Goal: Task Accomplishment & Management: Manage account settings

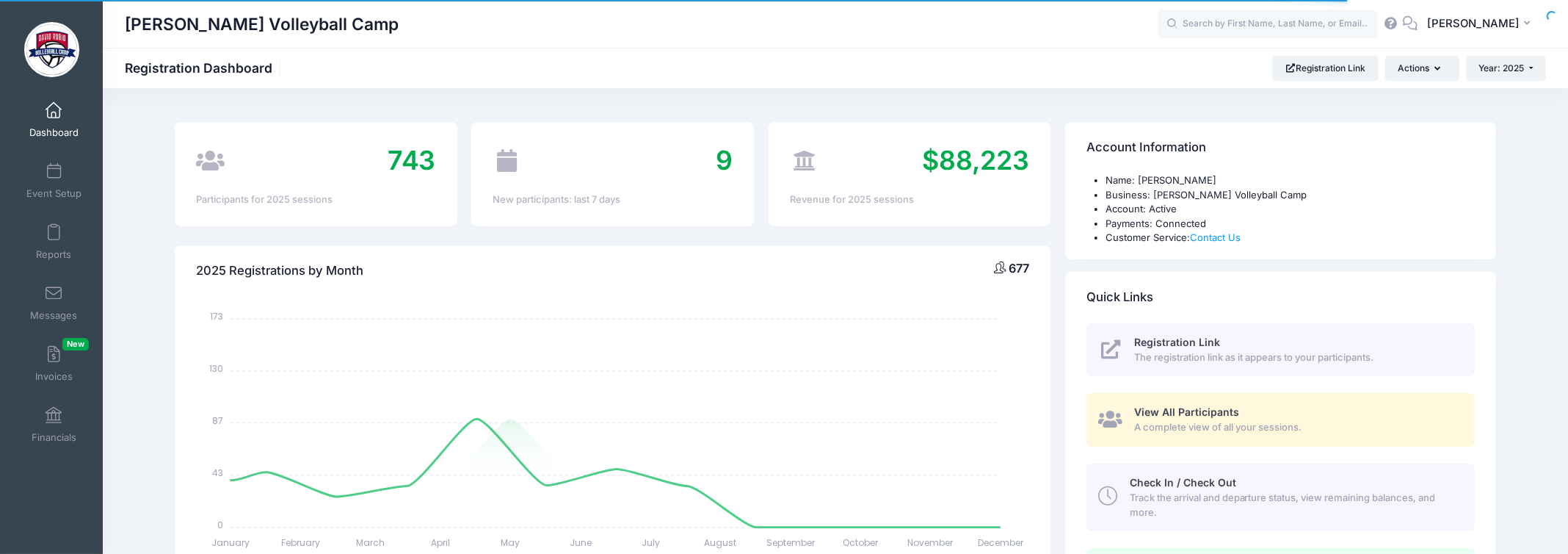
select select
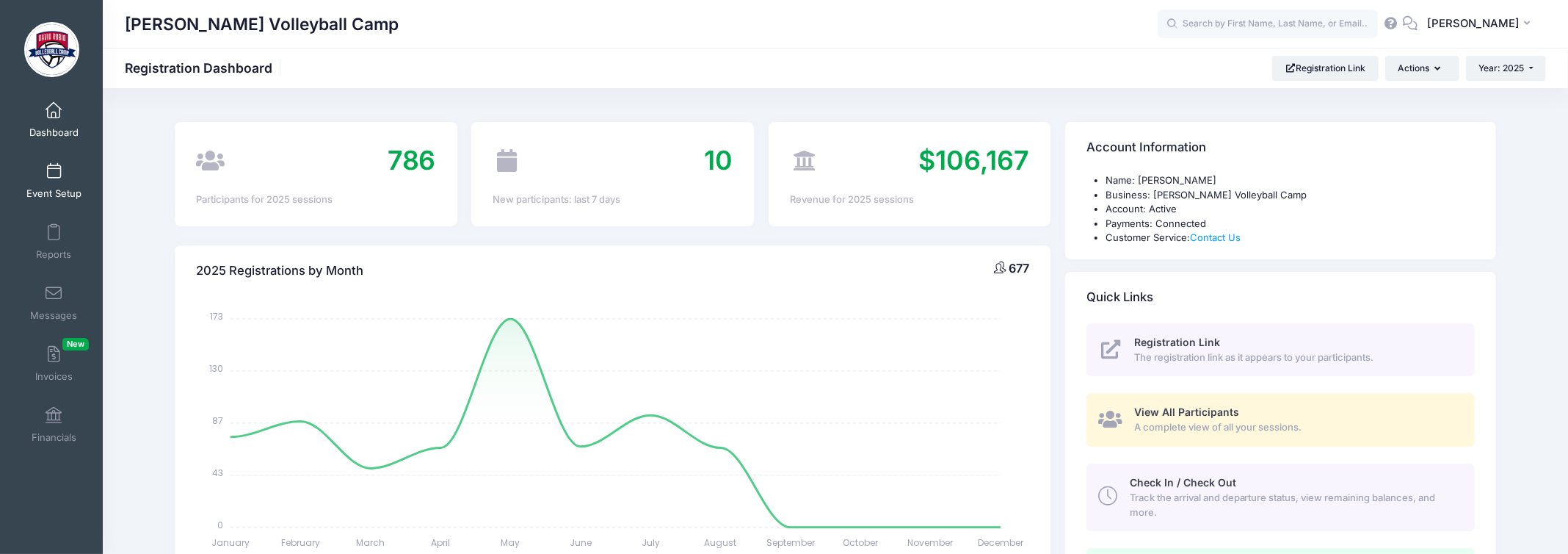
click at [36, 163] on link "Event Setup" at bounding box center [53, 180] width 70 height 52
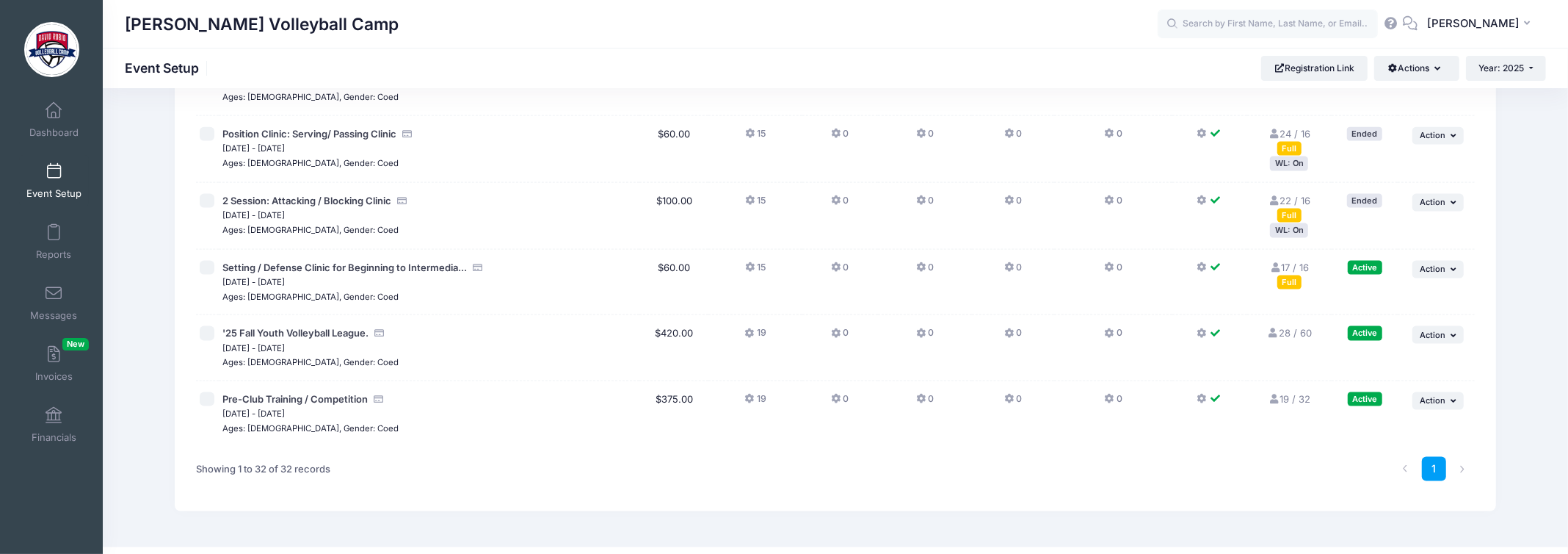
scroll to position [1871, 0]
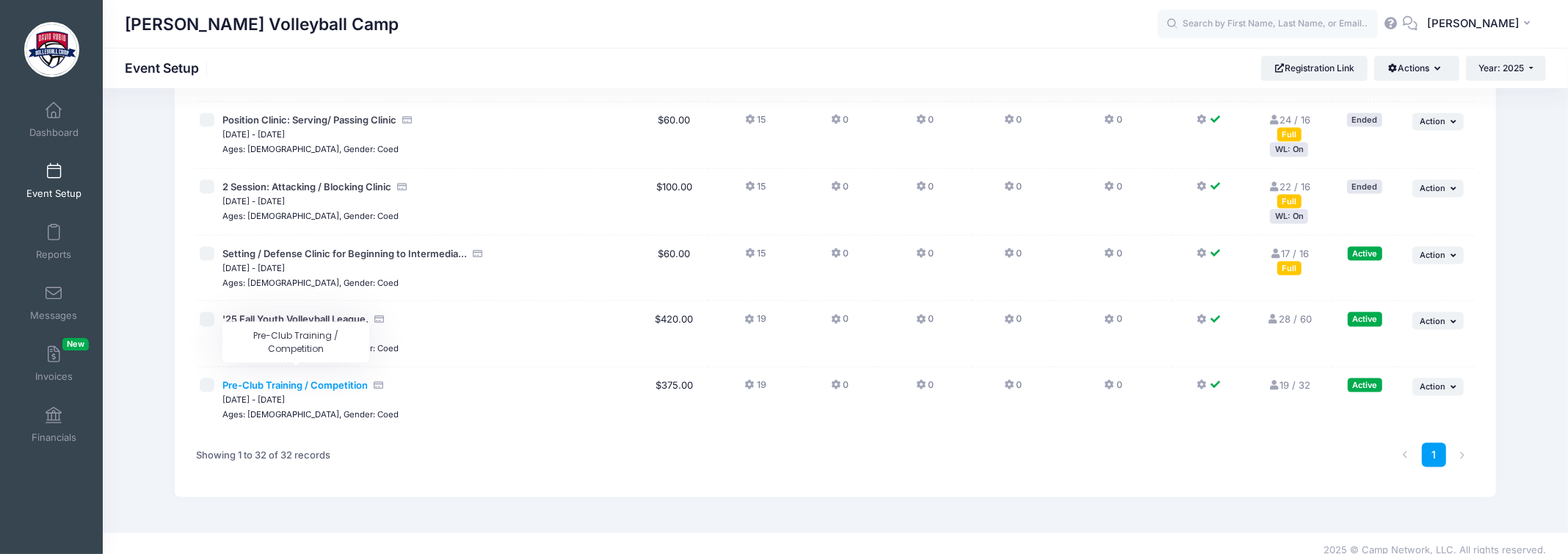
click at [295, 379] on span "Pre-Club Training / Competition" at bounding box center [295, 385] width 146 height 11
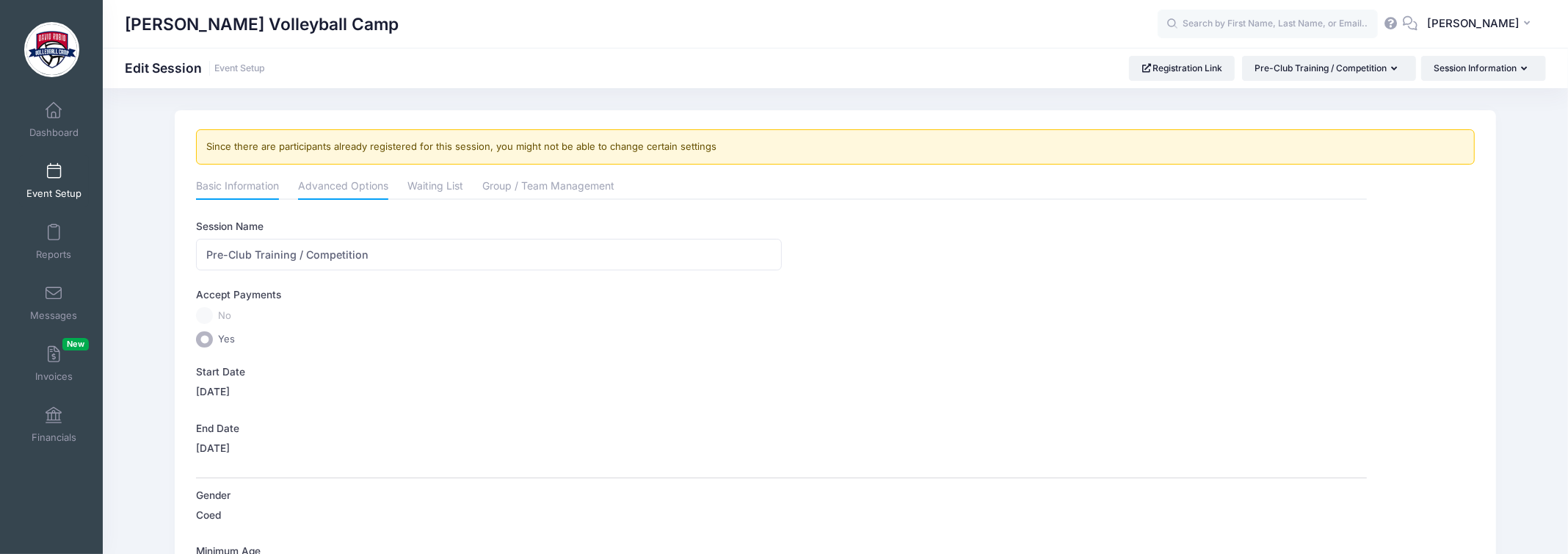
click at [326, 182] on link "Advanced Options" at bounding box center [343, 187] width 90 height 26
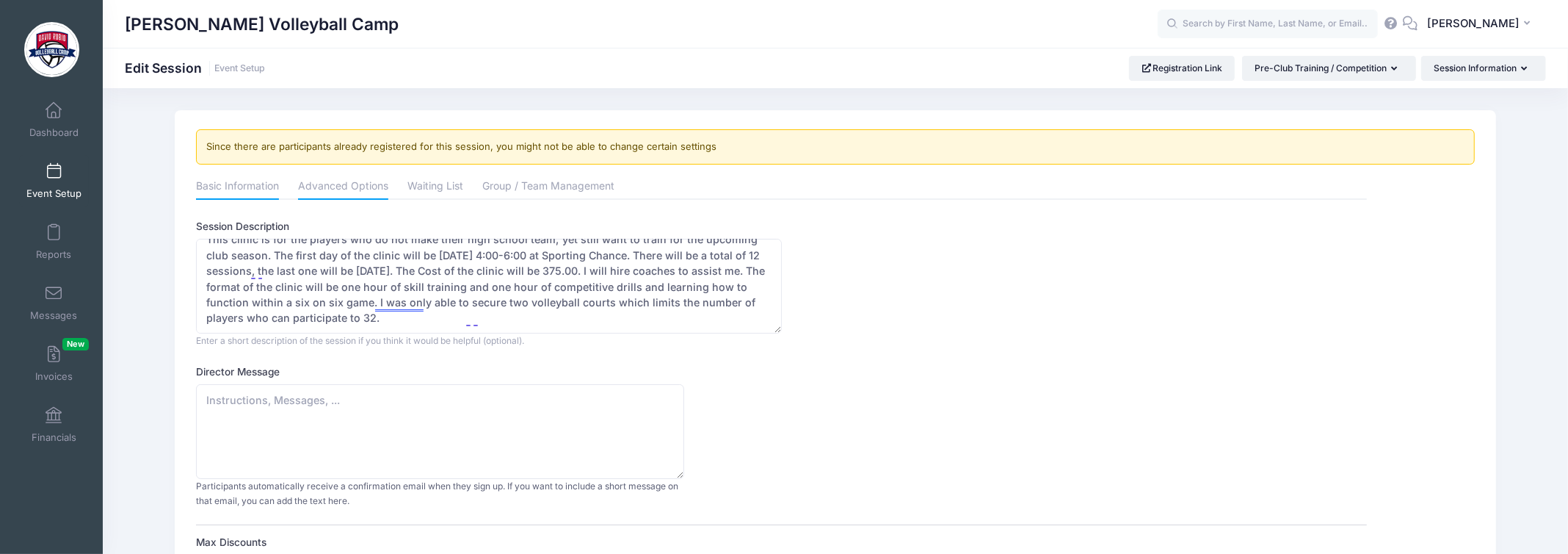
click at [239, 181] on link "Basic Information" at bounding box center [237, 187] width 83 height 26
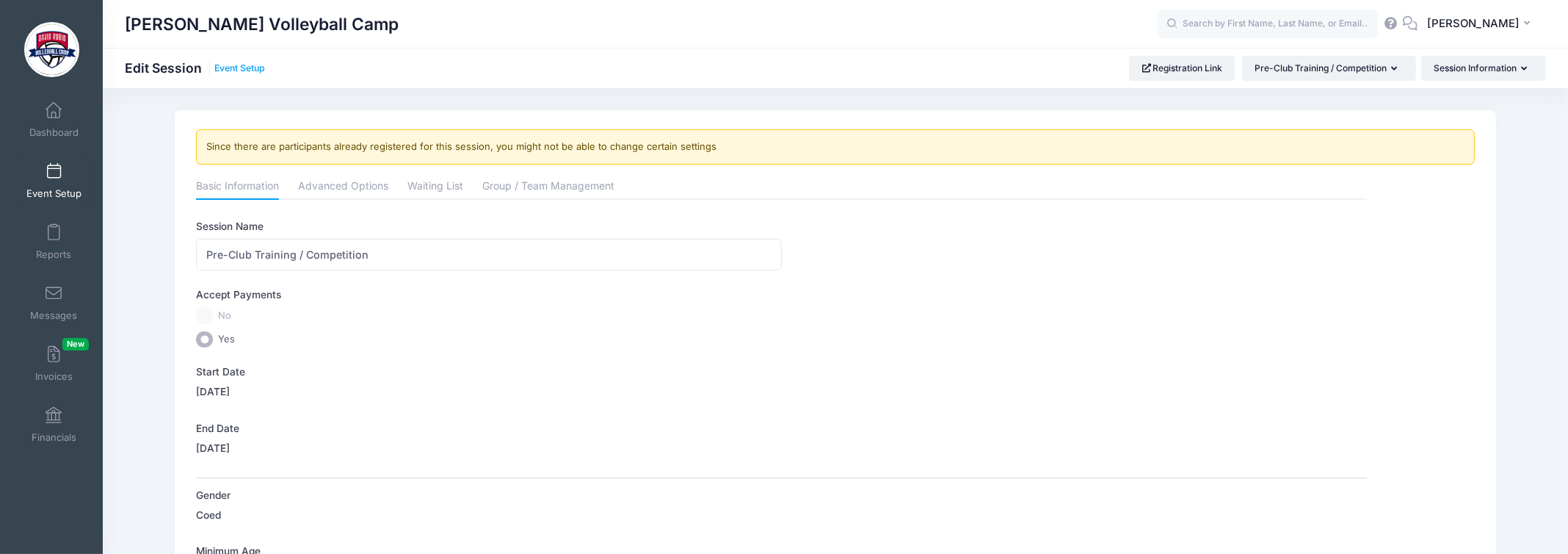
click at [240, 68] on link "Event Setup" at bounding box center [240, 68] width 51 height 11
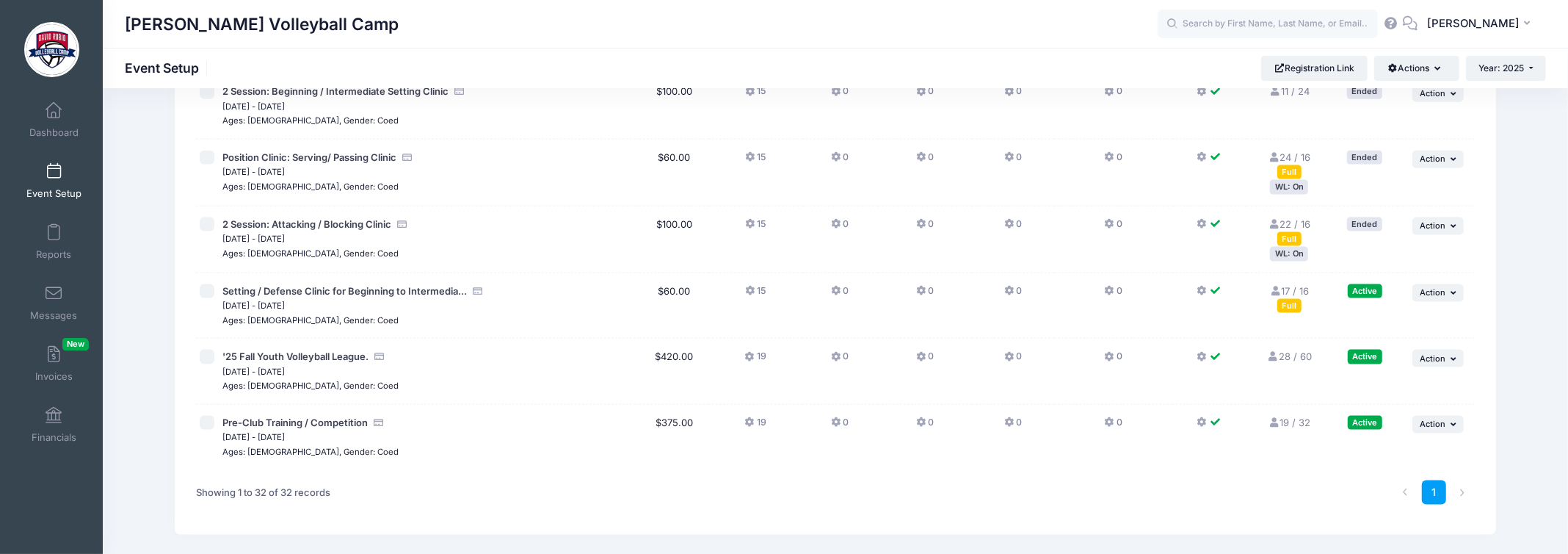
scroll to position [1871, 0]
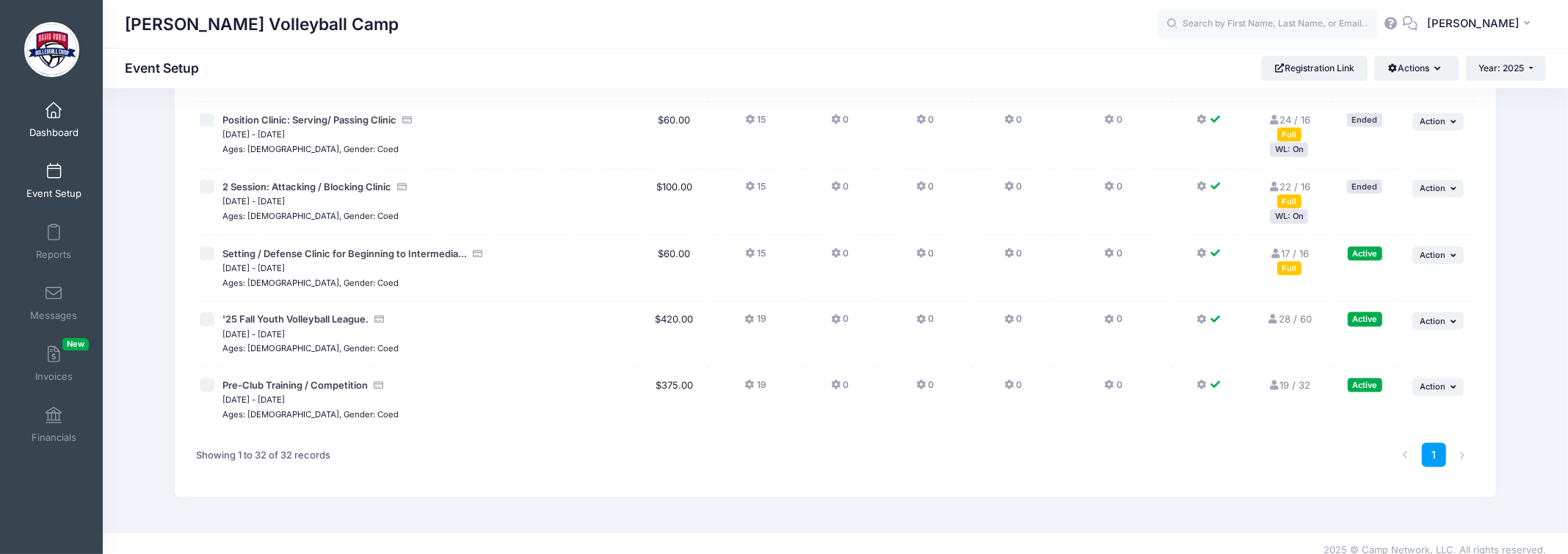
click at [39, 121] on link "Dashboard" at bounding box center [53, 119] width 70 height 52
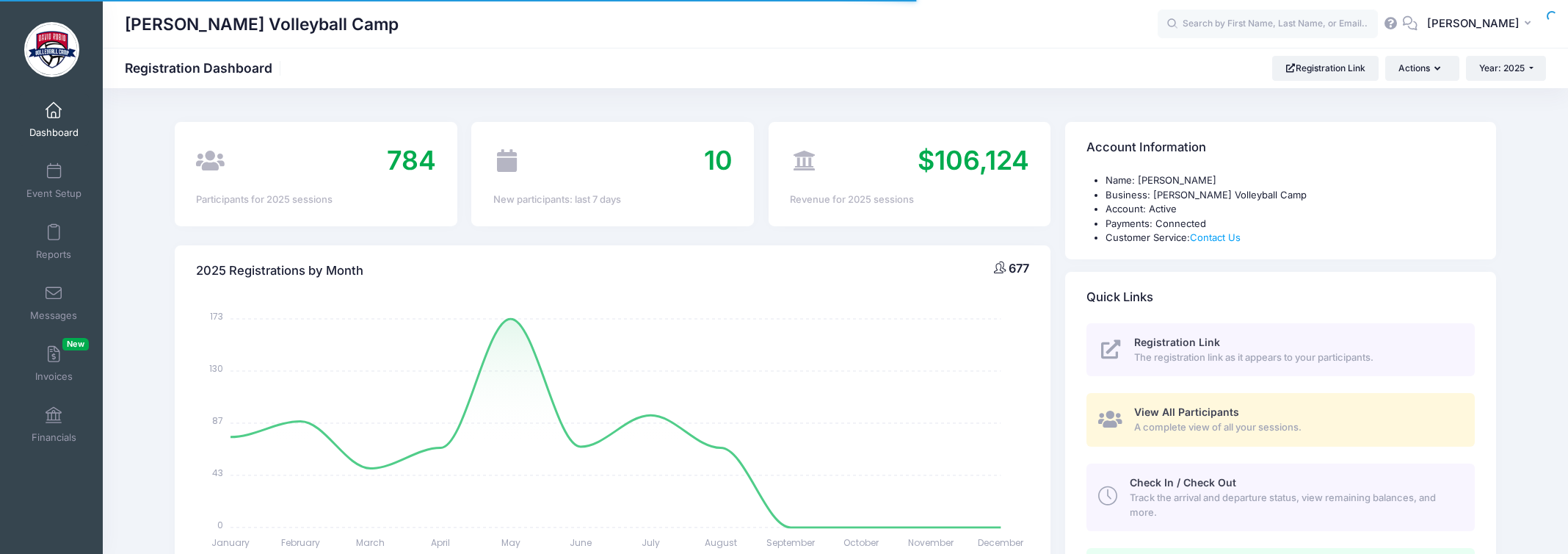
select select
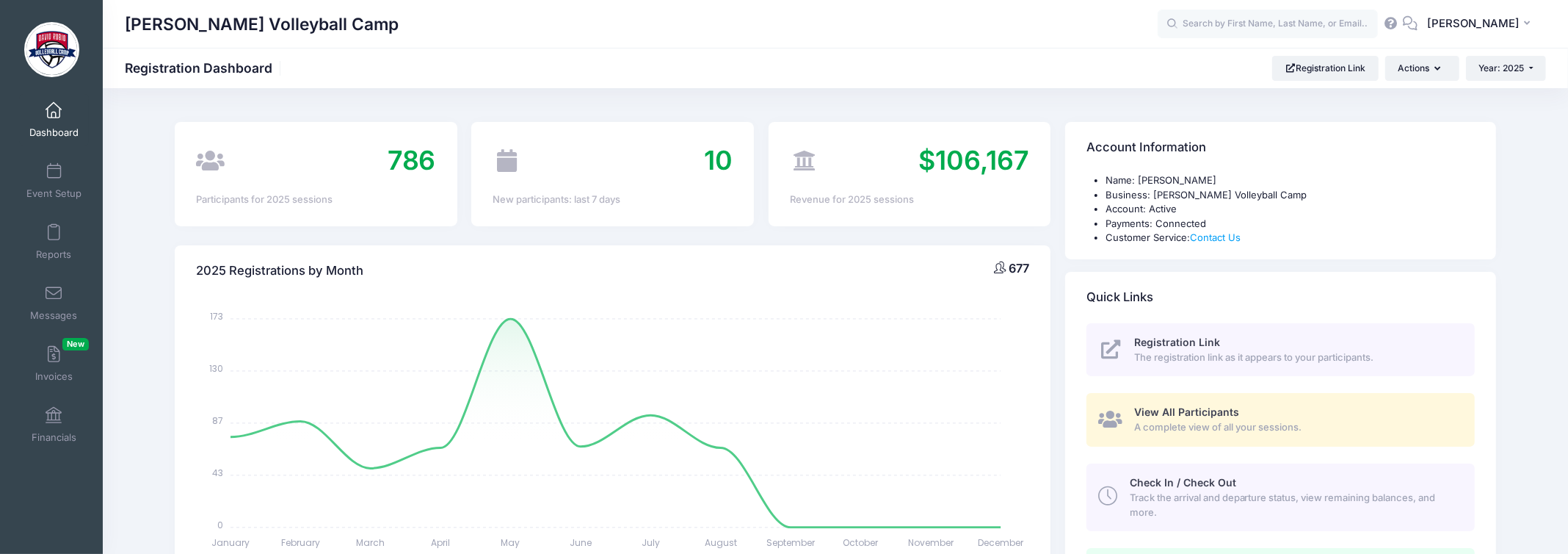
scroll to position [146, 0]
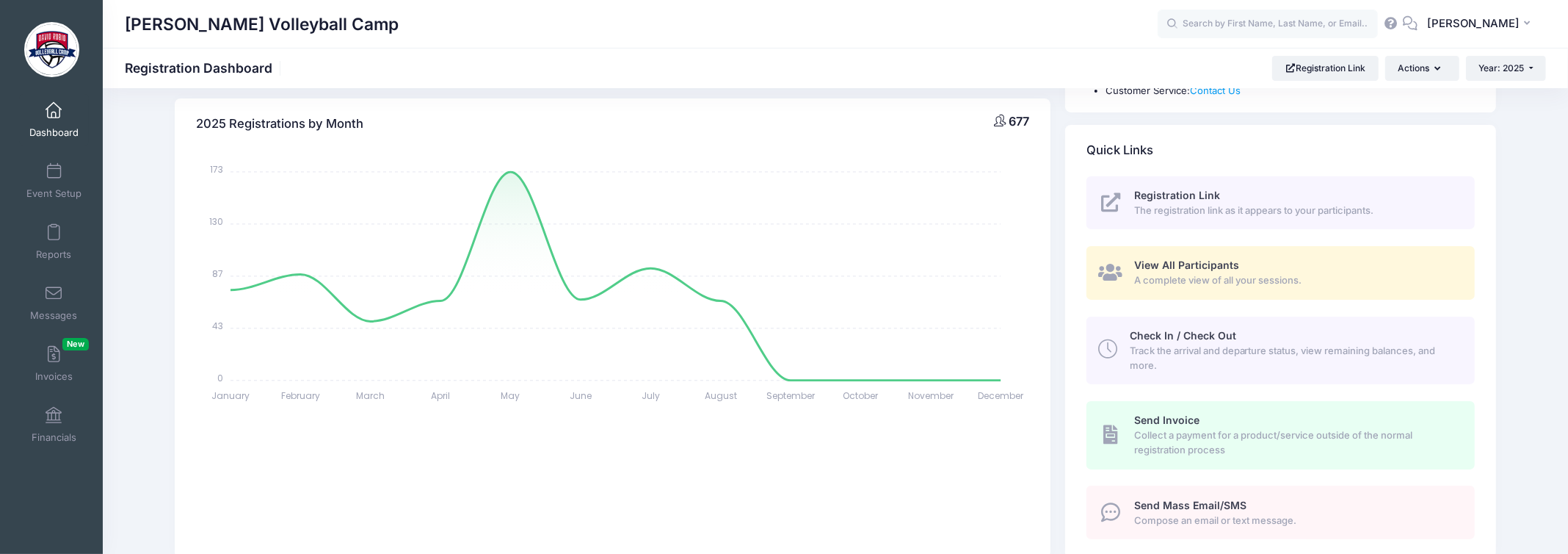
click at [1184, 197] on span "Registration Link" at bounding box center [1177, 195] width 86 height 12
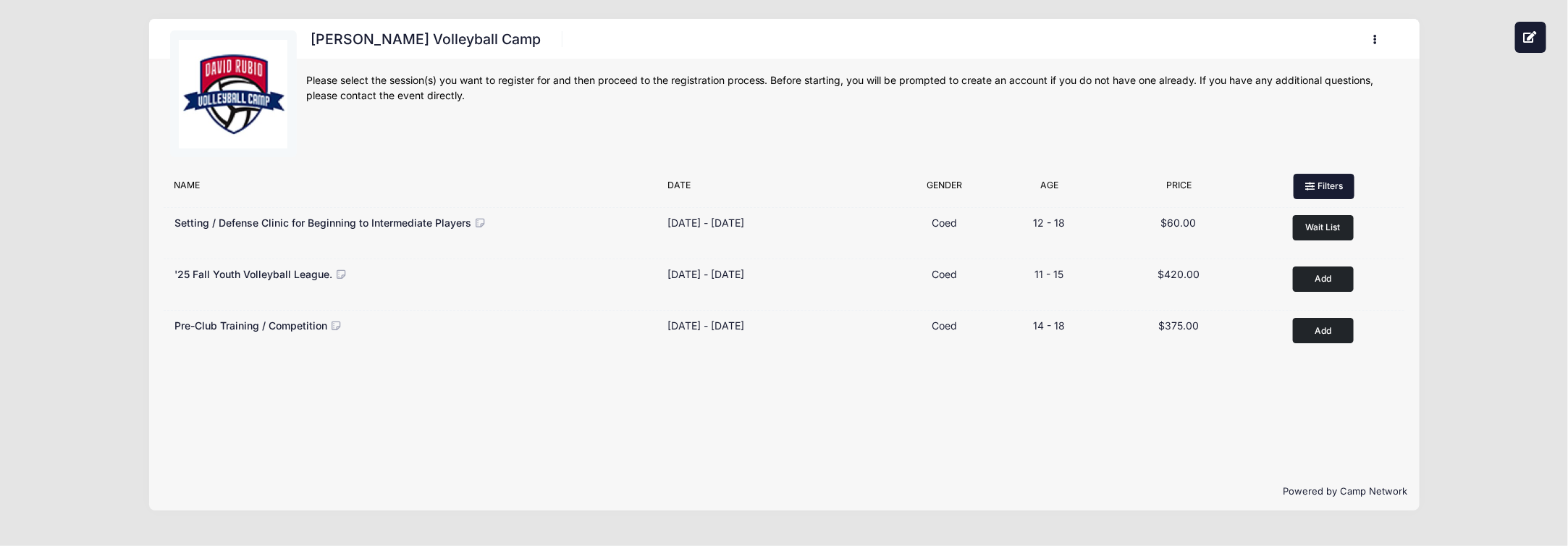
click at [1307, 187] on icon at bounding box center [1312, 187] width 11 height 0
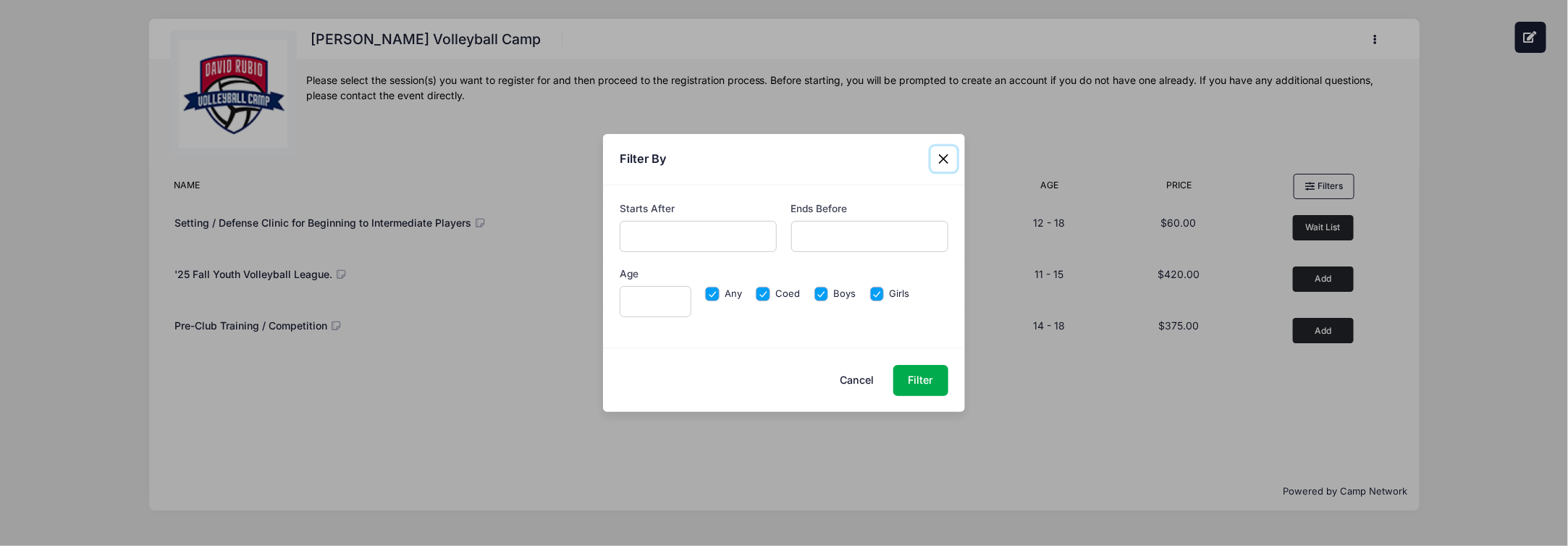
click at [943, 162] on button "Close" at bounding box center [944, 159] width 26 height 26
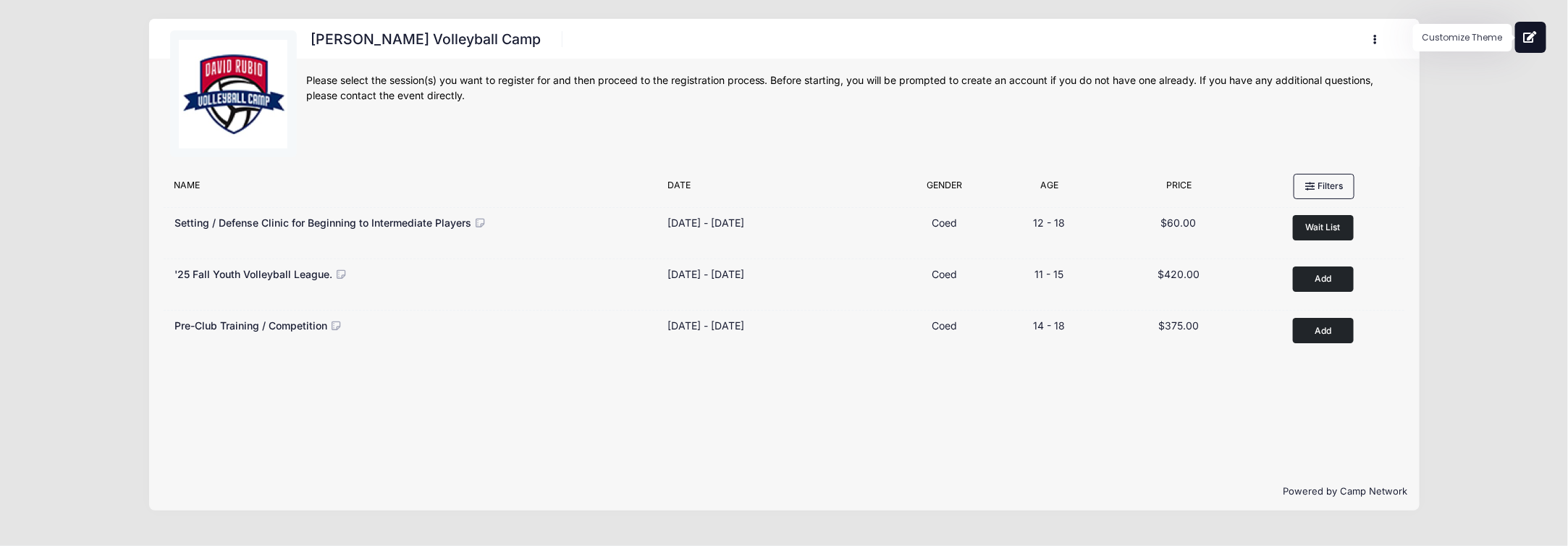
click at [1520, 35] on button at bounding box center [1530, 37] width 31 height 31
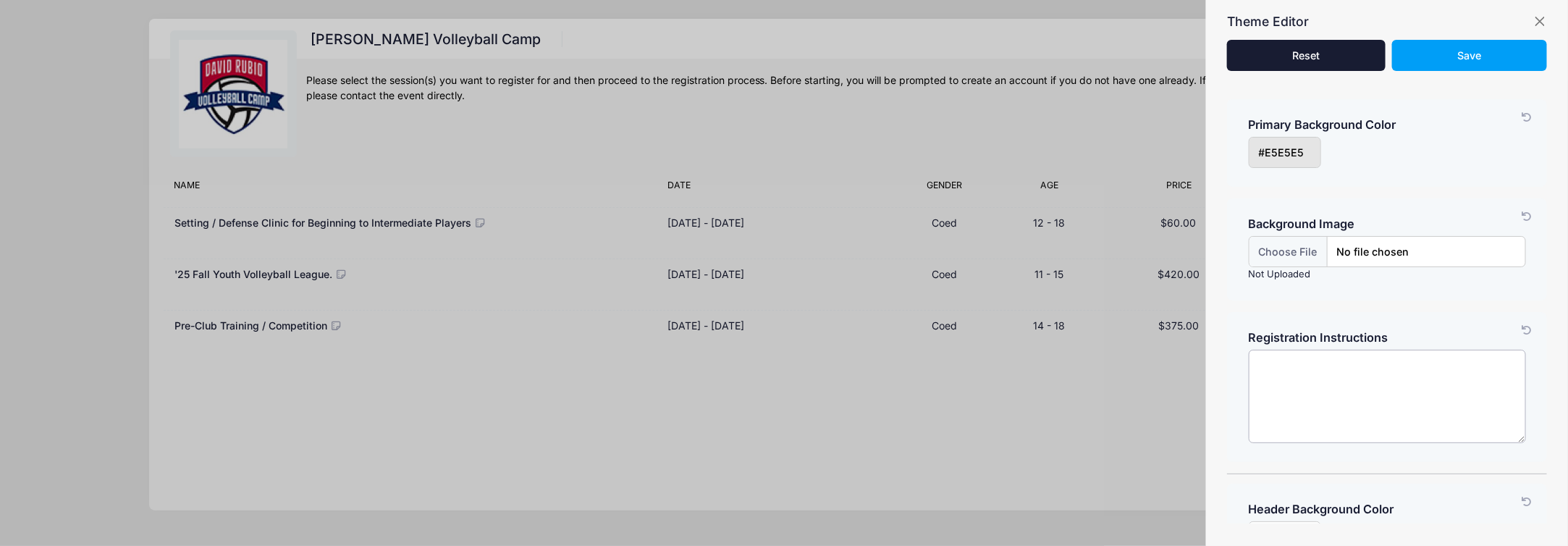
click at [1349, 359] on textarea at bounding box center [1387, 396] width 277 height 94
click at [1541, 15] on button "button" at bounding box center [1540, 22] width 15 height 15
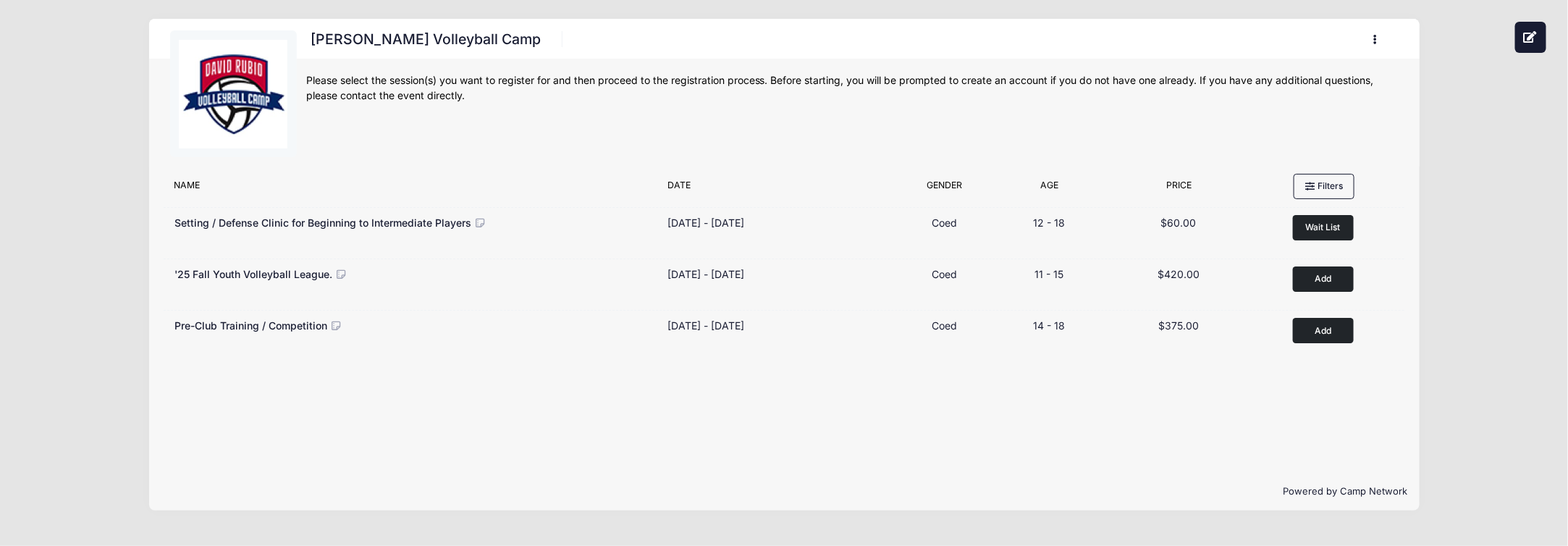
click at [1374, 34] on button "button" at bounding box center [1378, 39] width 39 height 25
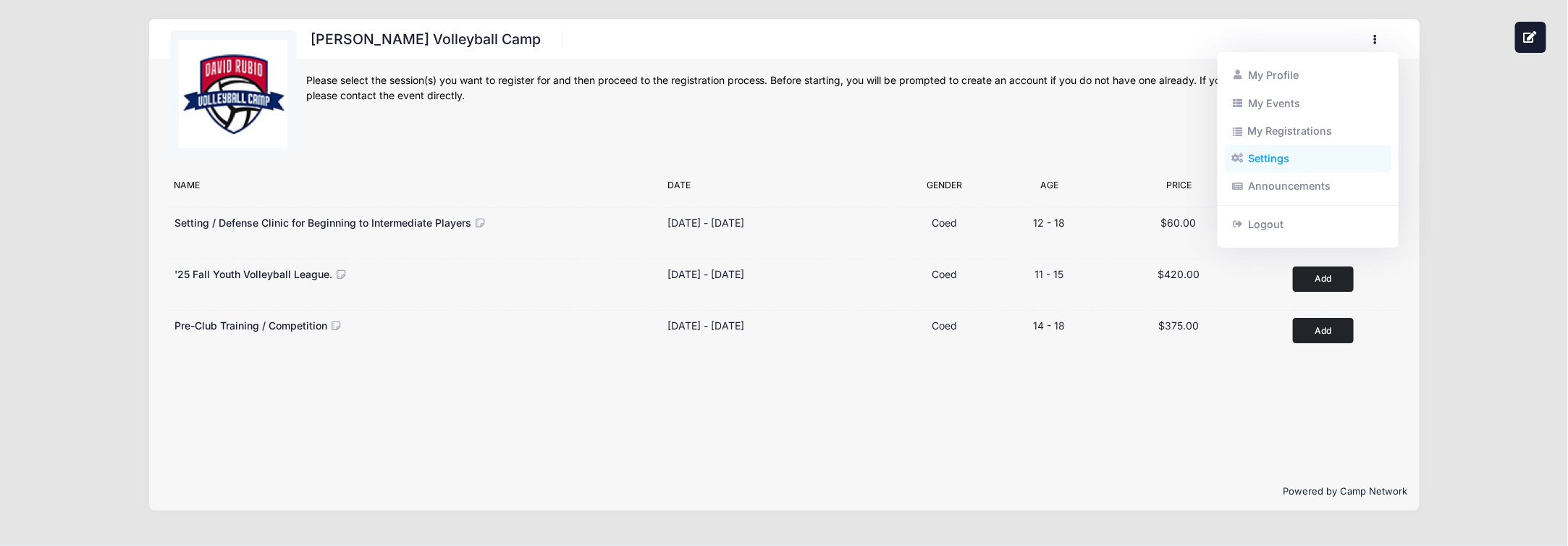
click at [1290, 163] on link "Settings" at bounding box center [1308, 158] width 167 height 27
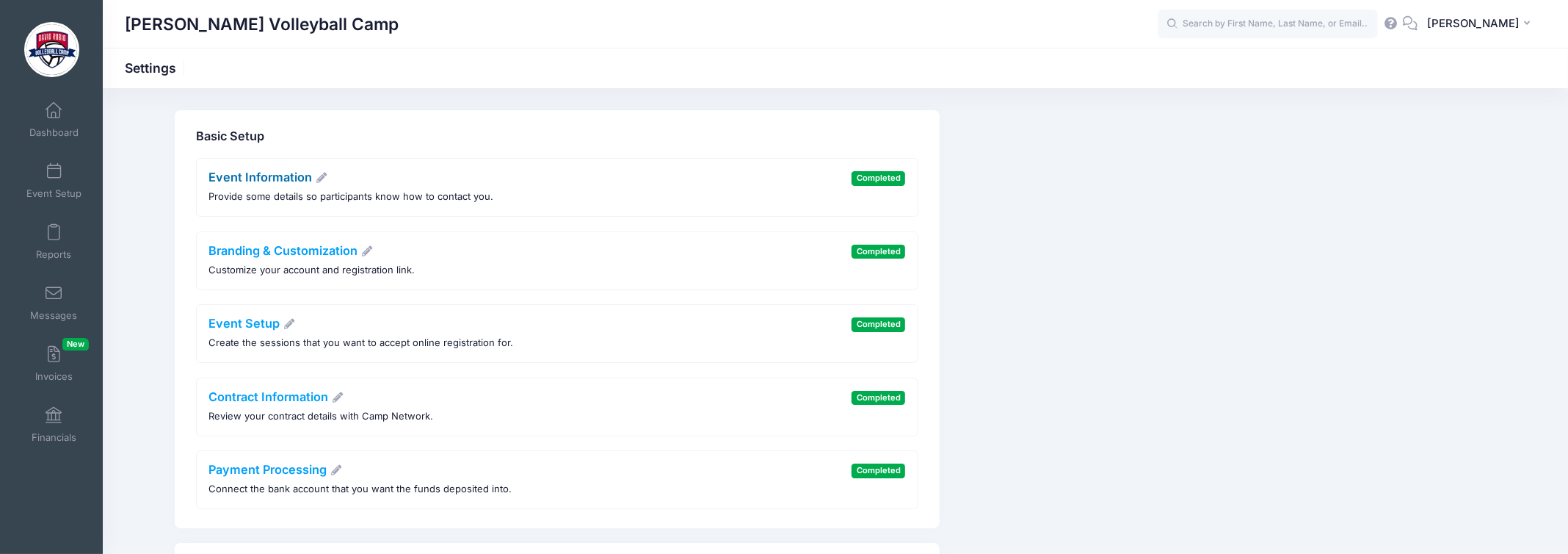
click at [273, 175] on link "Event Information" at bounding box center [268, 177] width 119 height 15
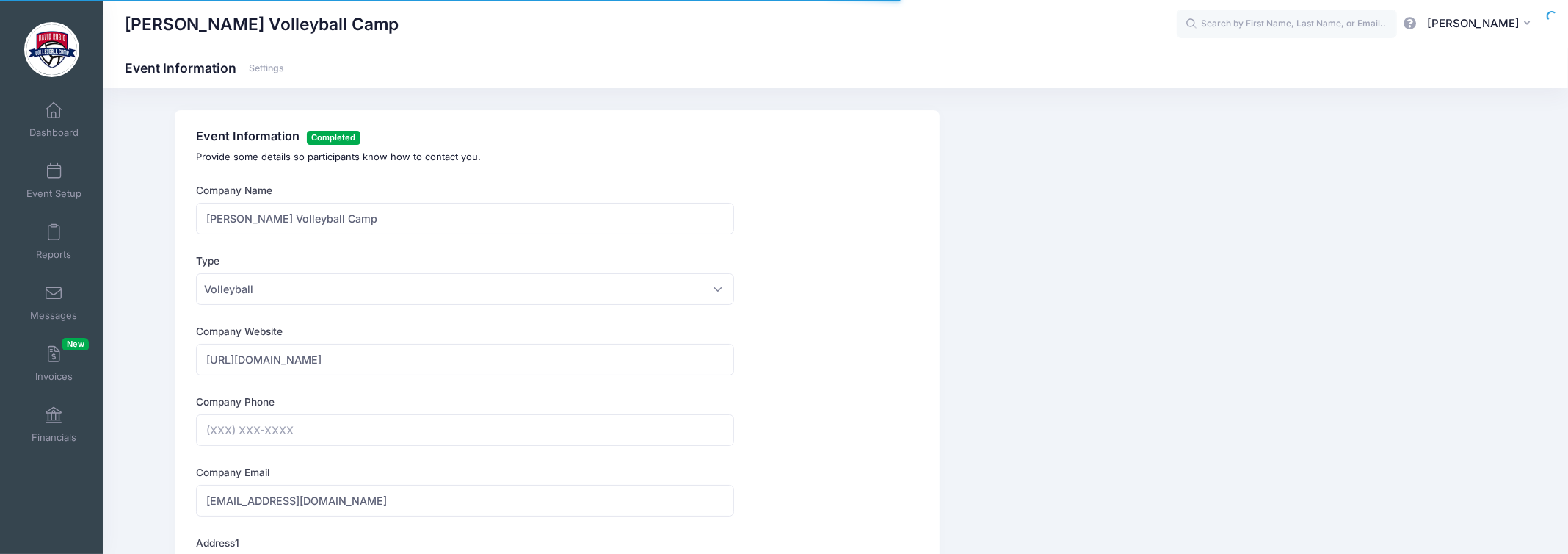
type input "[PHONE_NUMBER]"
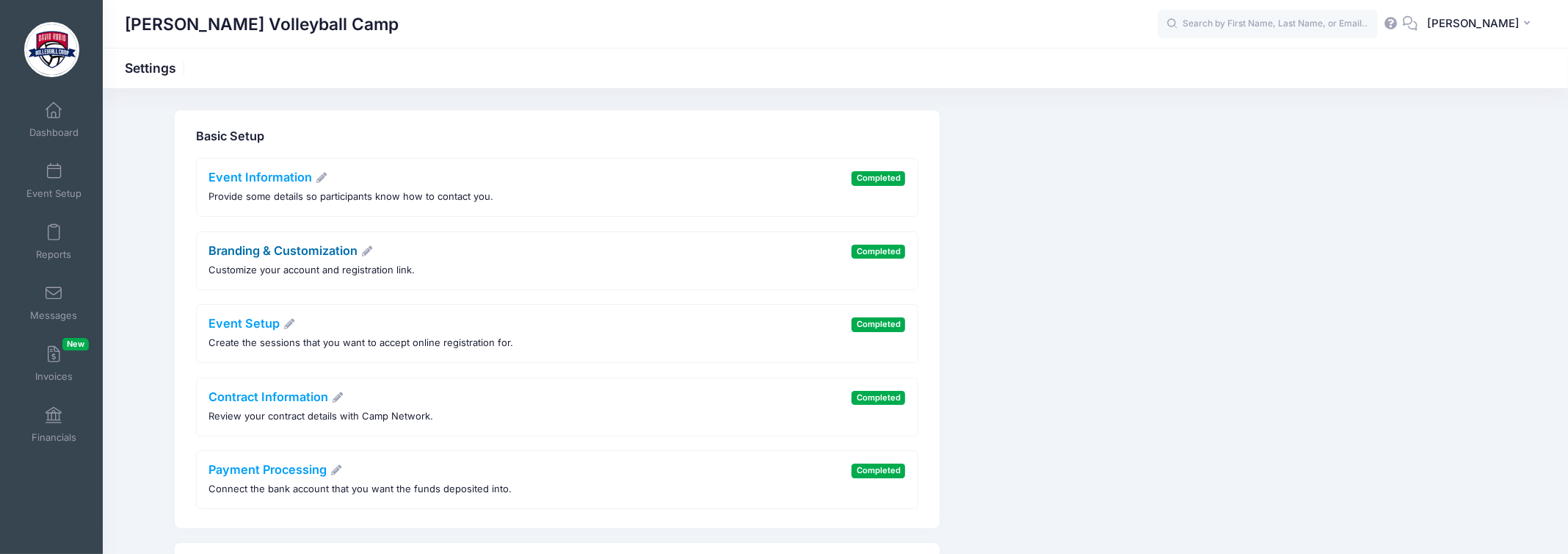
click at [257, 253] on link "Branding & Customization" at bounding box center [291, 250] width 164 height 15
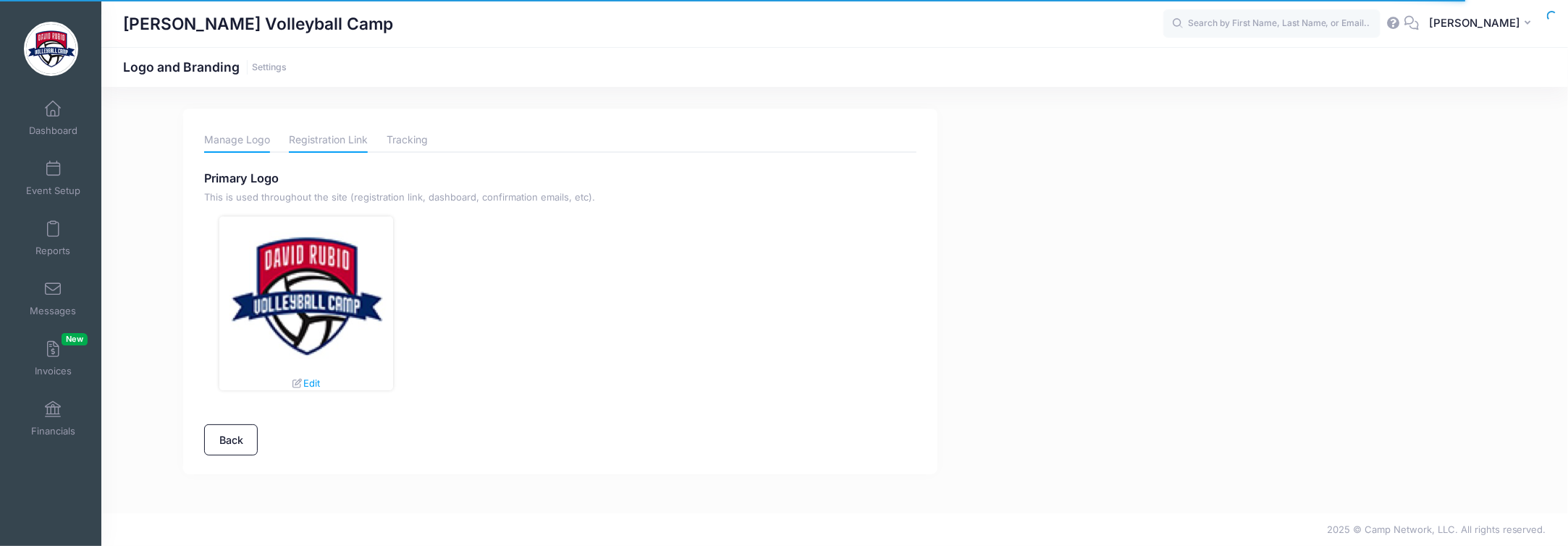
click at [314, 138] on link "Registration Link" at bounding box center [328, 140] width 79 height 25
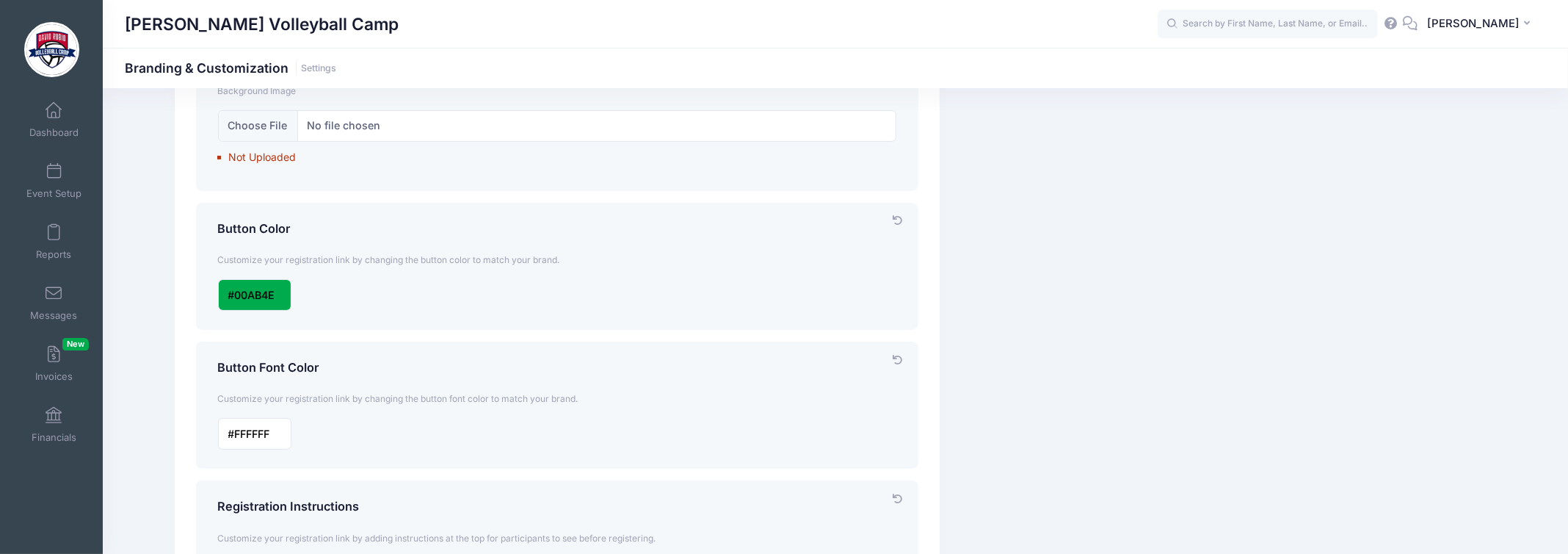
scroll to position [586, 0]
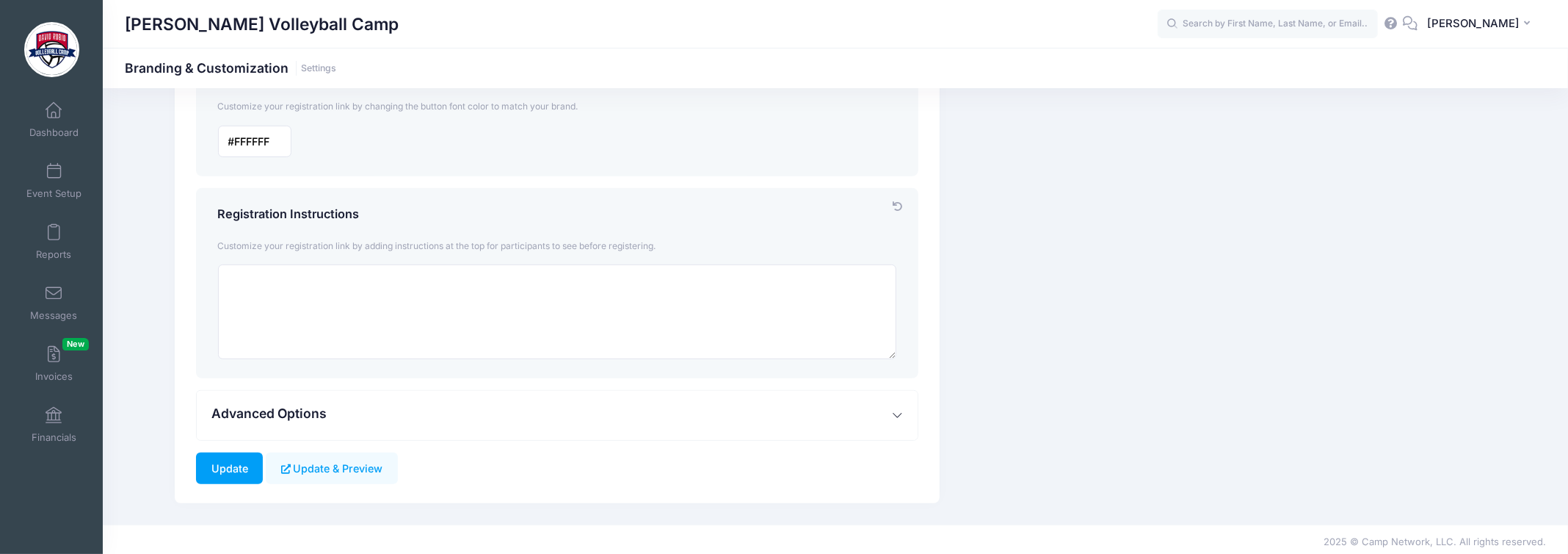
click at [285, 407] on span "Advanced Options" at bounding box center [268, 412] width 115 height 16
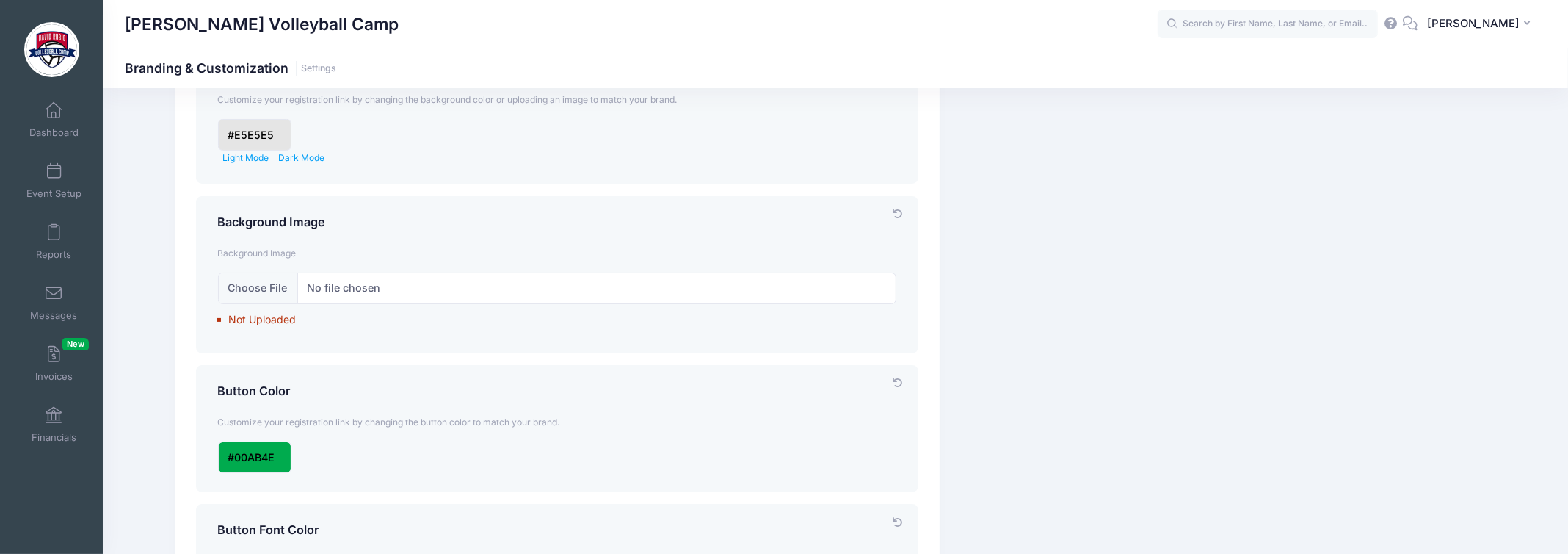
scroll to position [0, 0]
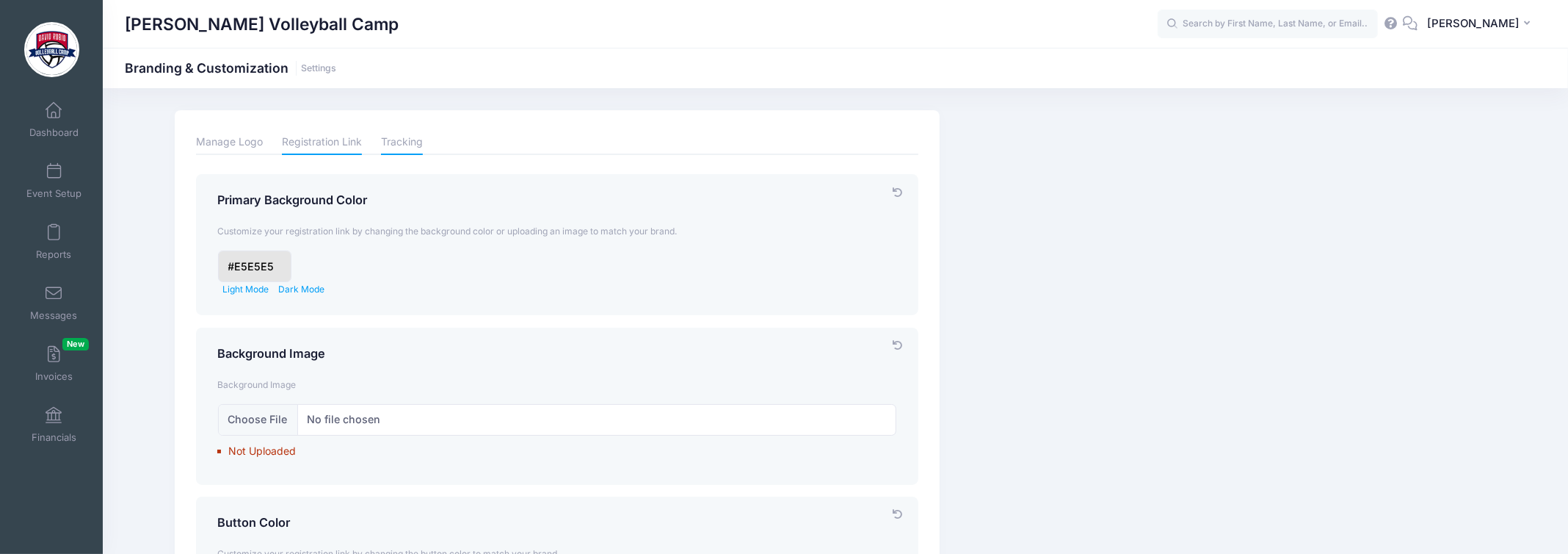
click at [420, 146] on link "Tracking" at bounding box center [402, 142] width 42 height 25
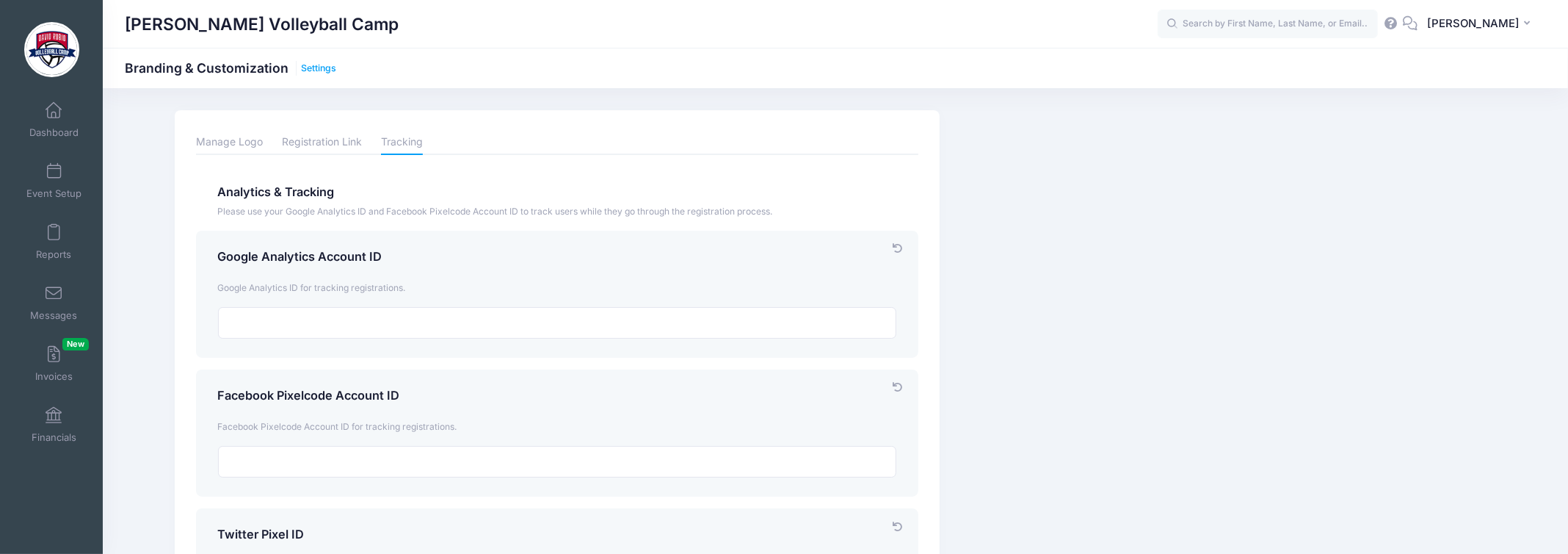
click at [311, 70] on link "Settings" at bounding box center [318, 68] width 35 height 11
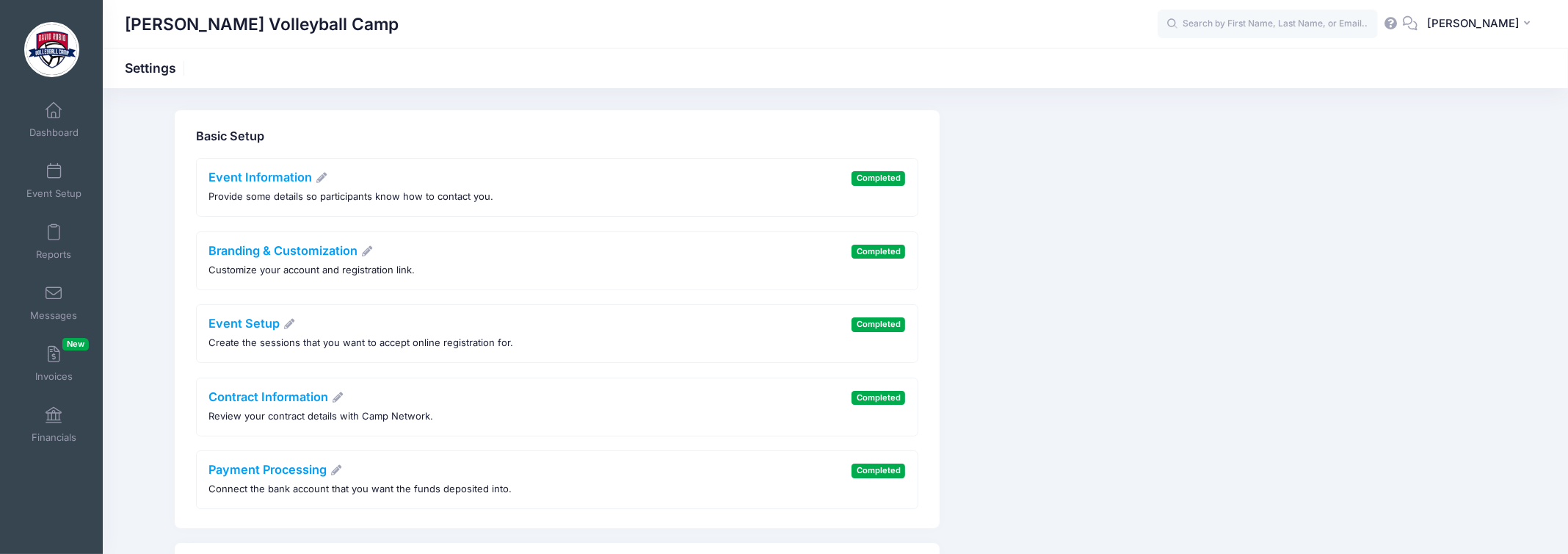
click at [239, 309] on li "Event Setup Create the sessions that you want to accept online registration for…" at bounding box center [557, 334] width 721 height 59
click at [258, 322] on link "Event Setup" at bounding box center [253, 323] width 87 height 15
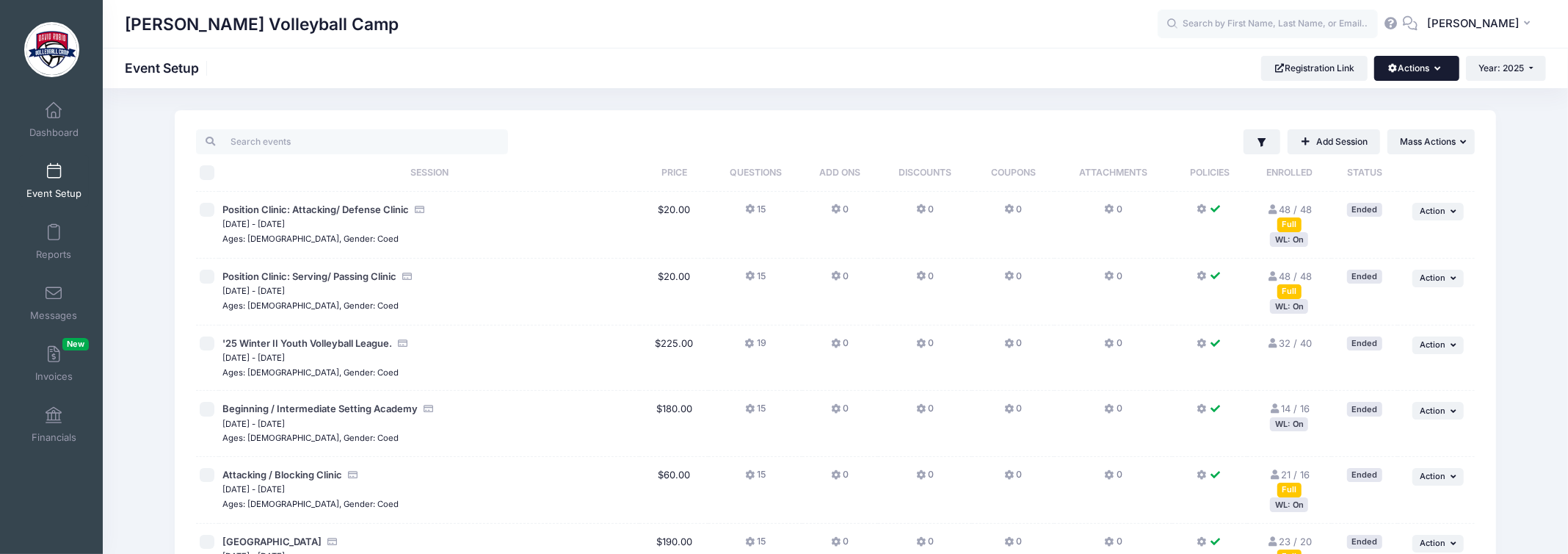
click at [1420, 65] on button "Actions" at bounding box center [1416, 68] width 84 height 25
drag, startPoint x: 1384, startPoint y: 135, endPoint x: 374, endPoint y: 202, distance: 1012.2
click at [1383, 136] on link "Customization Options" at bounding box center [1366, 132] width 169 height 28
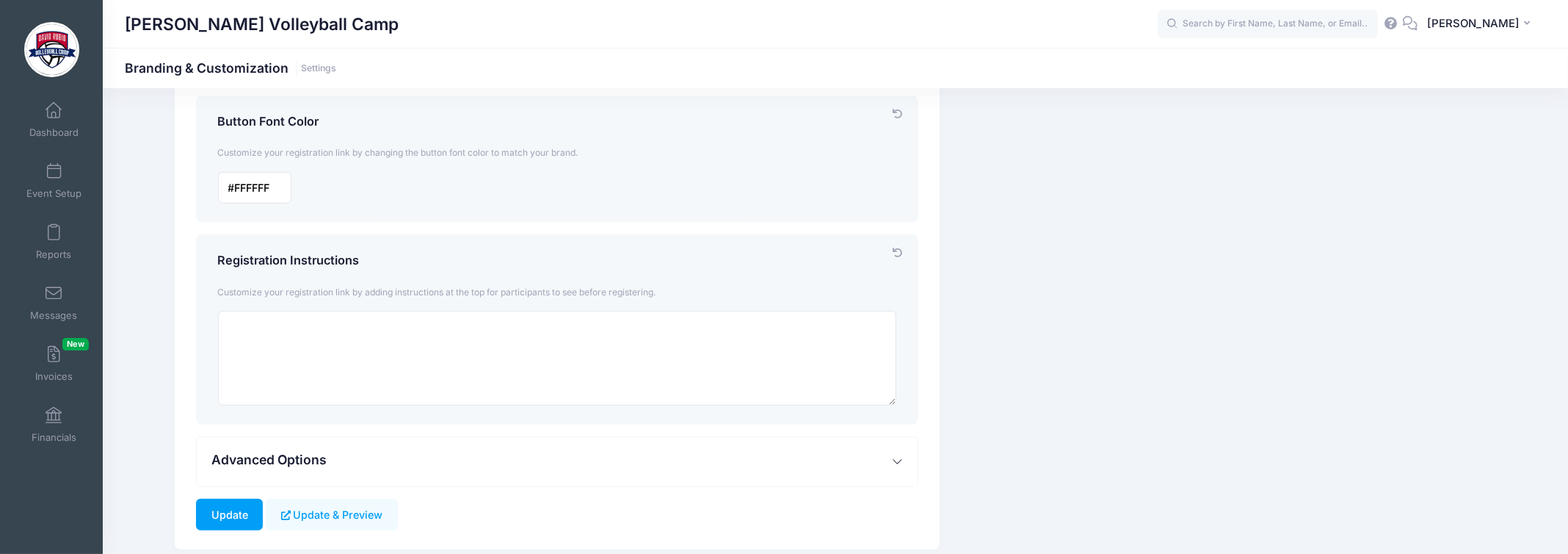
scroll to position [586, 0]
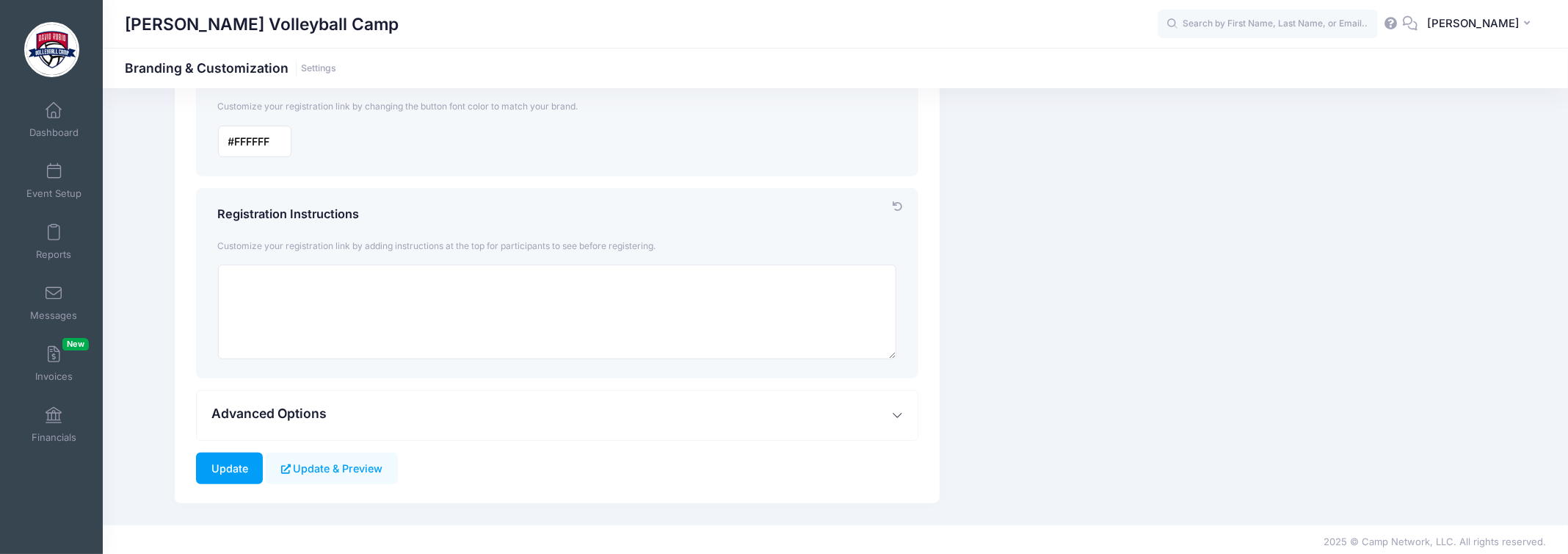
click at [277, 410] on span "Advanced Options" at bounding box center [268, 412] width 115 height 16
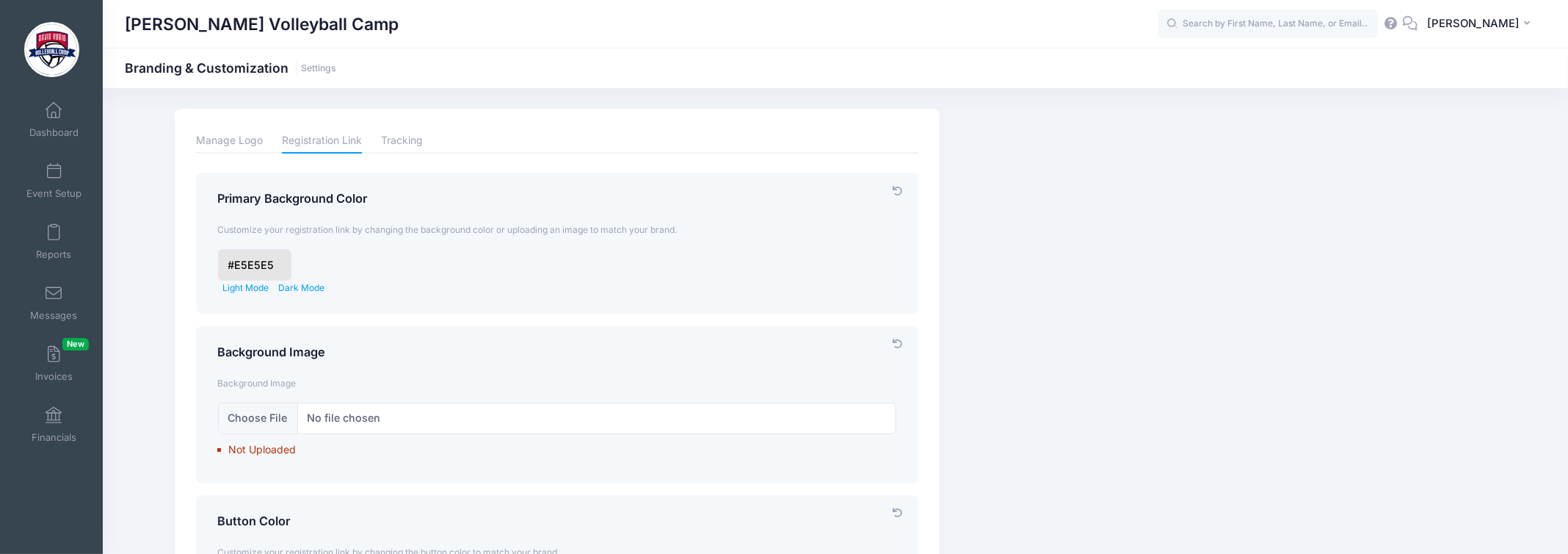
scroll to position [0, 0]
click at [54, 176] on span at bounding box center [54, 172] width 0 height 16
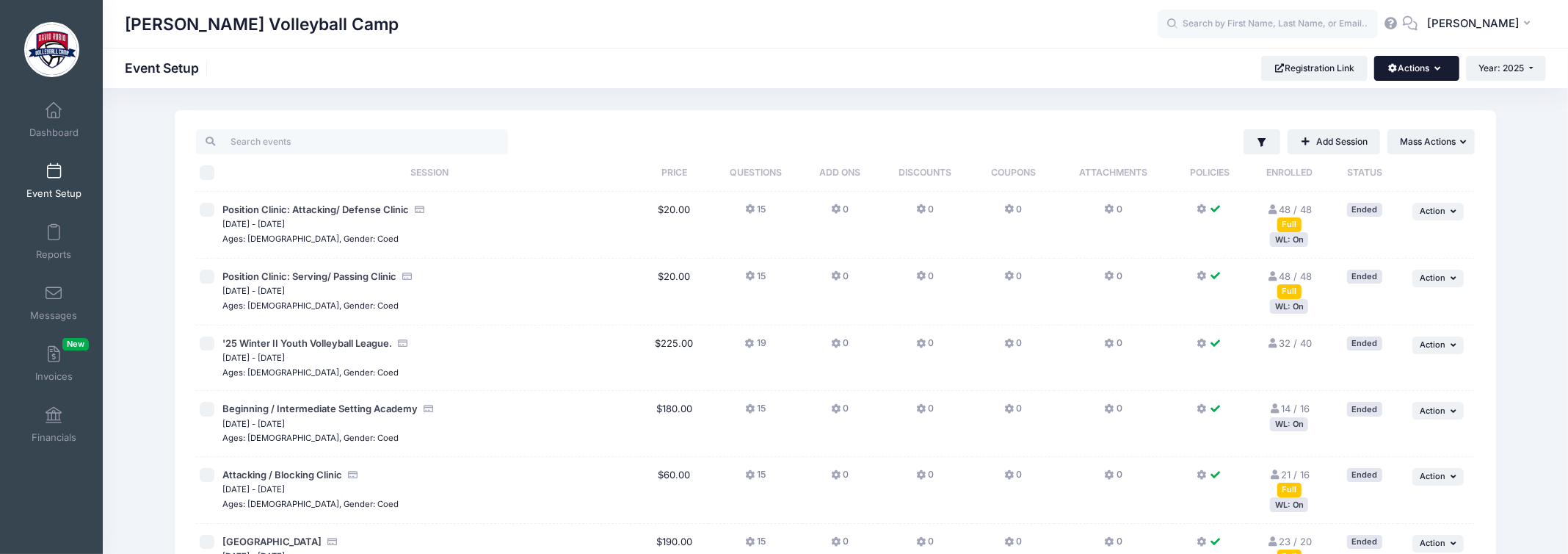
click at [1422, 62] on button "Actions" at bounding box center [1416, 68] width 84 height 25
click at [1390, 134] on link "Customization Options" at bounding box center [1366, 132] width 169 height 28
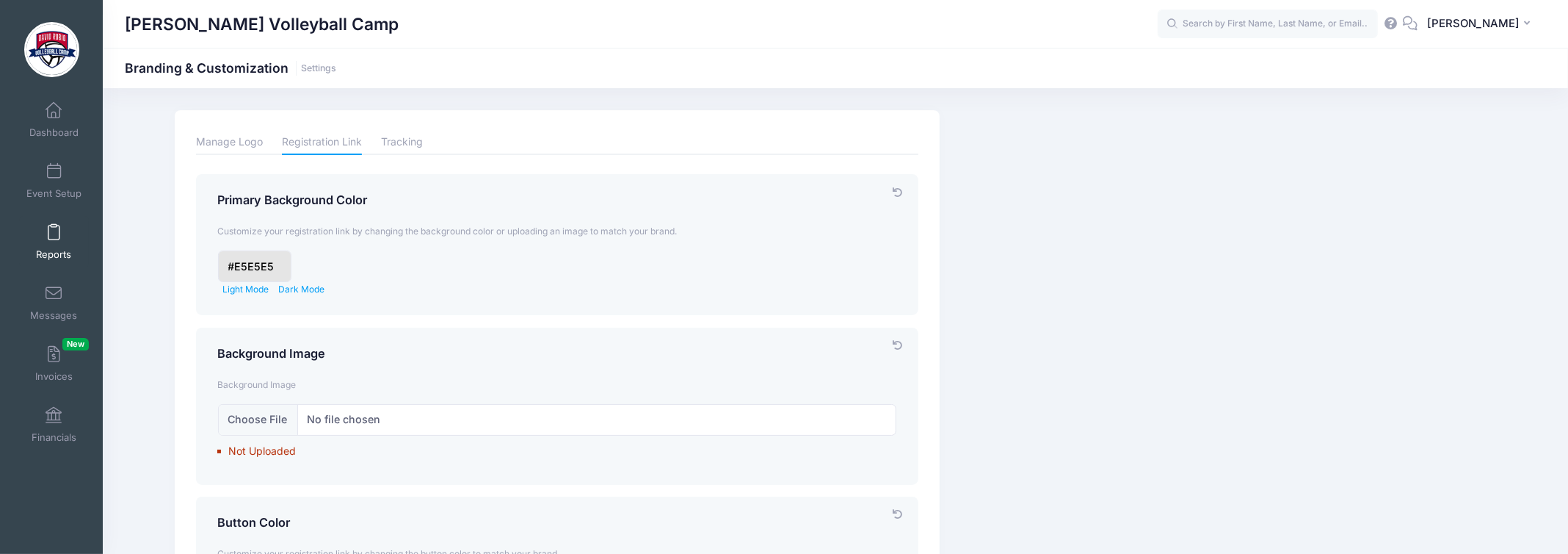
click at [65, 231] on link "Reports" at bounding box center [53, 241] width 70 height 52
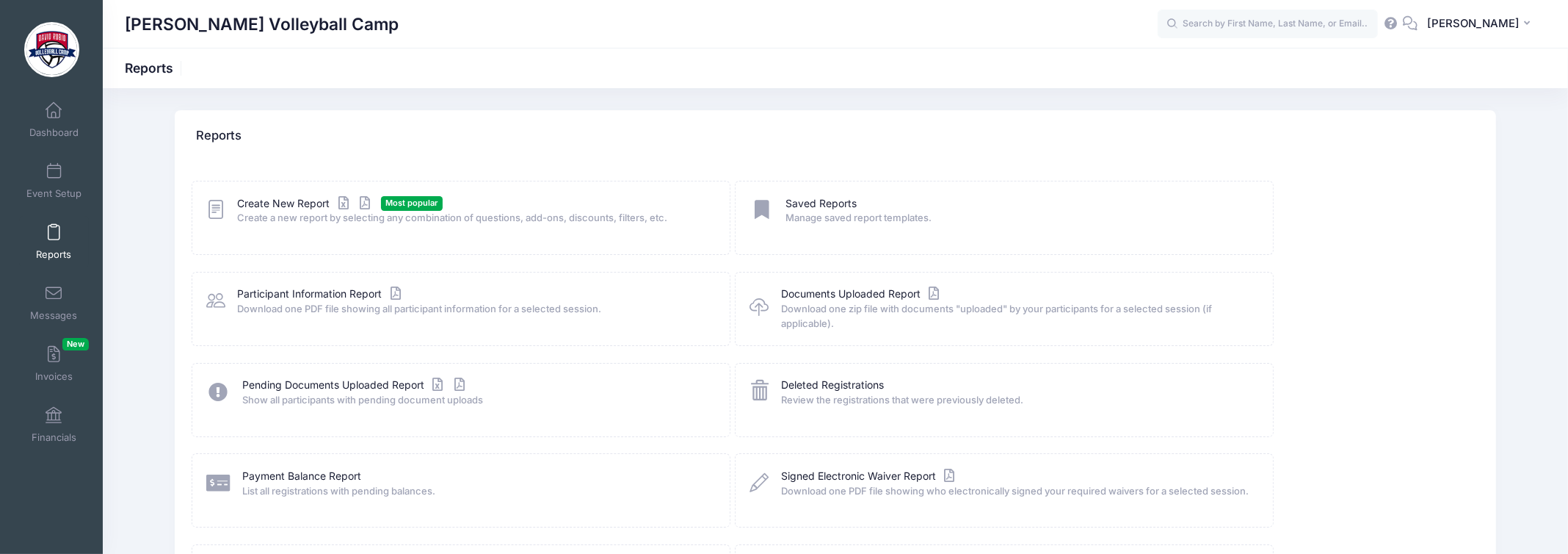
scroll to position [168, 0]
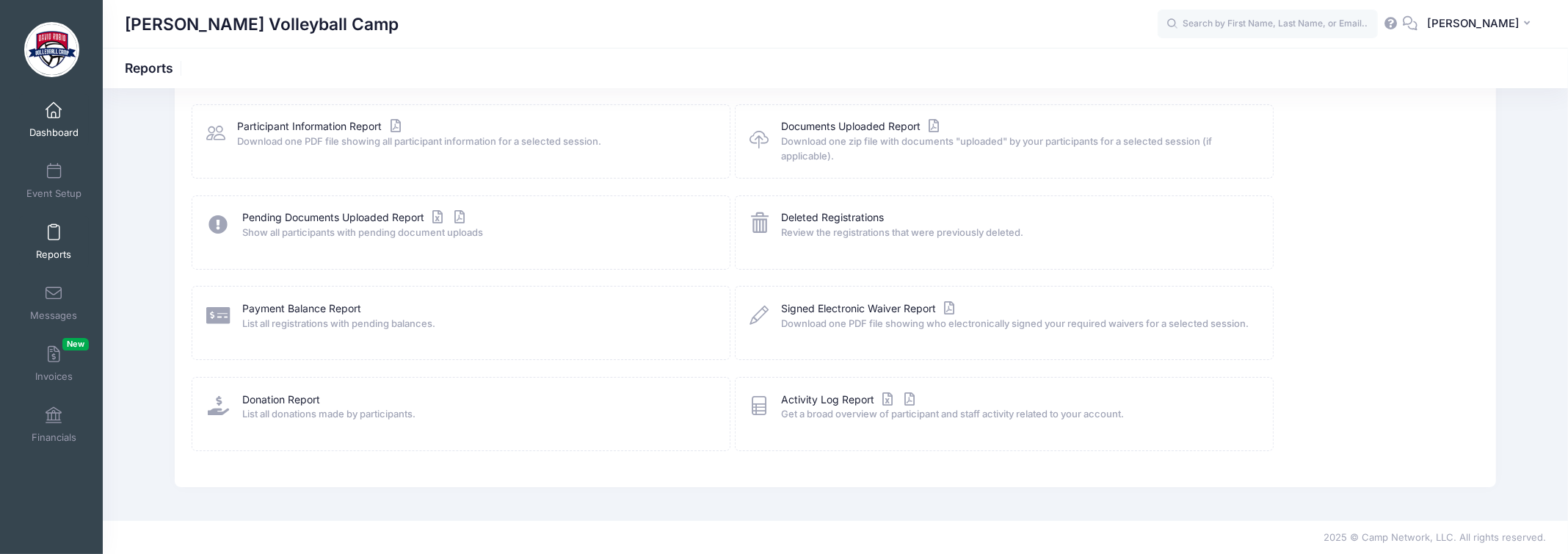
click at [54, 115] on span at bounding box center [54, 111] width 0 height 16
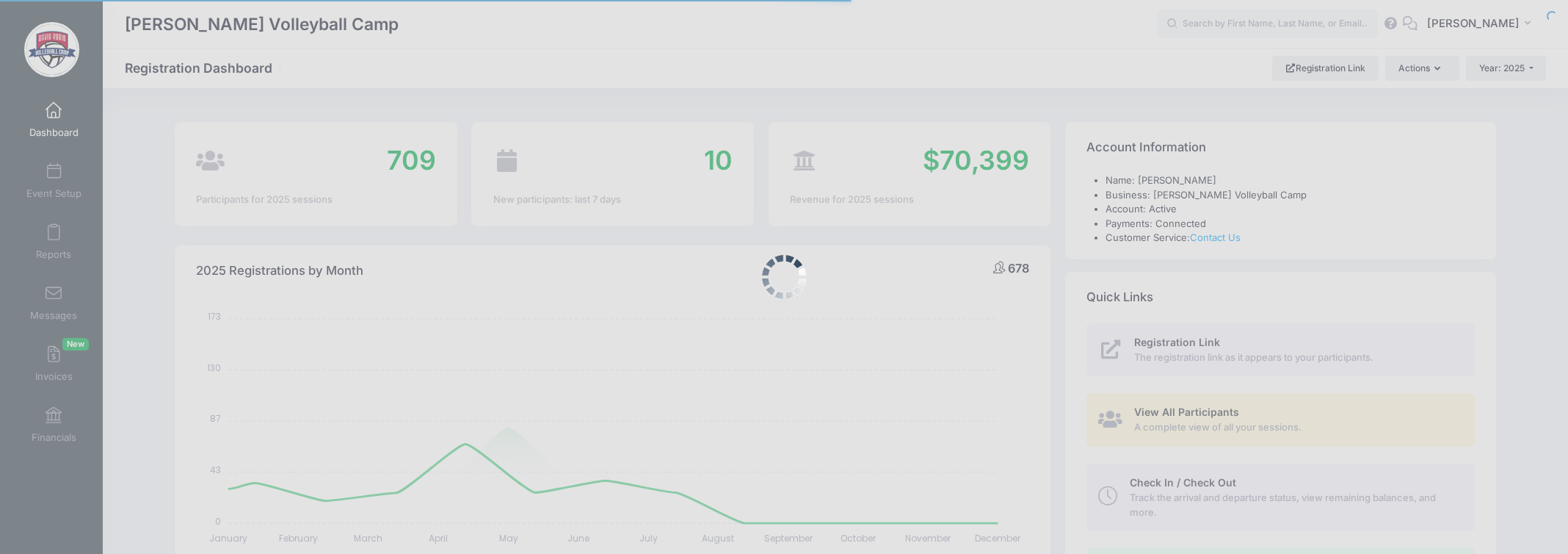
select select
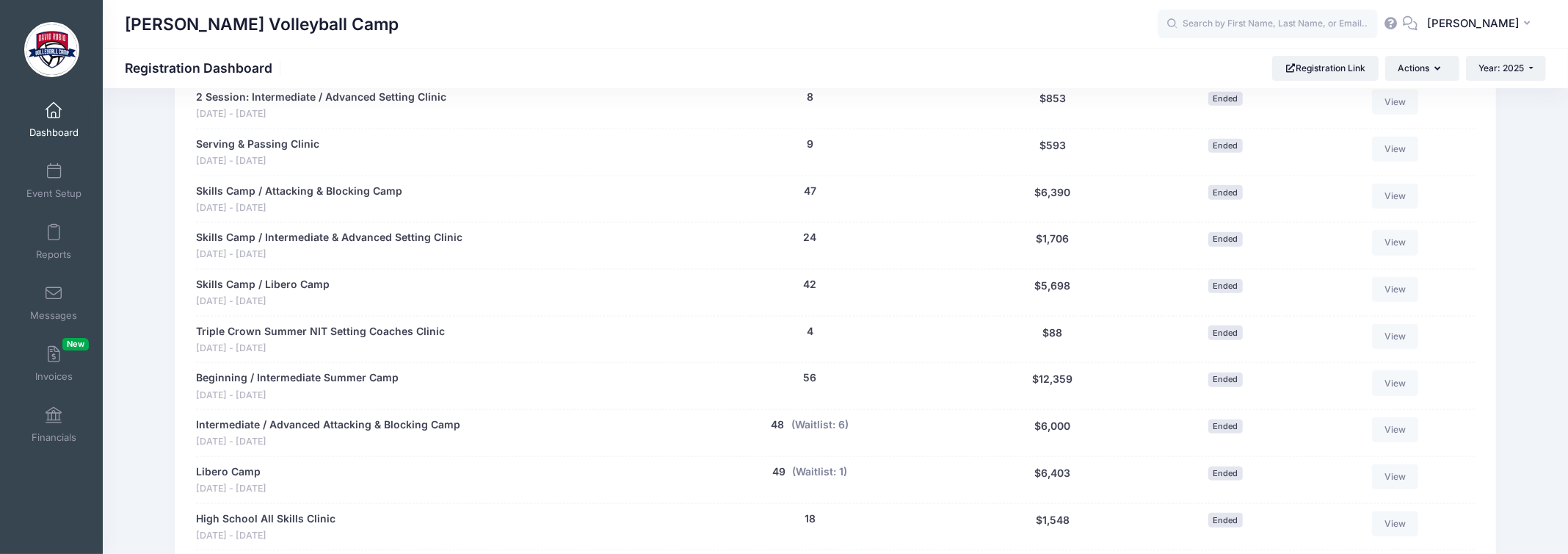
scroll to position [1469, 0]
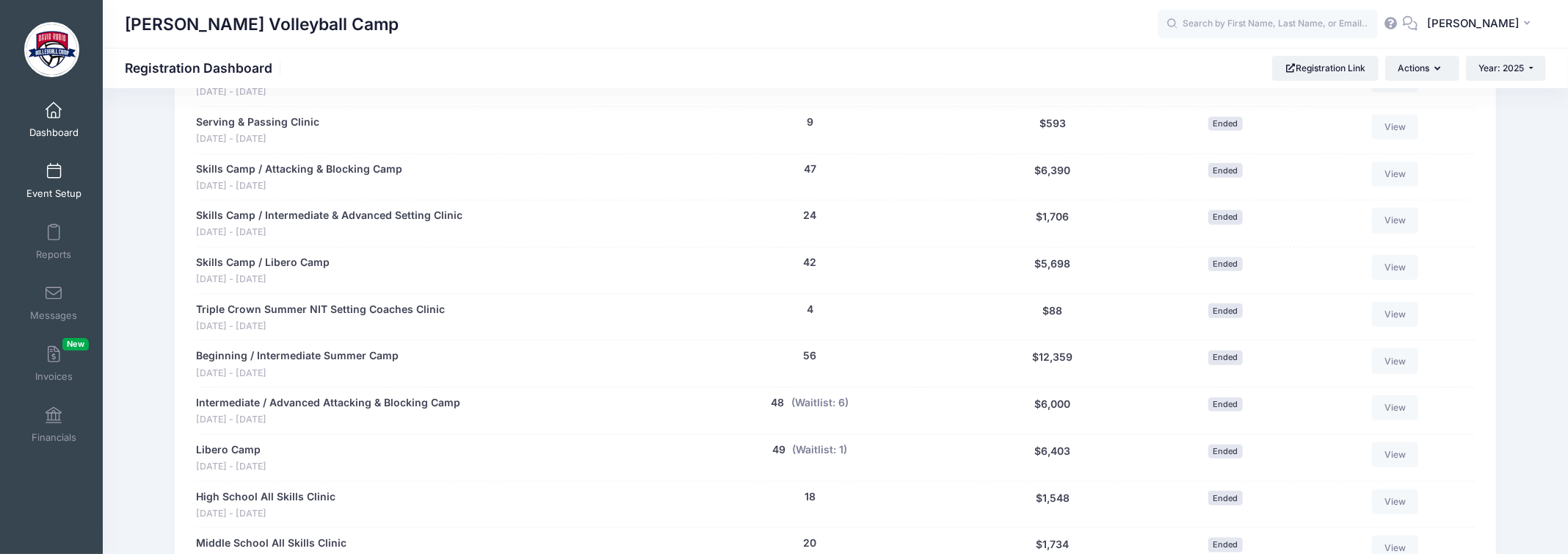
click at [38, 196] on span "Event Setup" at bounding box center [53, 193] width 55 height 12
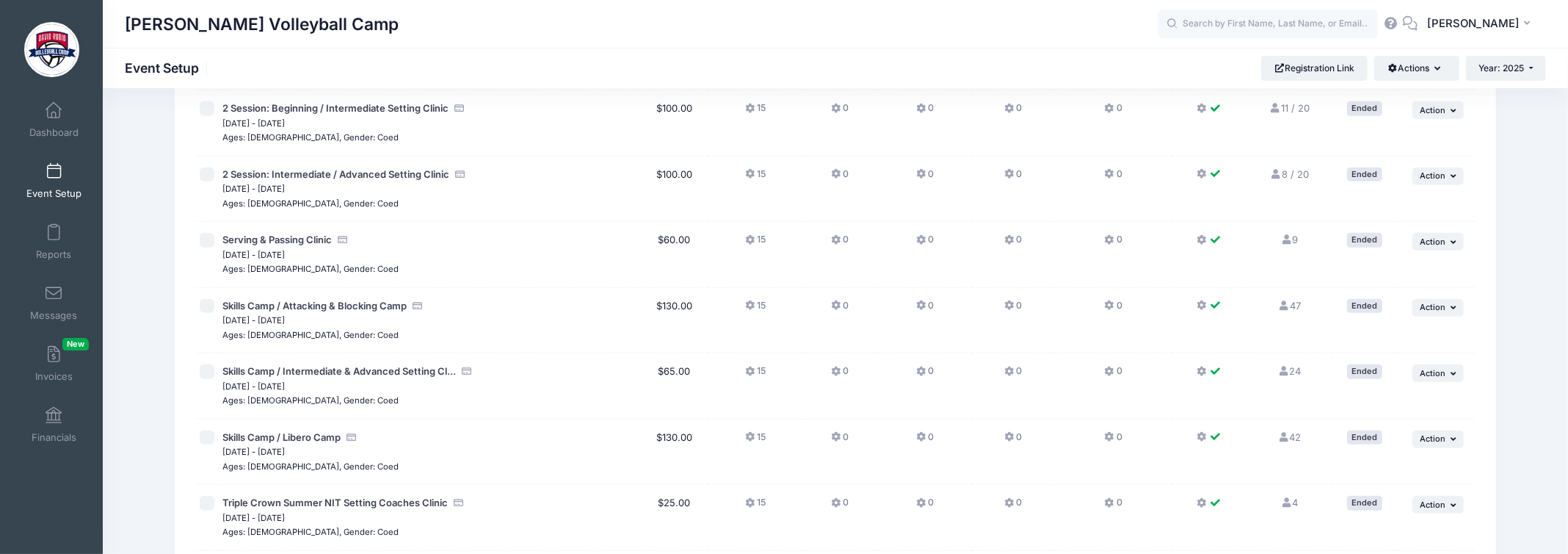
scroll to position [1871, 0]
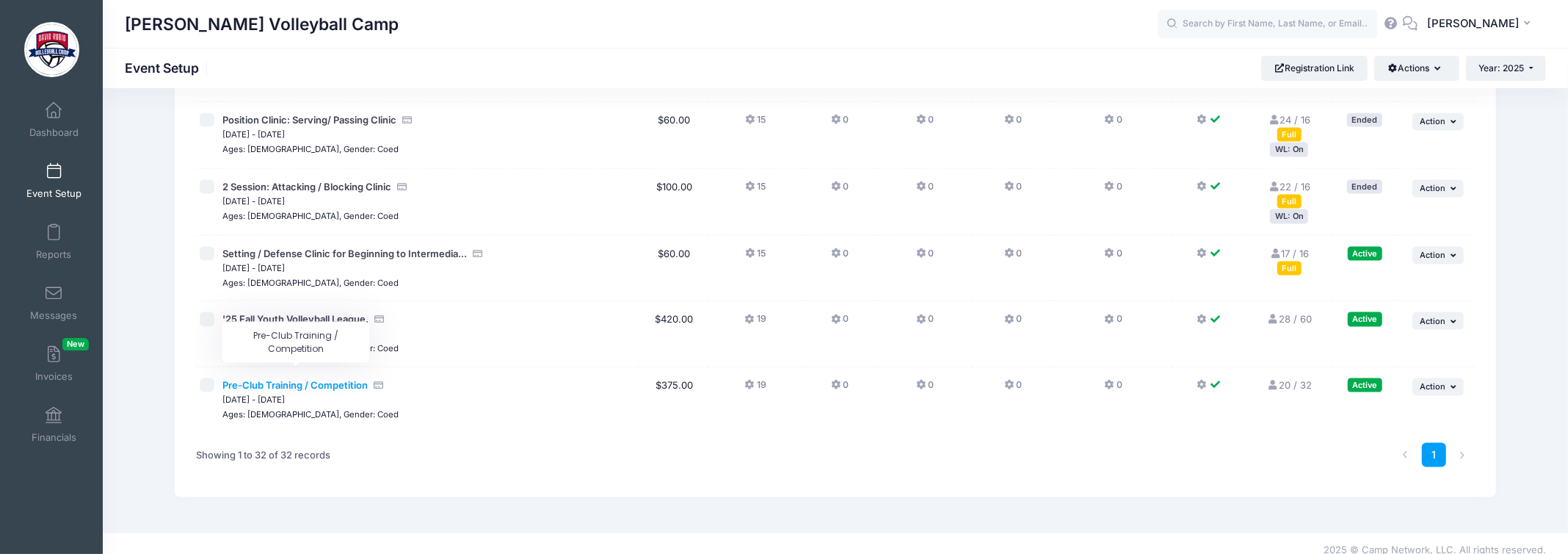
click at [317, 379] on span "Pre-Club Training / Competition" at bounding box center [295, 385] width 146 height 11
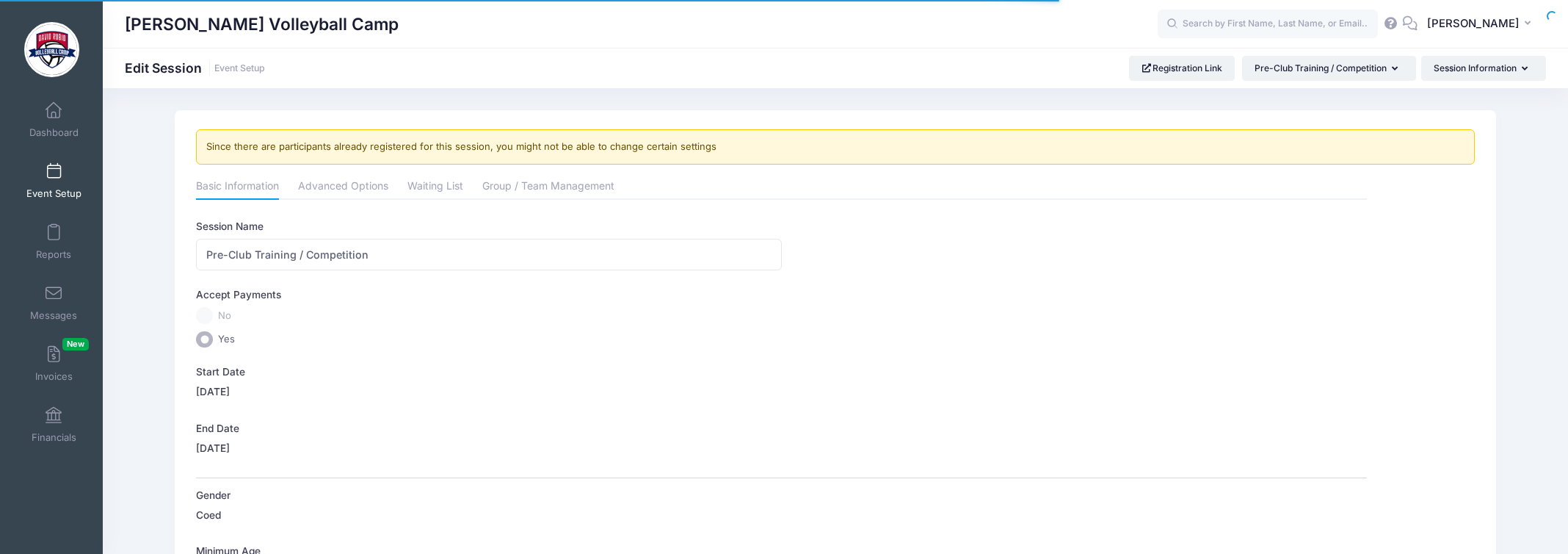
select select "0"
click at [334, 178] on link "Advanced Options" at bounding box center [343, 187] width 90 height 26
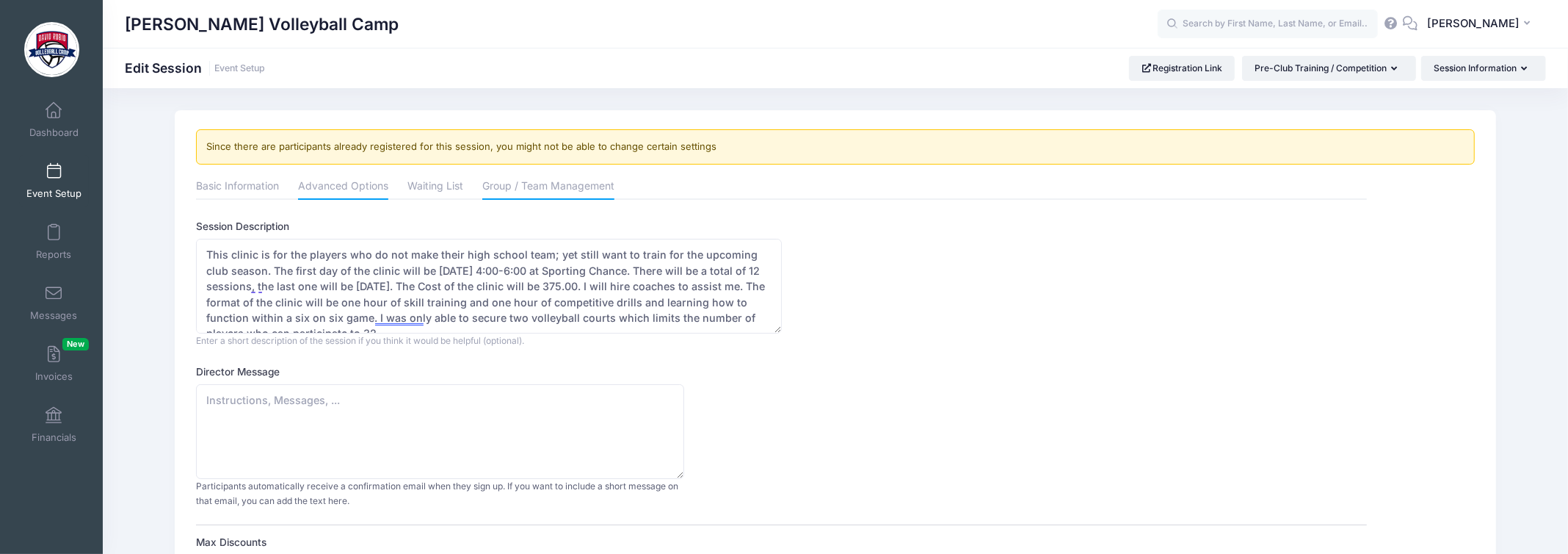
click at [524, 183] on link "Group / Team Management" at bounding box center [549, 187] width 133 height 26
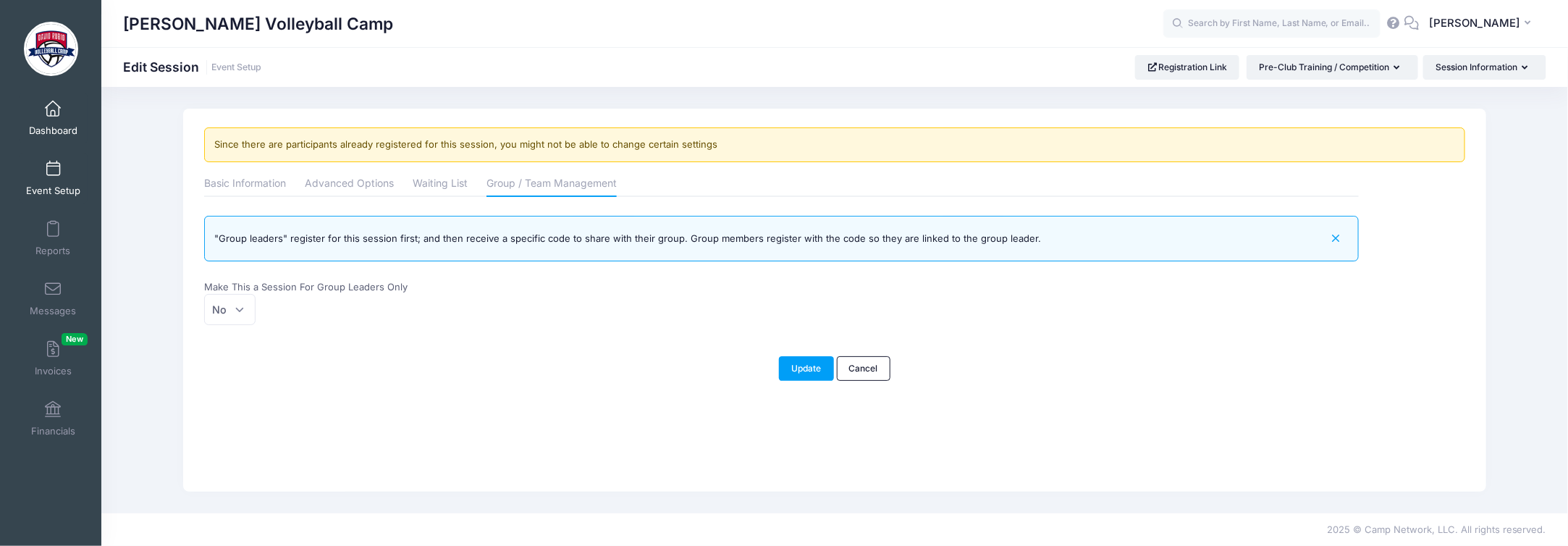
click at [43, 127] on span "Dashboard" at bounding box center [53, 130] width 48 height 12
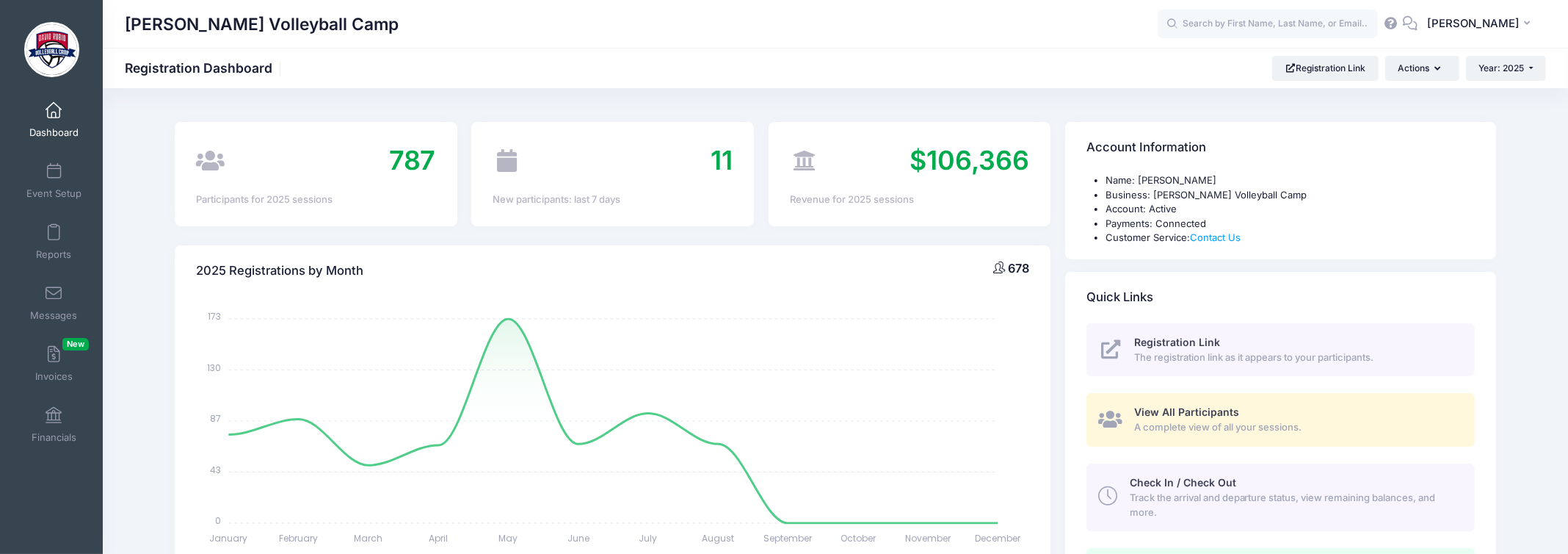
scroll to position [588, 0]
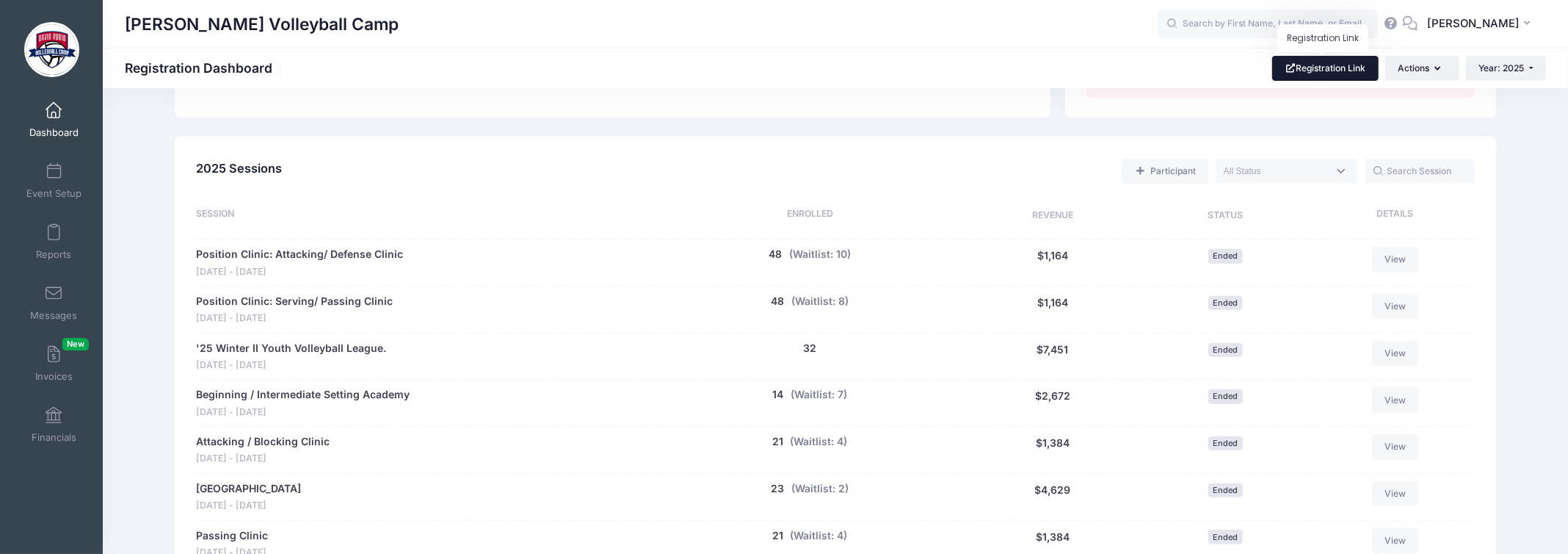
click at [1302, 70] on link "Registration Link" at bounding box center [1325, 68] width 106 height 25
click at [1269, 169] on textarea "Search" at bounding box center [1275, 171] width 104 height 13
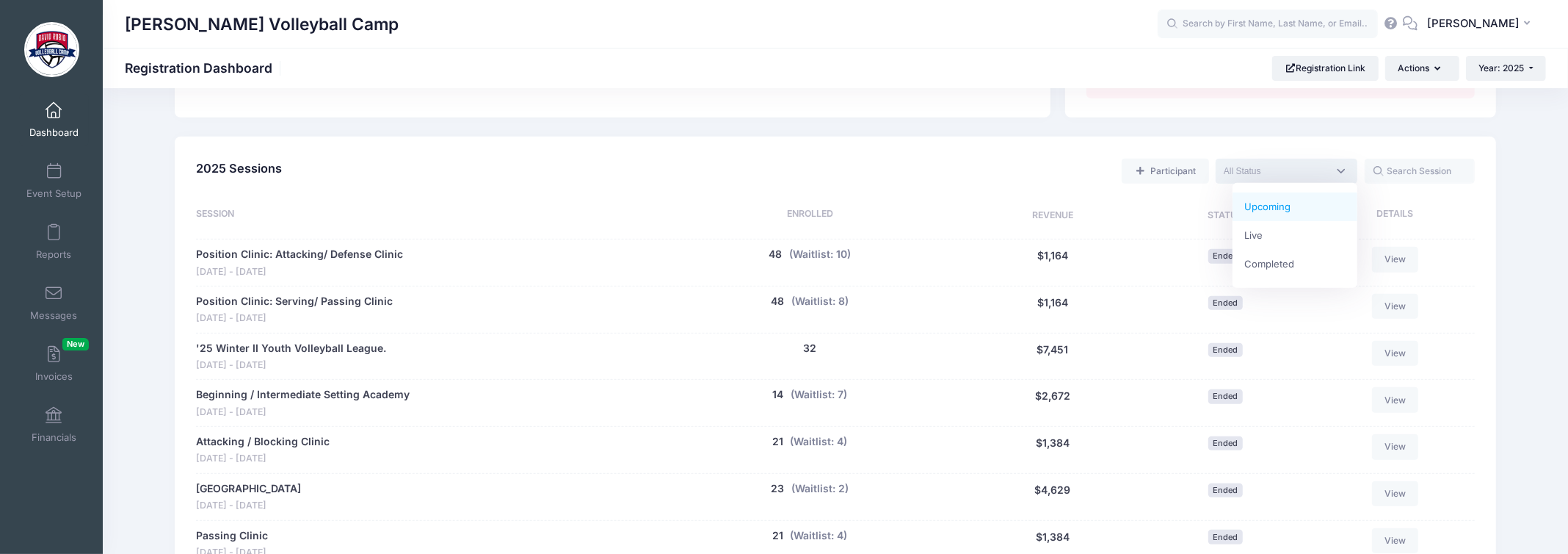
click at [1336, 173] on span at bounding box center [1286, 171] width 142 height 25
select select "future"
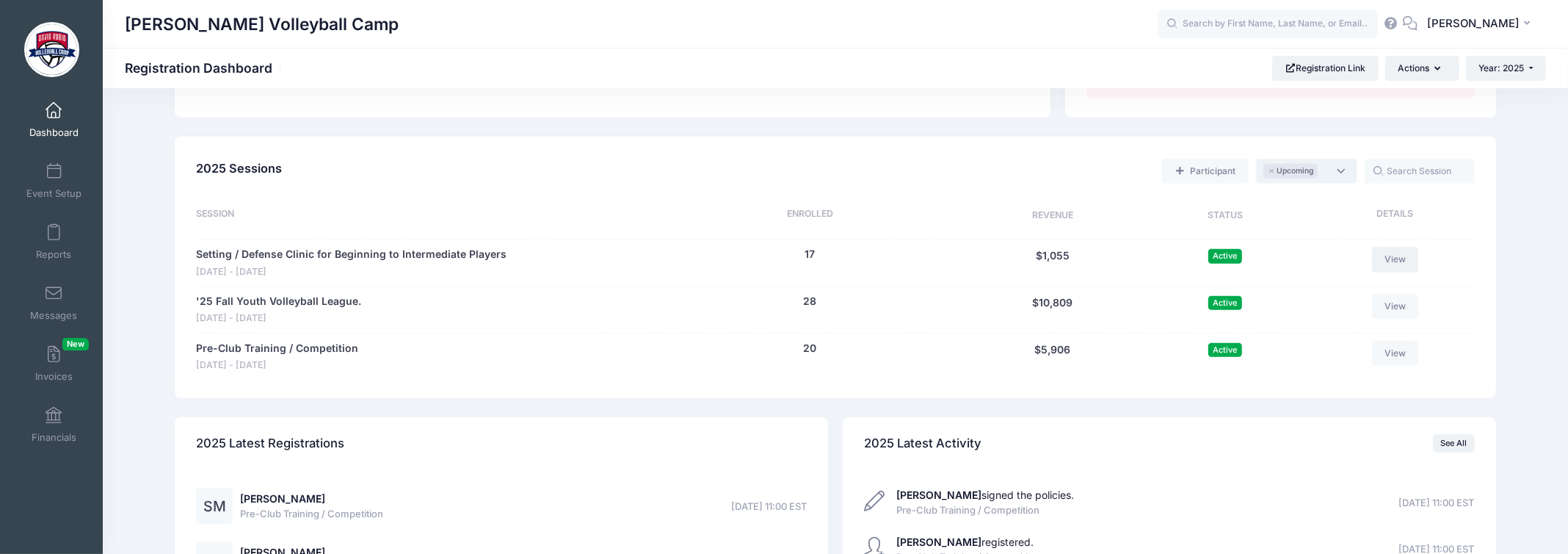
drag, startPoint x: 1385, startPoint y: 256, endPoint x: 437, endPoint y: 294, distance: 948.8
click at [1385, 256] on link "View" at bounding box center [1395, 259] width 47 height 25
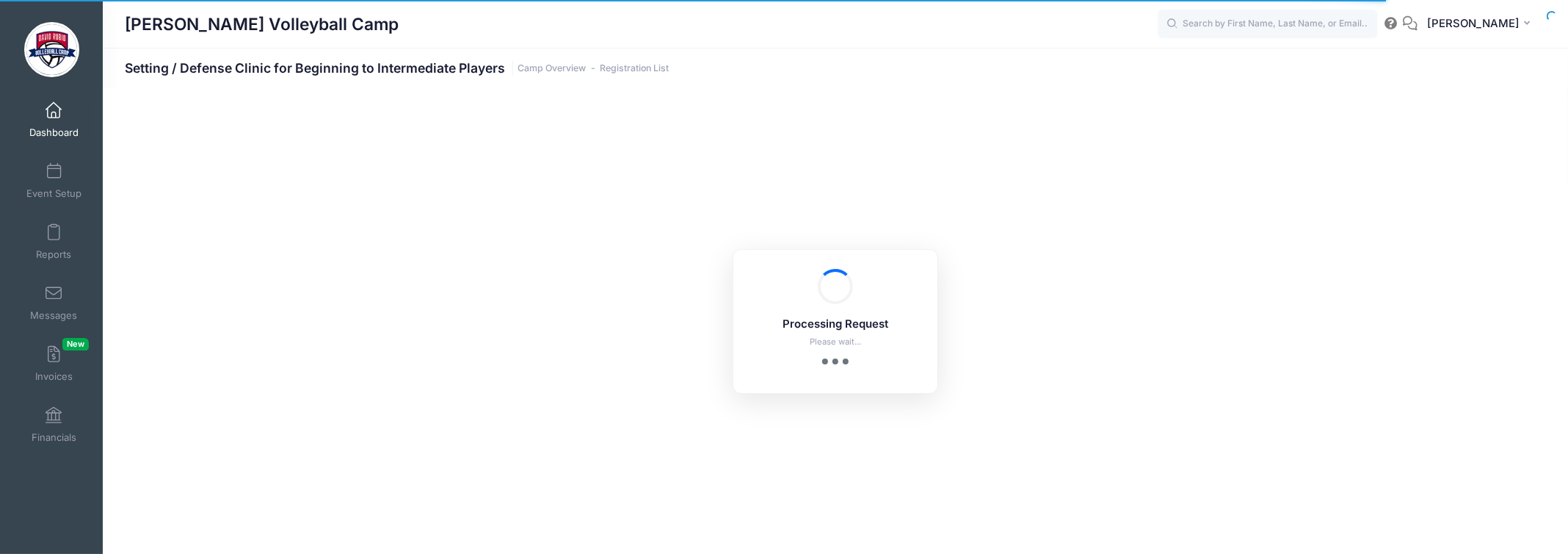
select select "10"
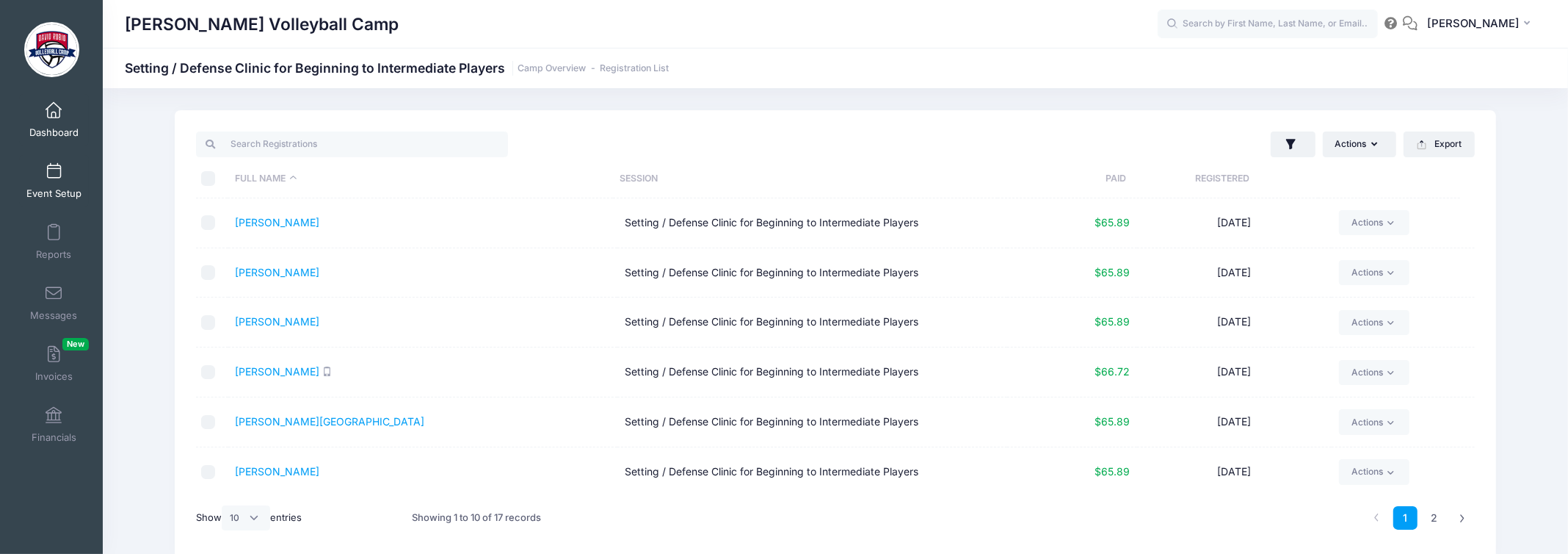
click at [44, 179] on link "Event Setup" at bounding box center [53, 180] width 70 height 52
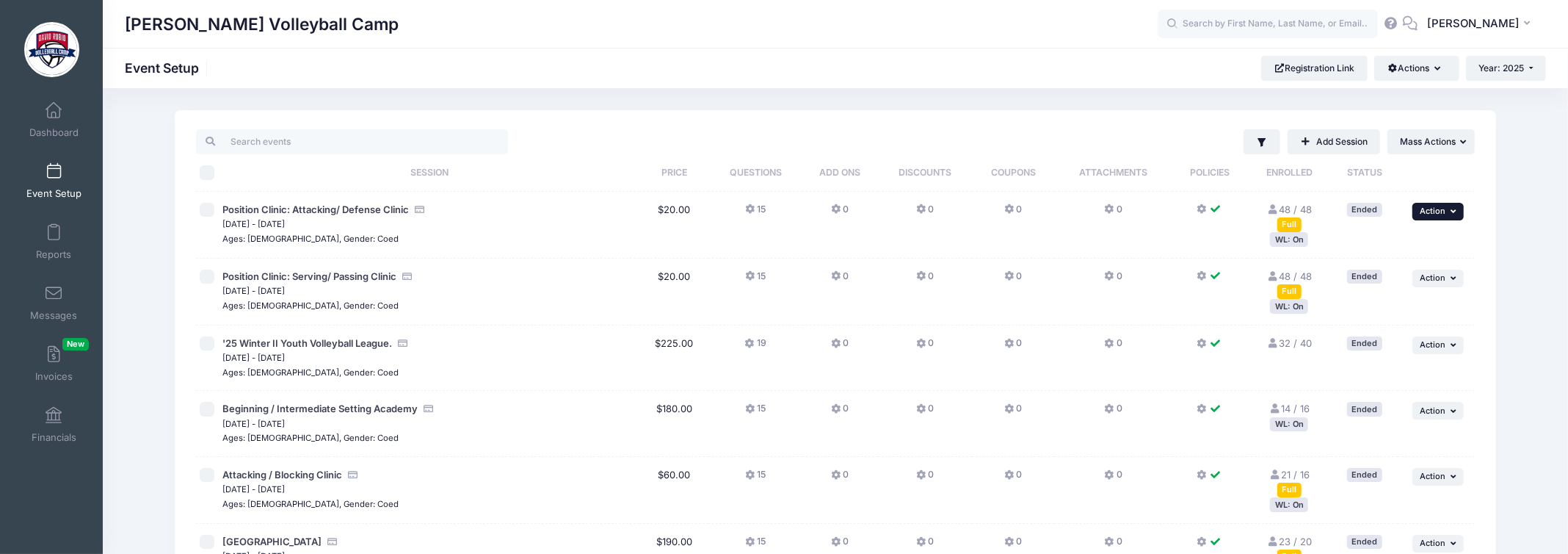
click at [1443, 213] on span "Action" at bounding box center [1432, 210] width 25 height 11
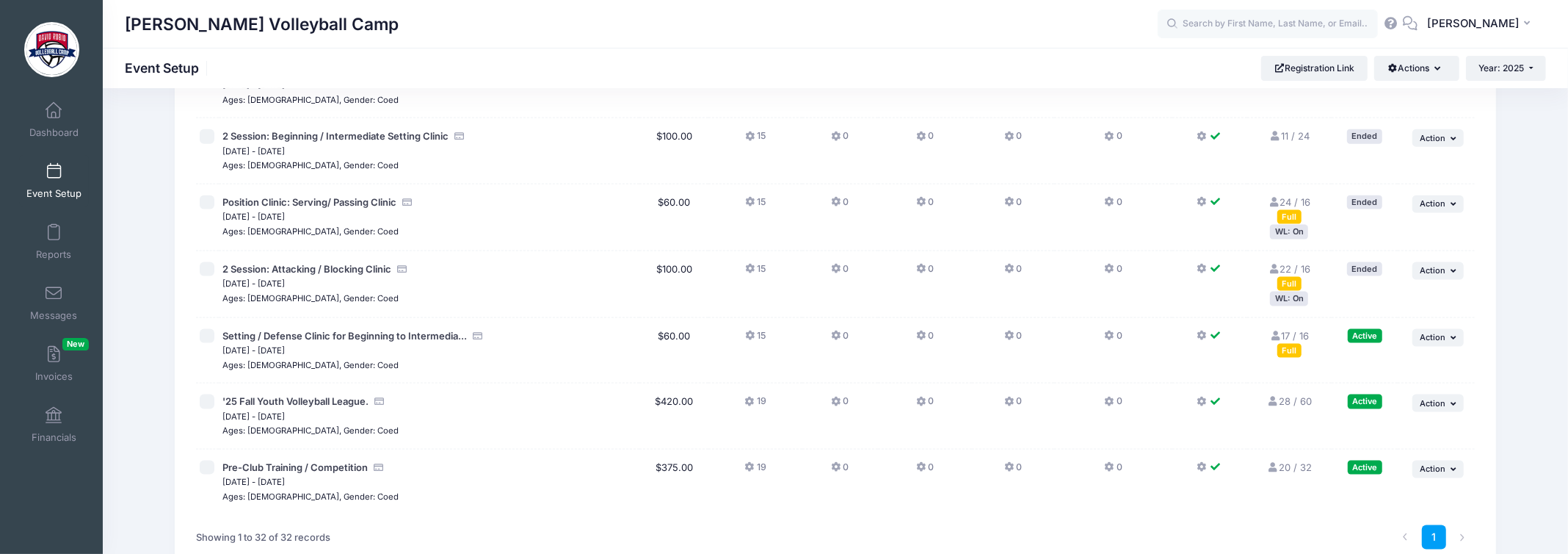
scroll to position [1871, 0]
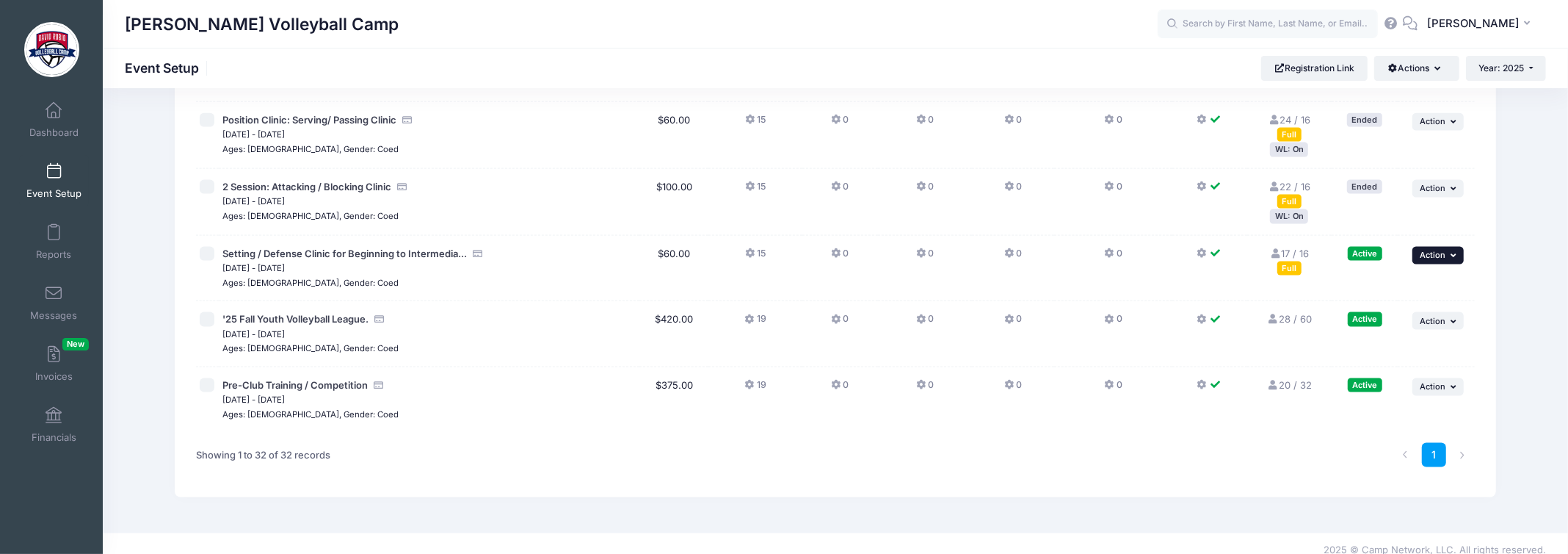
click at [1436, 250] on span "Action" at bounding box center [1432, 254] width 25 height 11
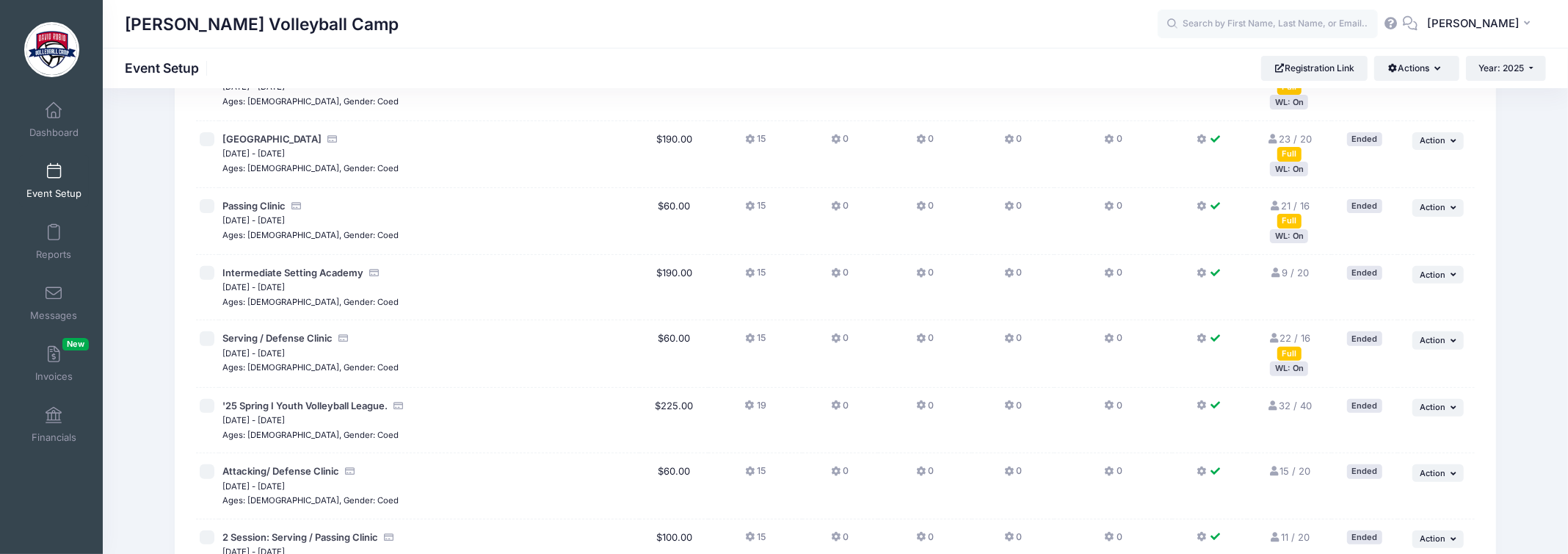
scroll to position [0, 0]
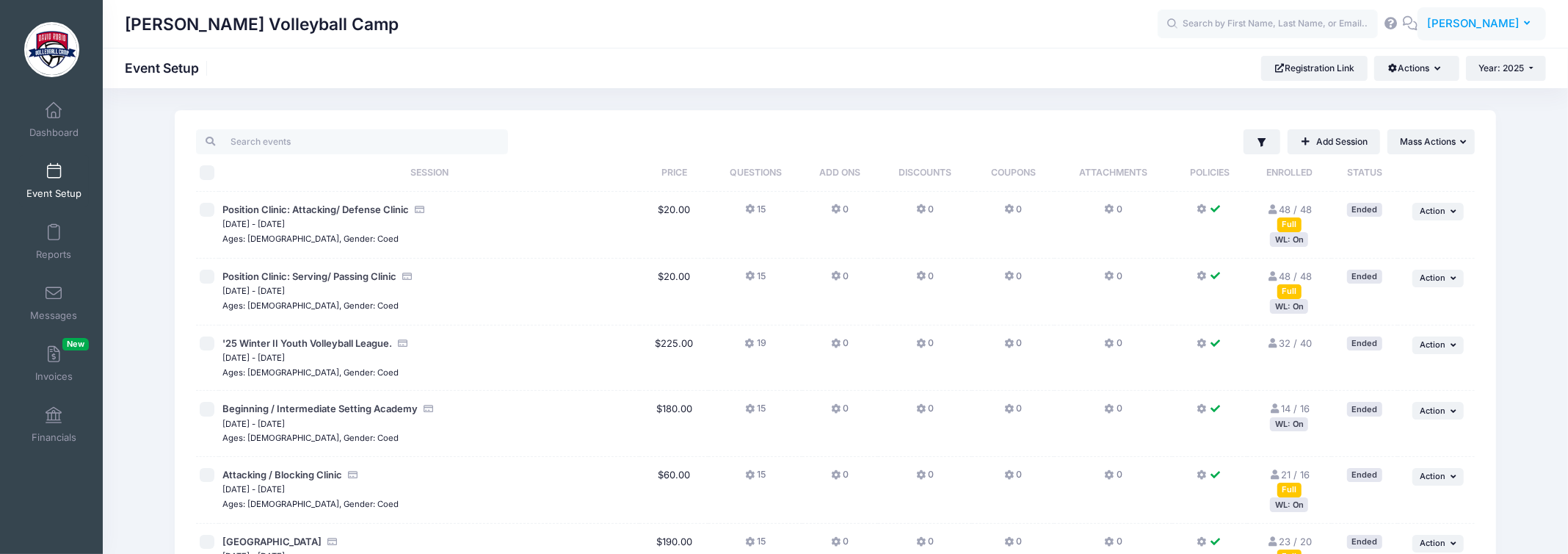
click at [1518, 16] on span "[PERSON_NAME]" at bounding box center [1473, 24] width 92 height 16
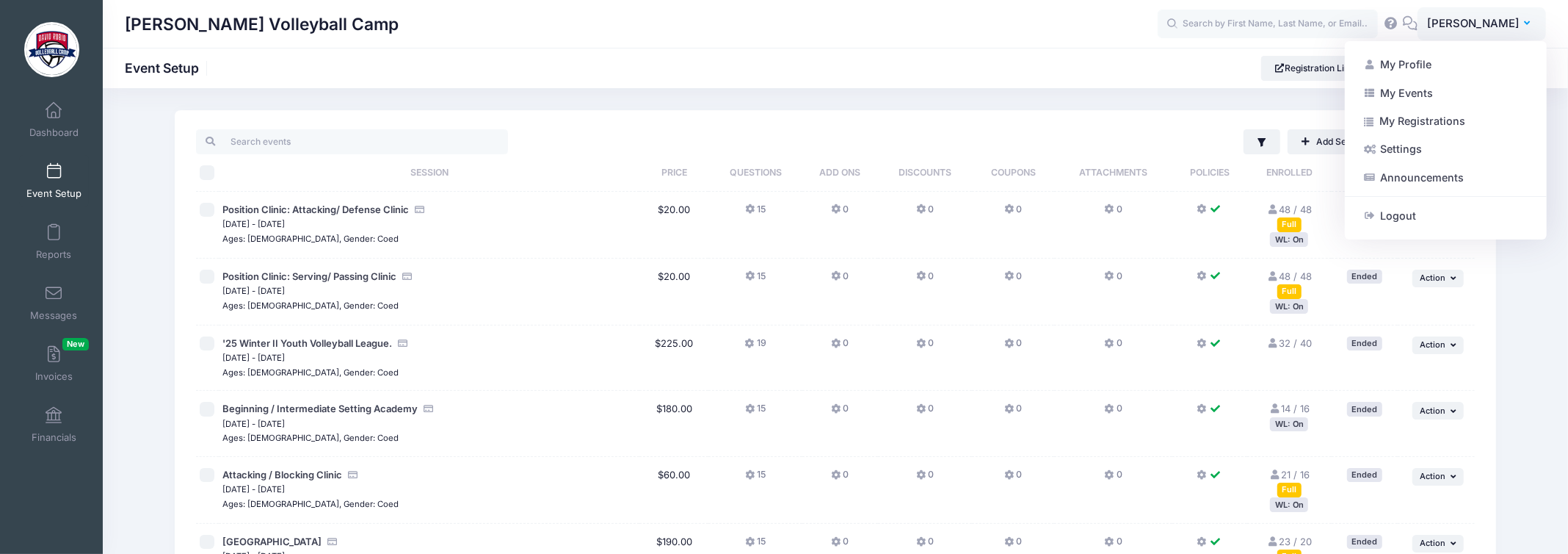
click at [1395, 91] on link "My Events" at bounding box center [1446, 92] width 178 height 28
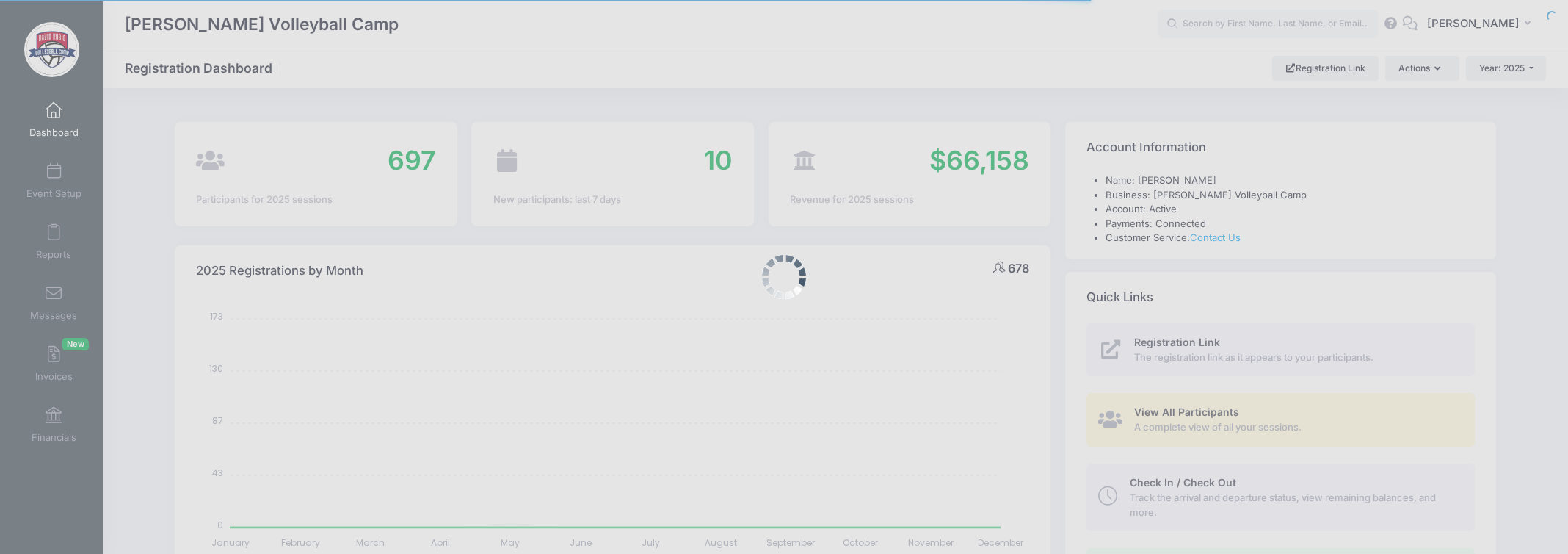
select select
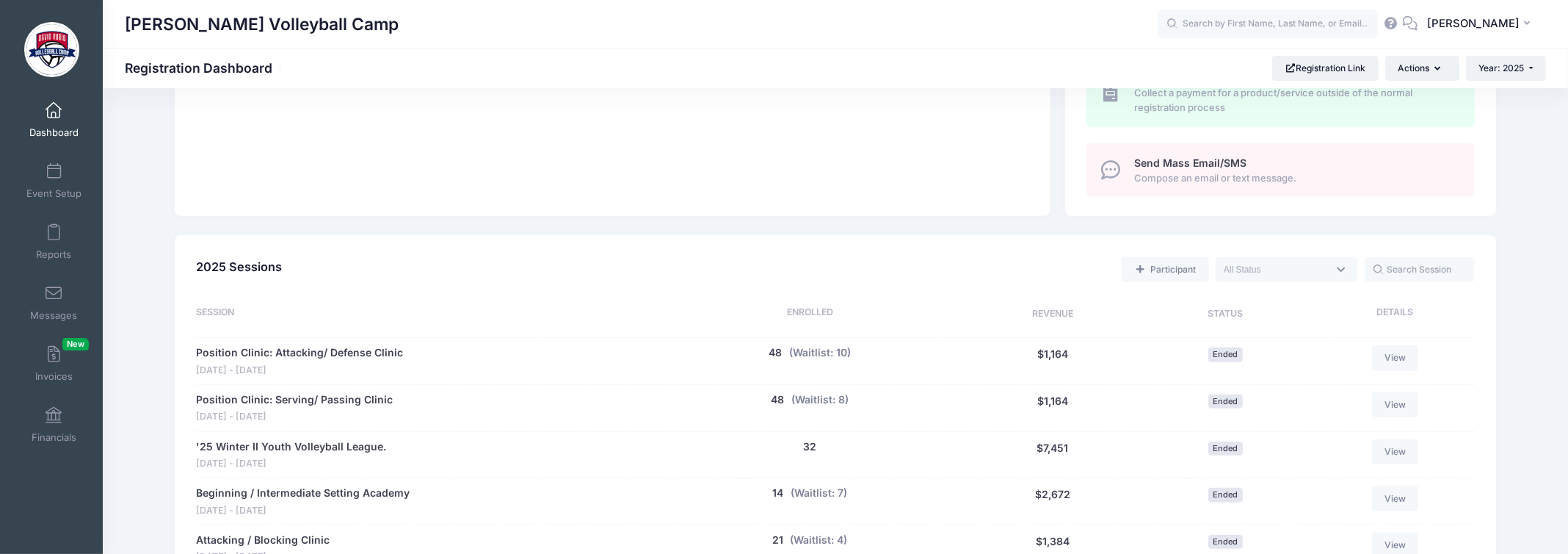
scroll to position [440, 0]
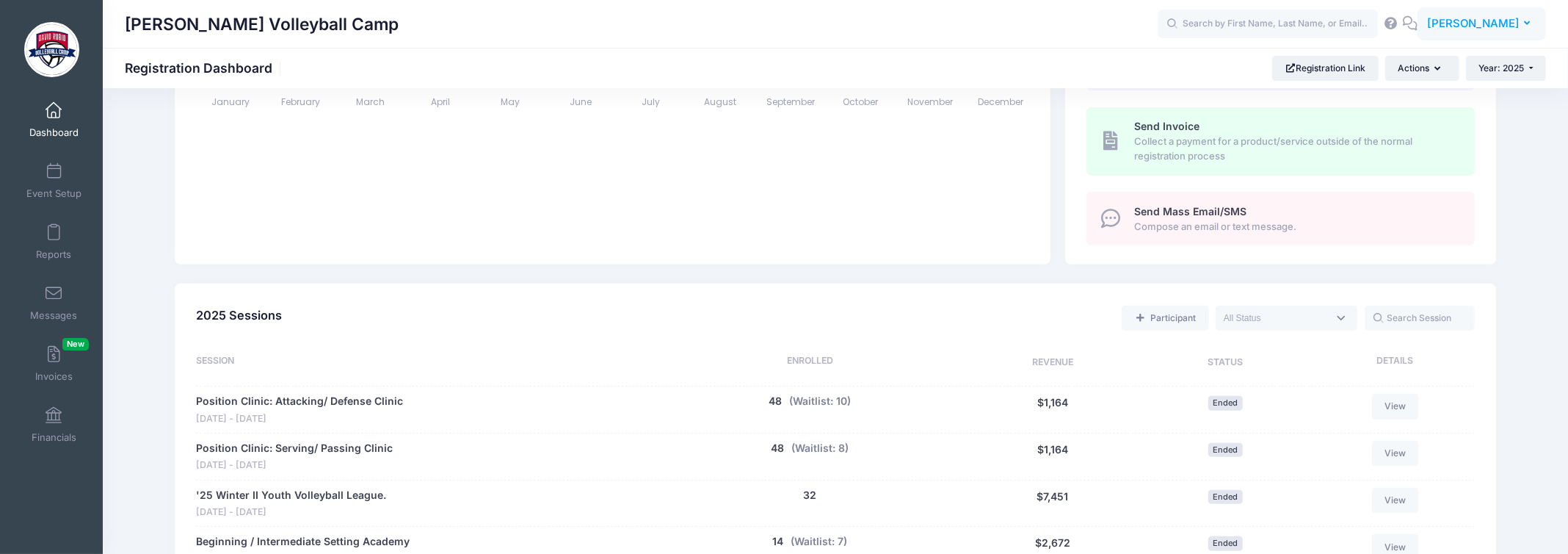
click at [1471, 29] on span "[PERSON_NAME]" at bounding box center [1473, 24] width 92 height 16
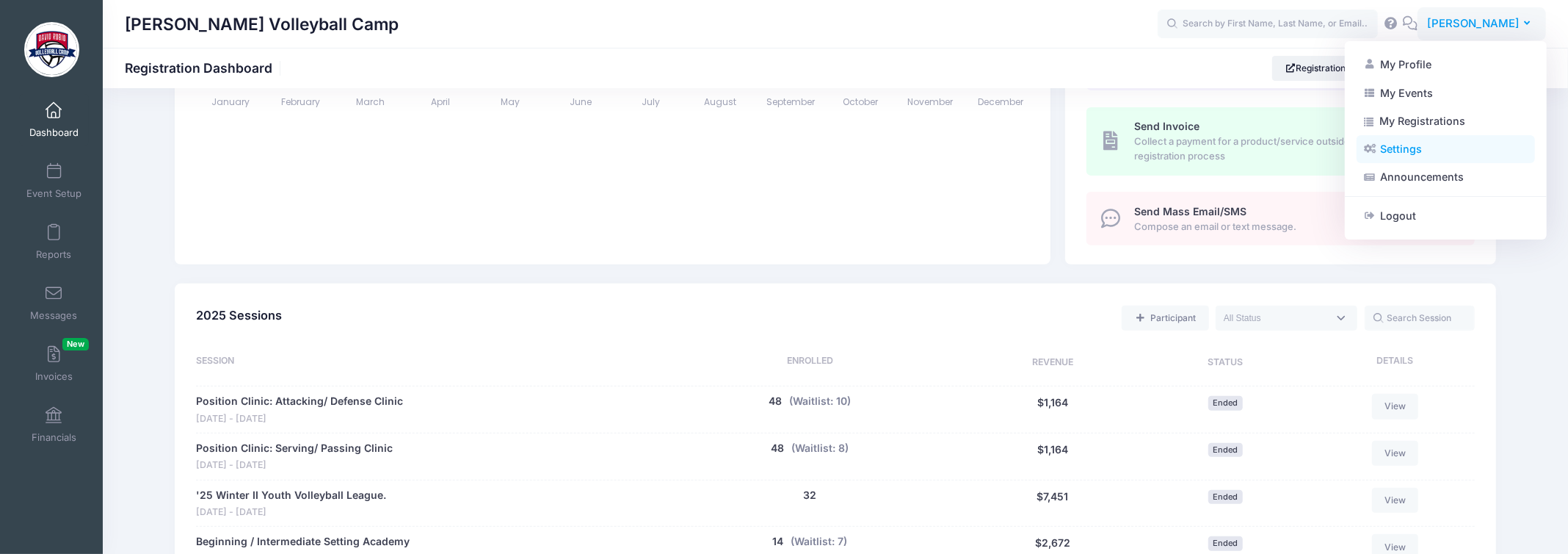
click at [1426, 151] on link "Settings" at bounding box center [1446, 149] width 178 height 28
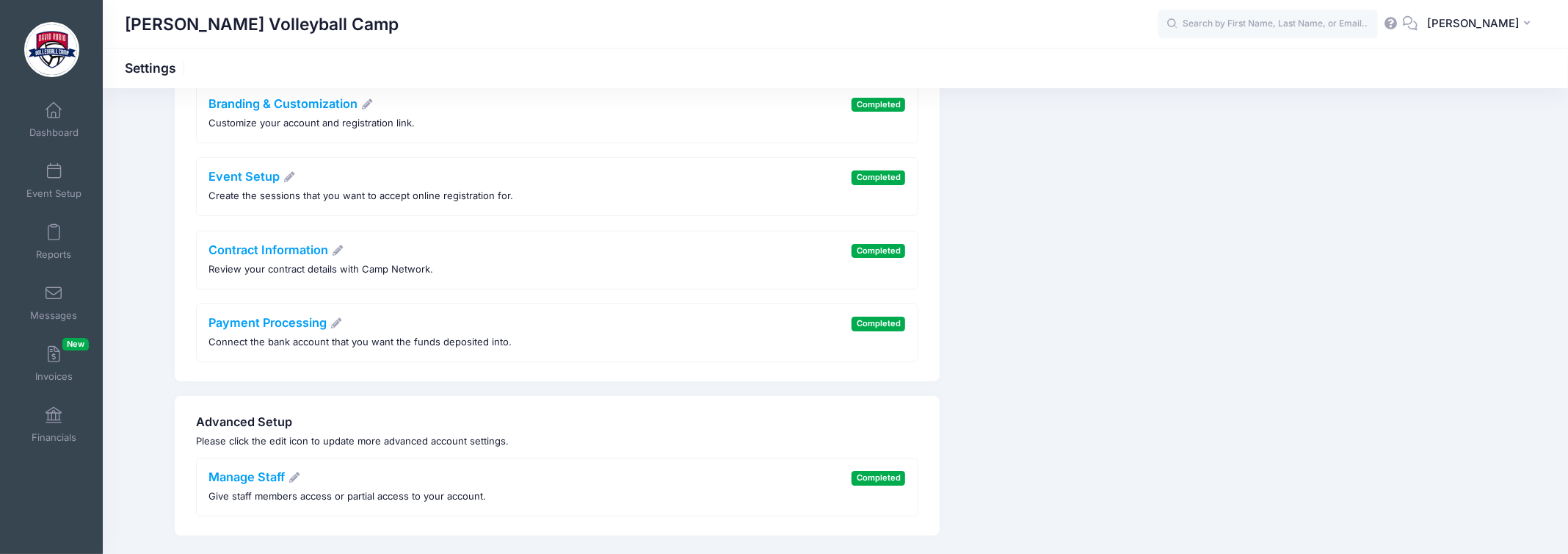
scroll to position [180, 0]
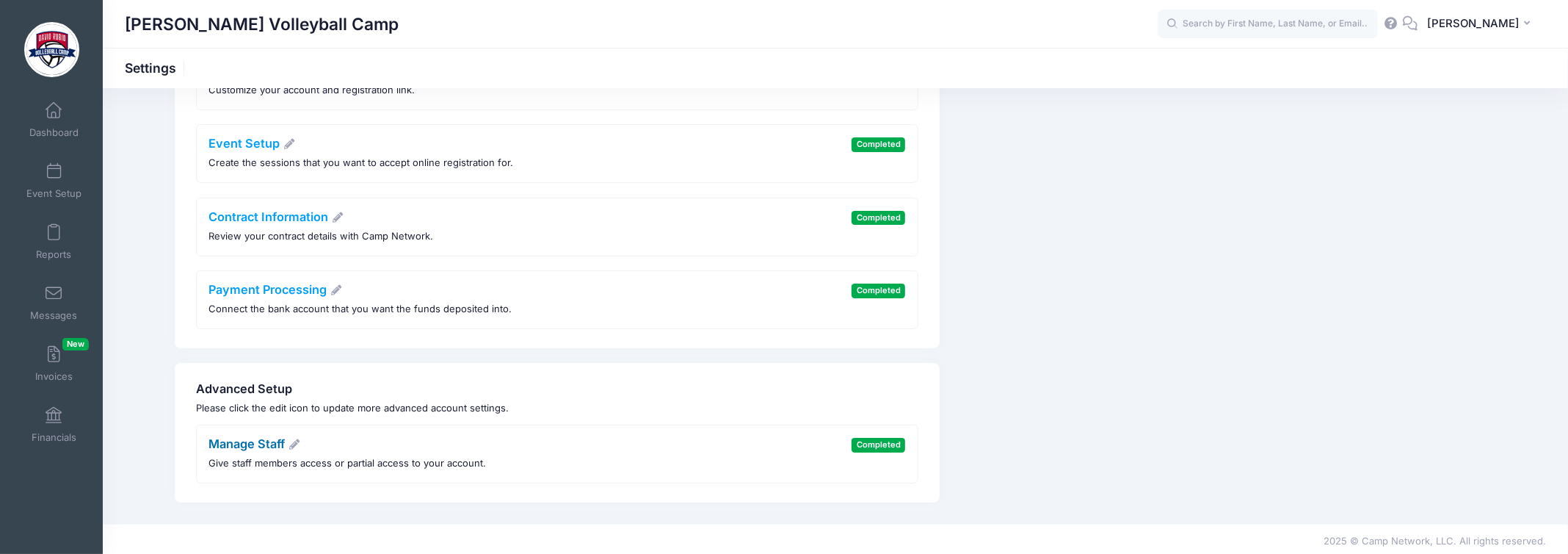
click at [254, 438] on link "Manage Staff" at bounding box center [255, 444] width 92 height 15
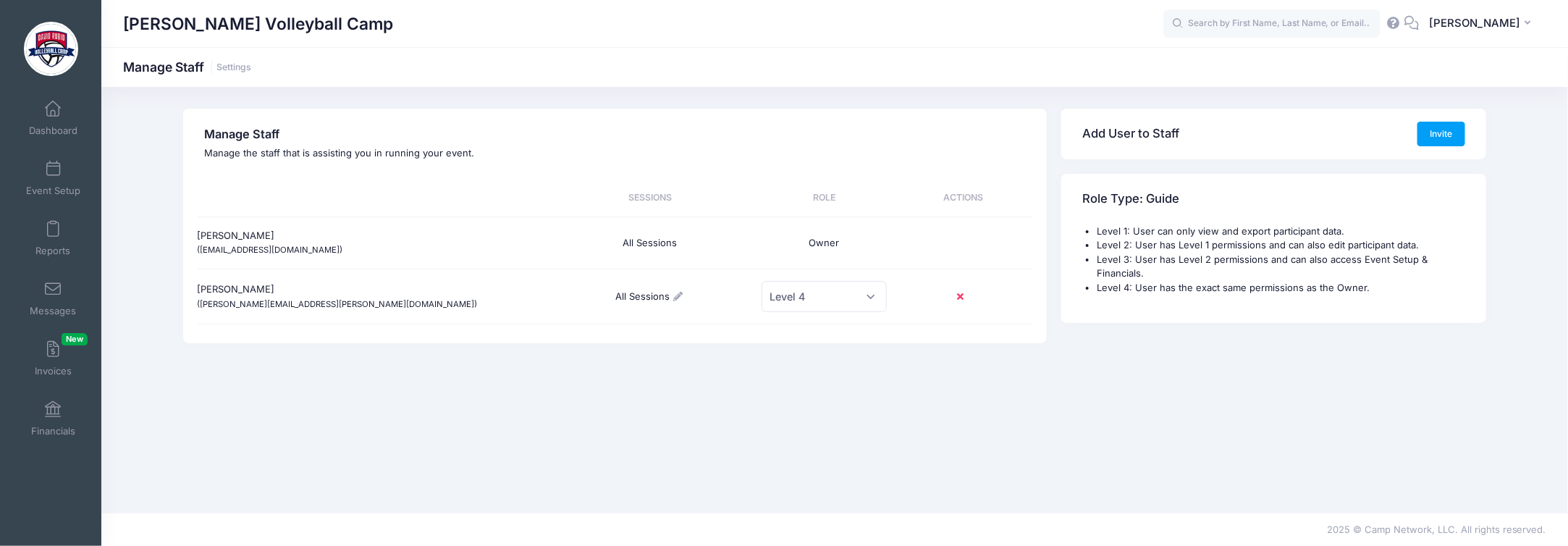
click at [268, 281] on div "[PERSON_NAME] ([PERSON_NAME][EMAIL_ADDRESS][PERSON_NAME][DOMAIN_NAME])" at bounding box center [372, 297] width 348 height 52
click at [235, 294] on div "[PERSON_NAME] ([PERSON_NAME][EMAIL_ADDRESS][PERSON_NAME][DOMAIN_NAME])" at bounding box center [372, 297] width 348 height 52
click at [235, 65] on link "Settings" at bounding box center [233, 67] width 35 height 10
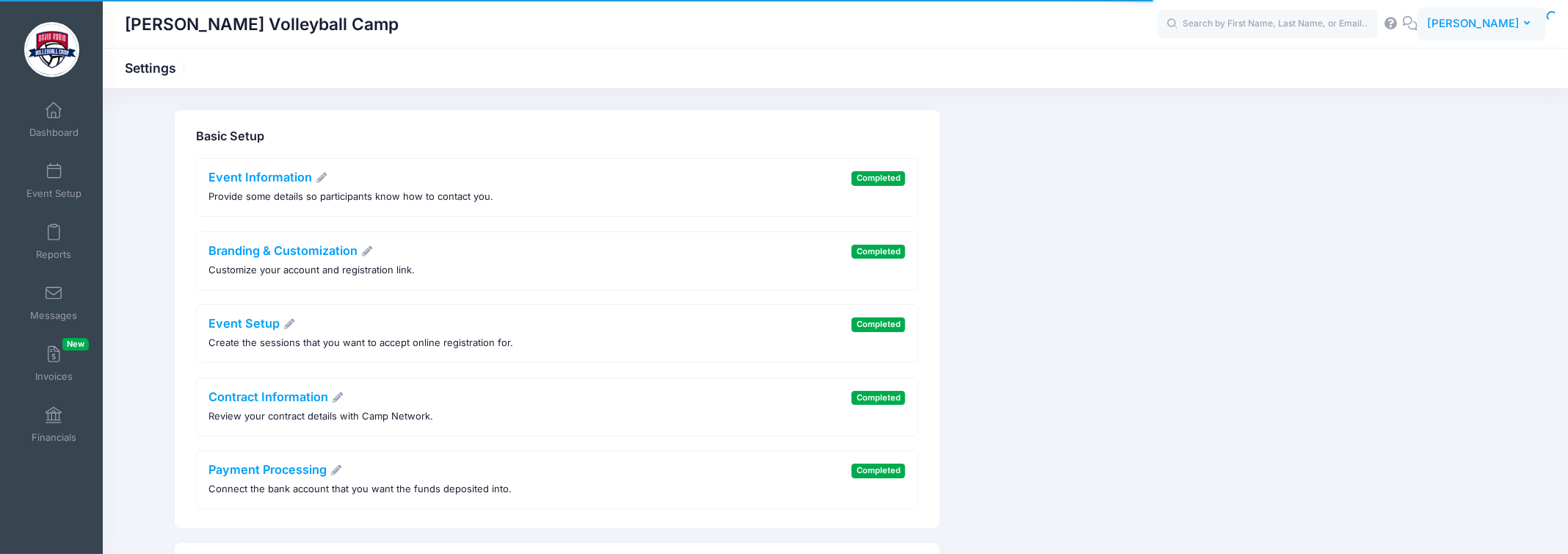
click at [1462, 25] on span "[PERSON_NAME]" at bounding box center [1473, 24] width 92 height 16
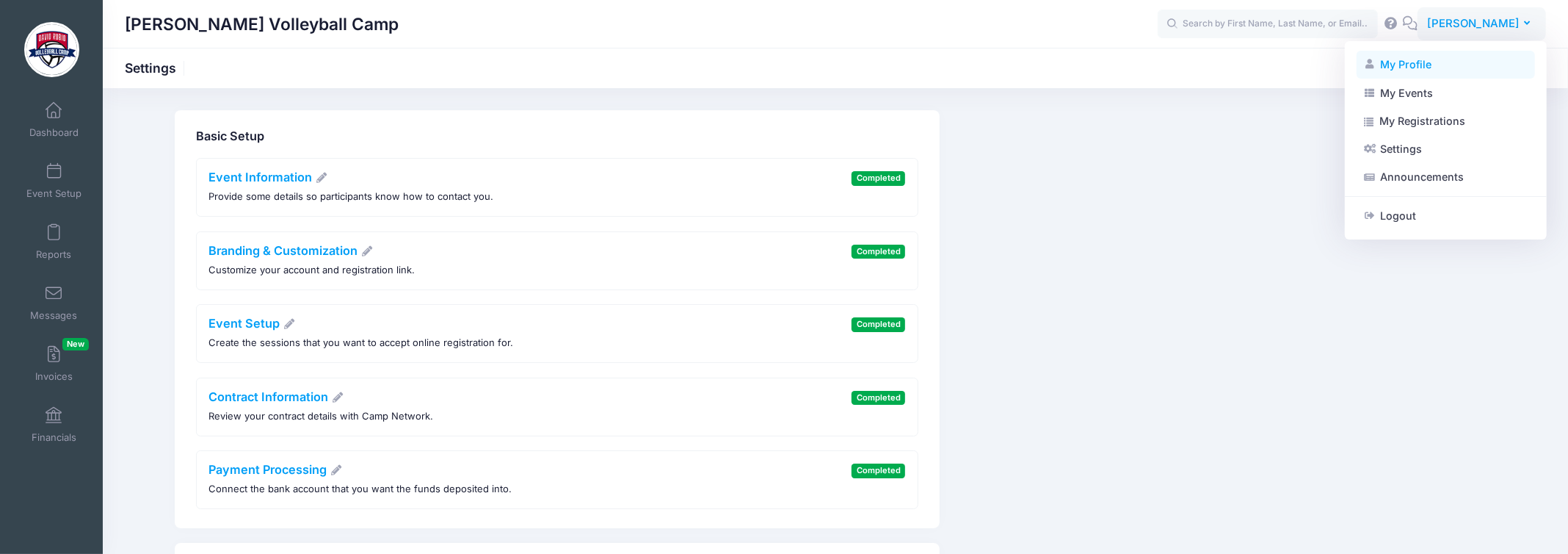
click at [1405, 67] on link "My Profile" at bounding box center [1446, 65] width 178 height 28
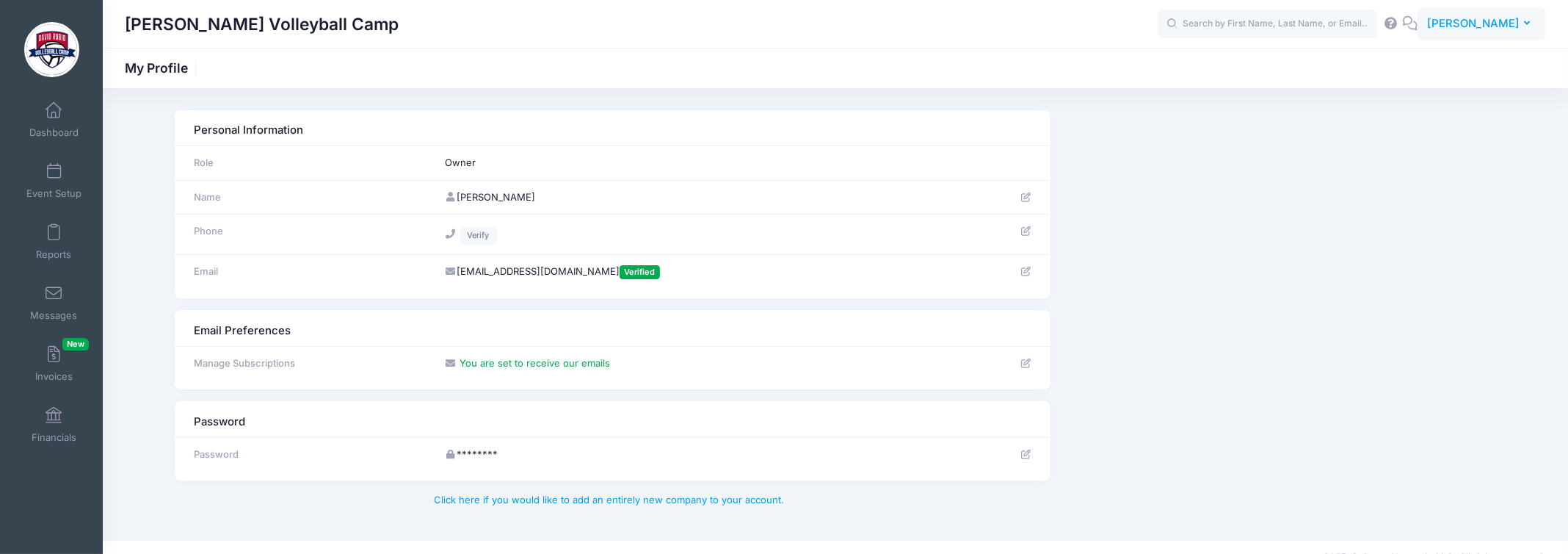
click at [1470, 25] on span "[PERSON_NAME]" at bounding box center [1473, 24] width 92 height 16
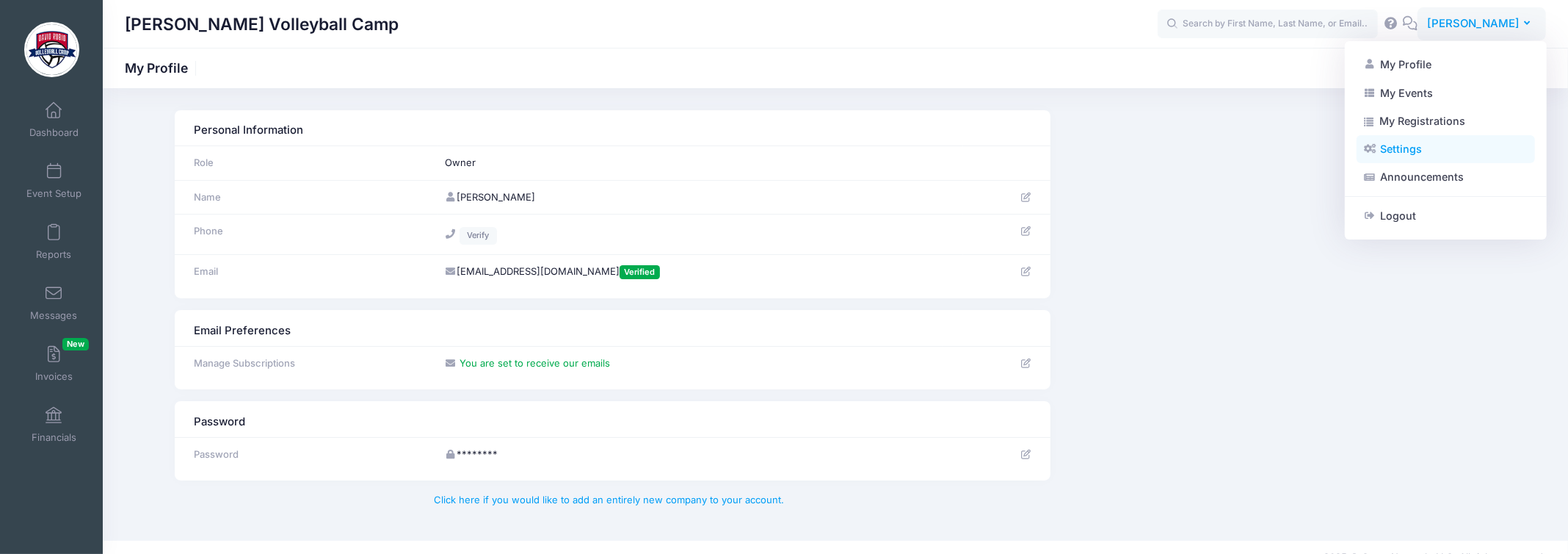
click at [1392, 148] on link "Settings" at bounding box center [1446, 149] width 178 height 28
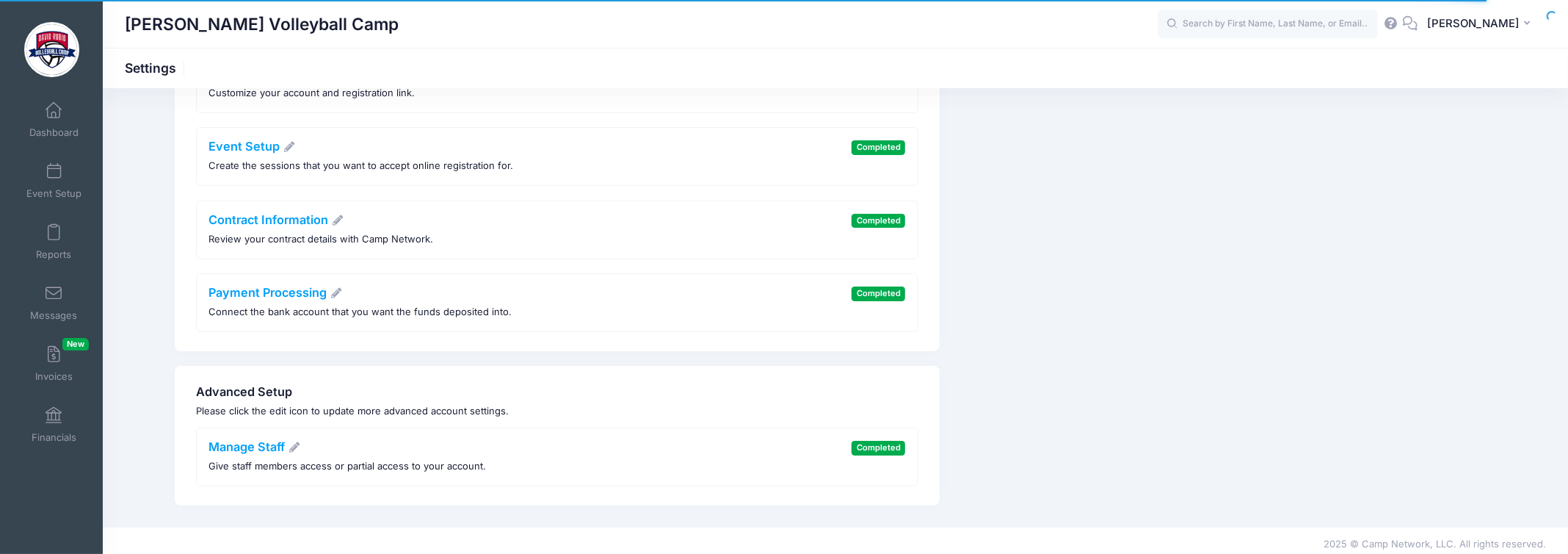
scroll to position [180, 0]
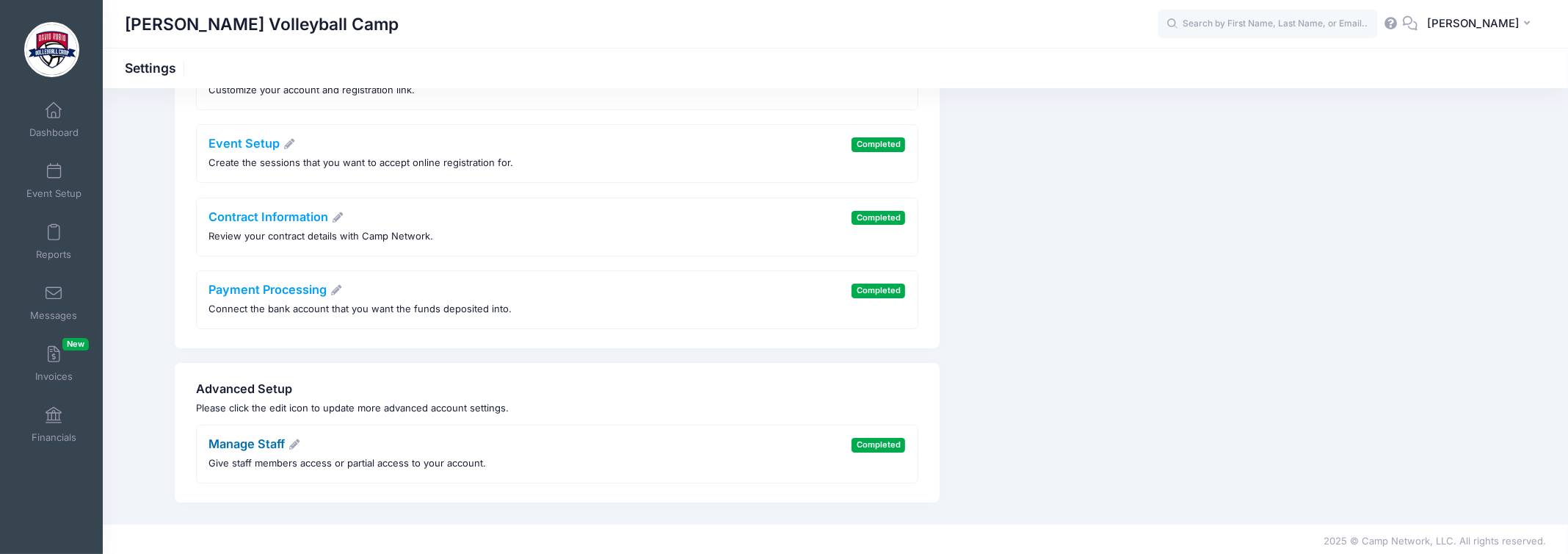
click at [247, 436] on link "Manage Staff" at bounding box center [255, 444] width 92 height 15
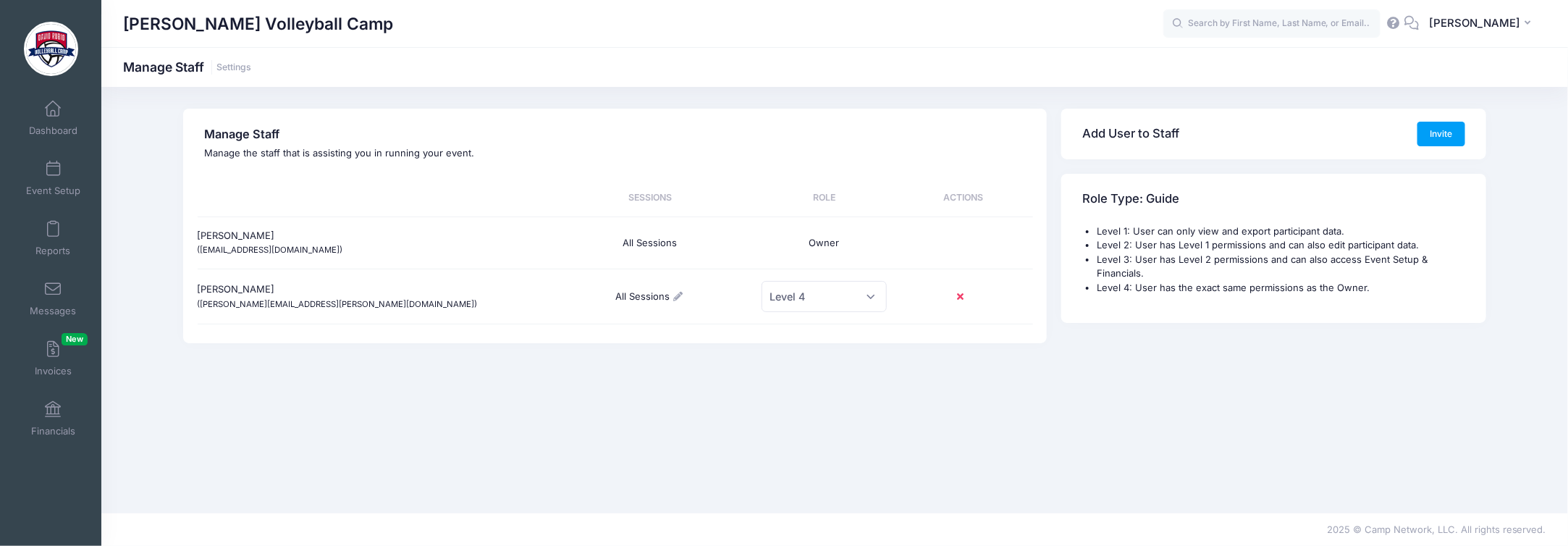
click at [680, 293] on icon at bounding box center [678, 297] width 11 height 10
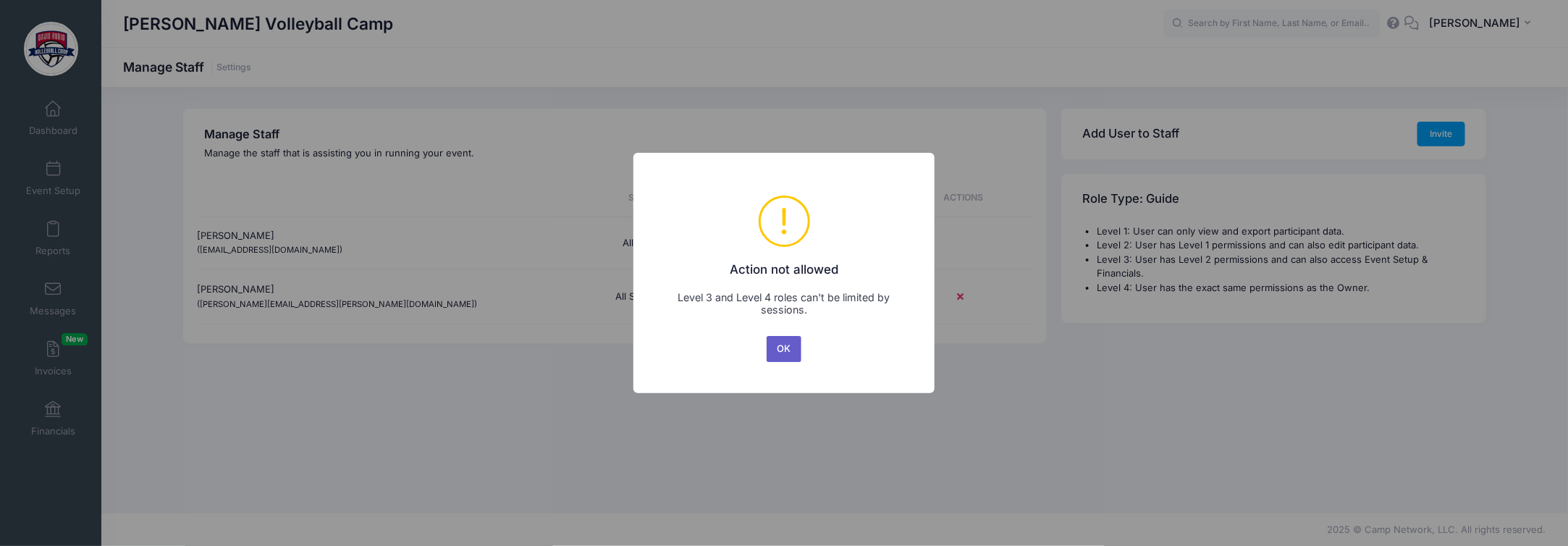
click at [782, 348] on button "OK" at bounding box center [783, 348] width 35 height 26
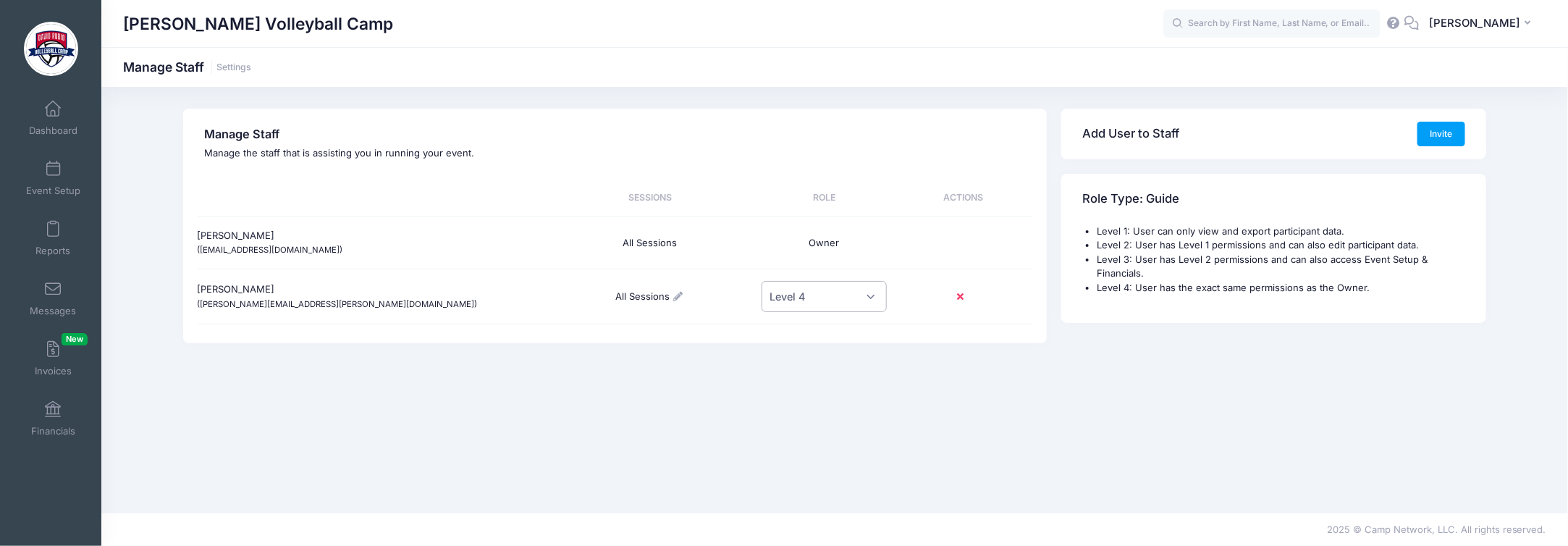
click at [864, 294] on select "Select a Role Level 1 Level 2 Level 3 Level 4" at bounding box center [824, 296] width 125 height 31
click at [1508, 18] on span "[PERSON_NAME]" at bounding box center [1474, 23] width 91 height 16
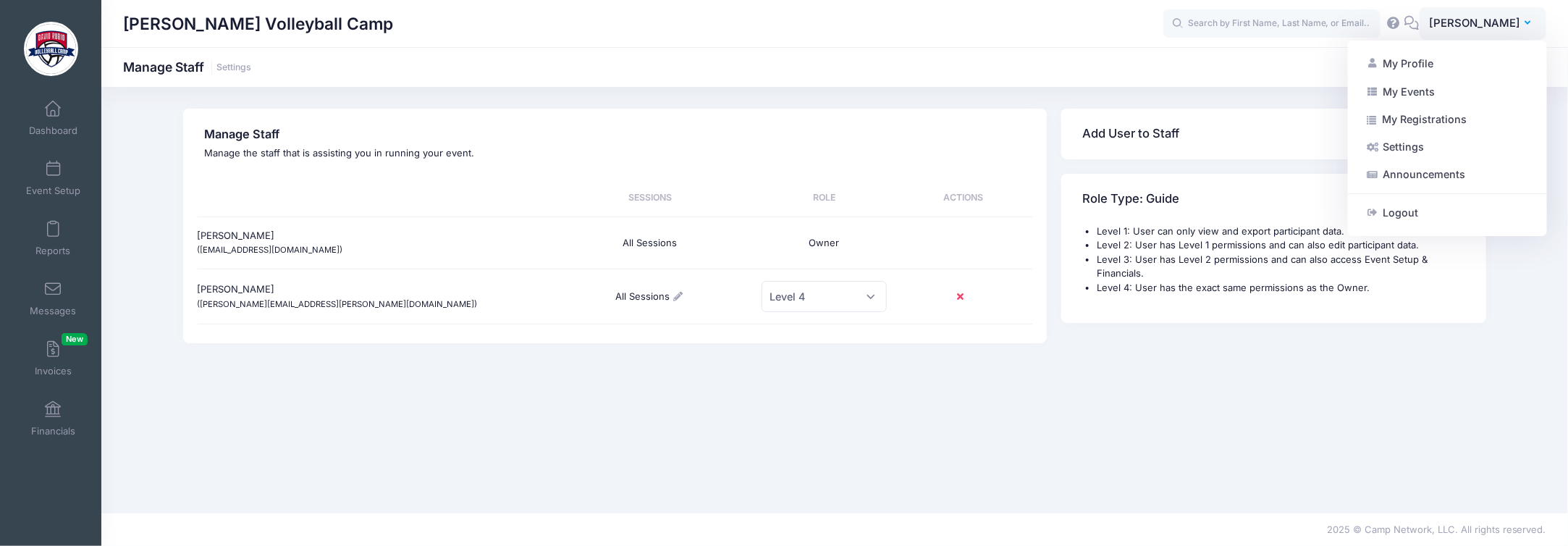
click at [1396, 150] on link "Settings" at bounding box center [1447, 147] width 176 height 27
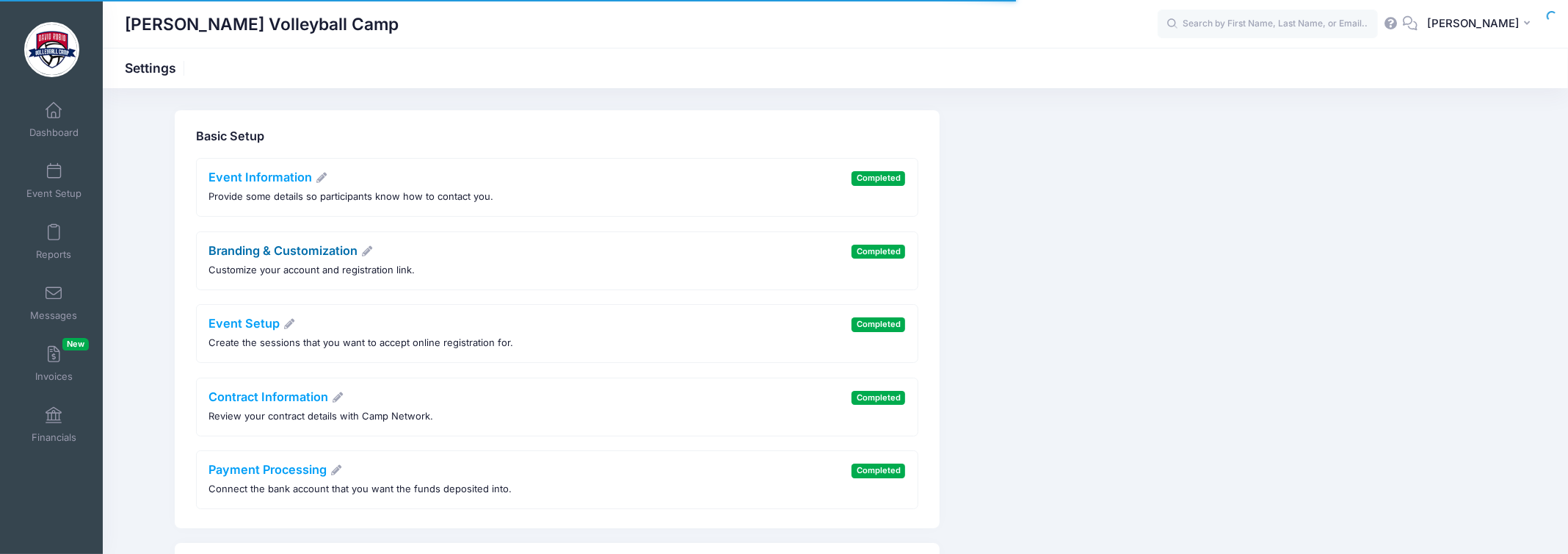
click at [321, 249] on link "Branding & Customization" at bounding box center [291, 250] width 164 height 15
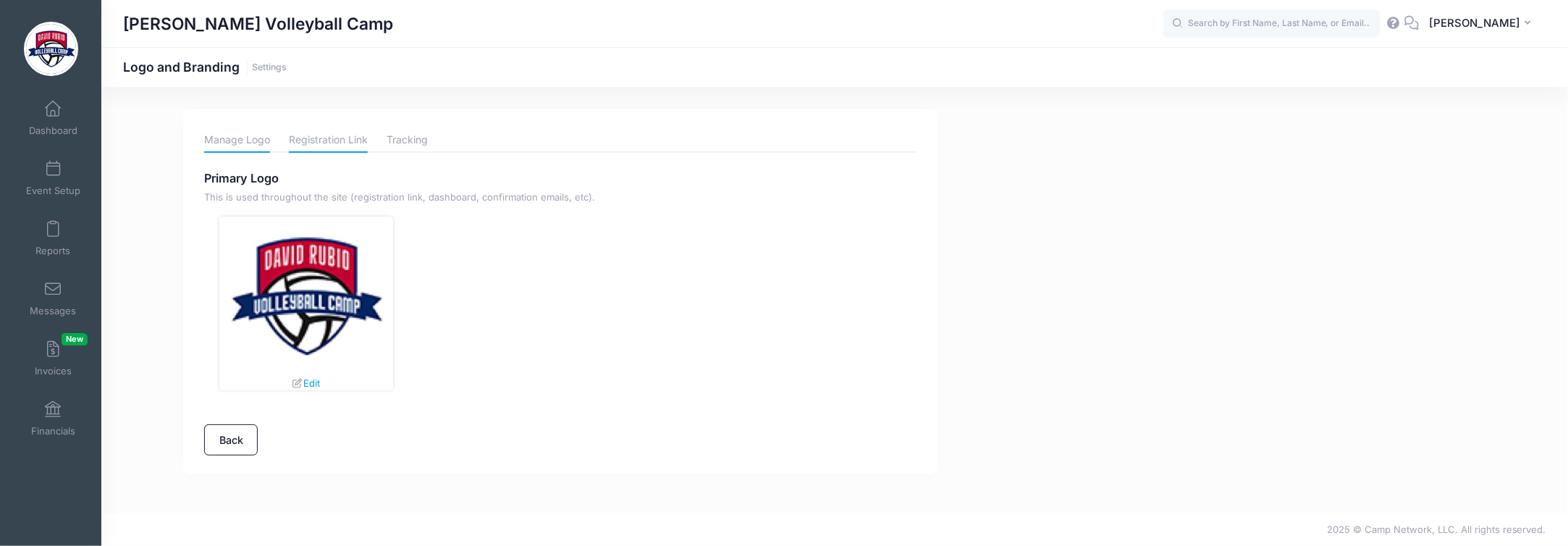
click at [337, 131] on link "Registration Link" at bounding box center [328, 140] width 79 height 25
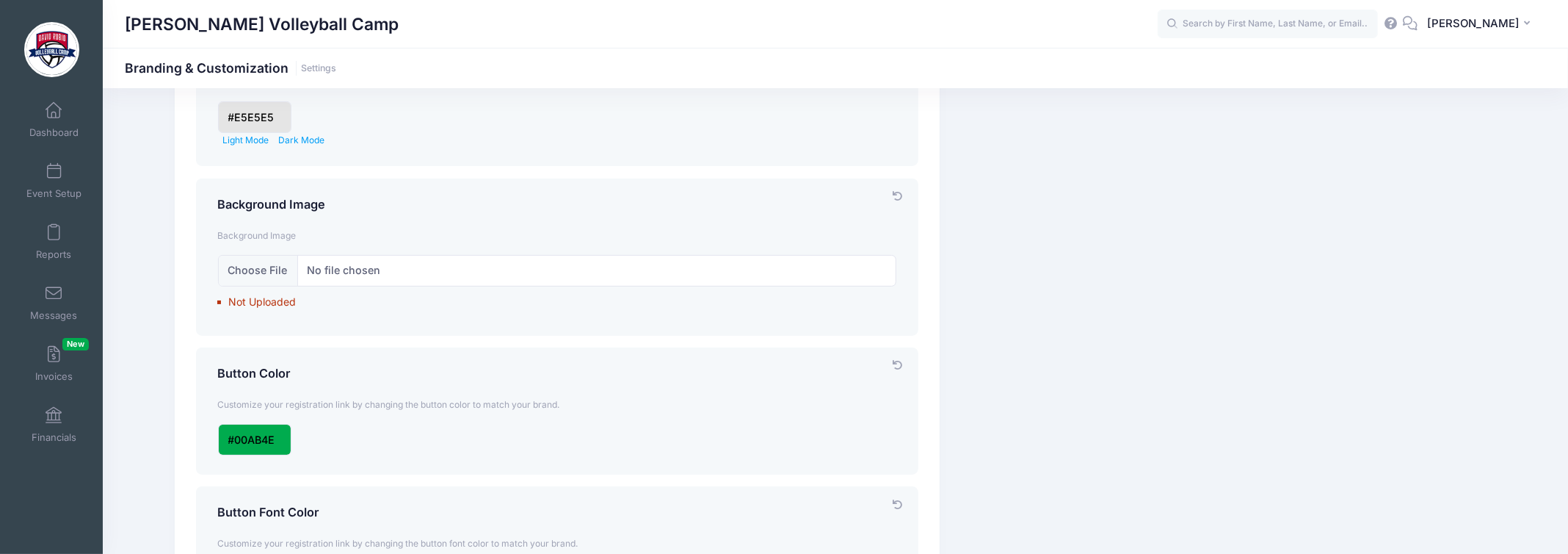
scroll to position [586, 0]
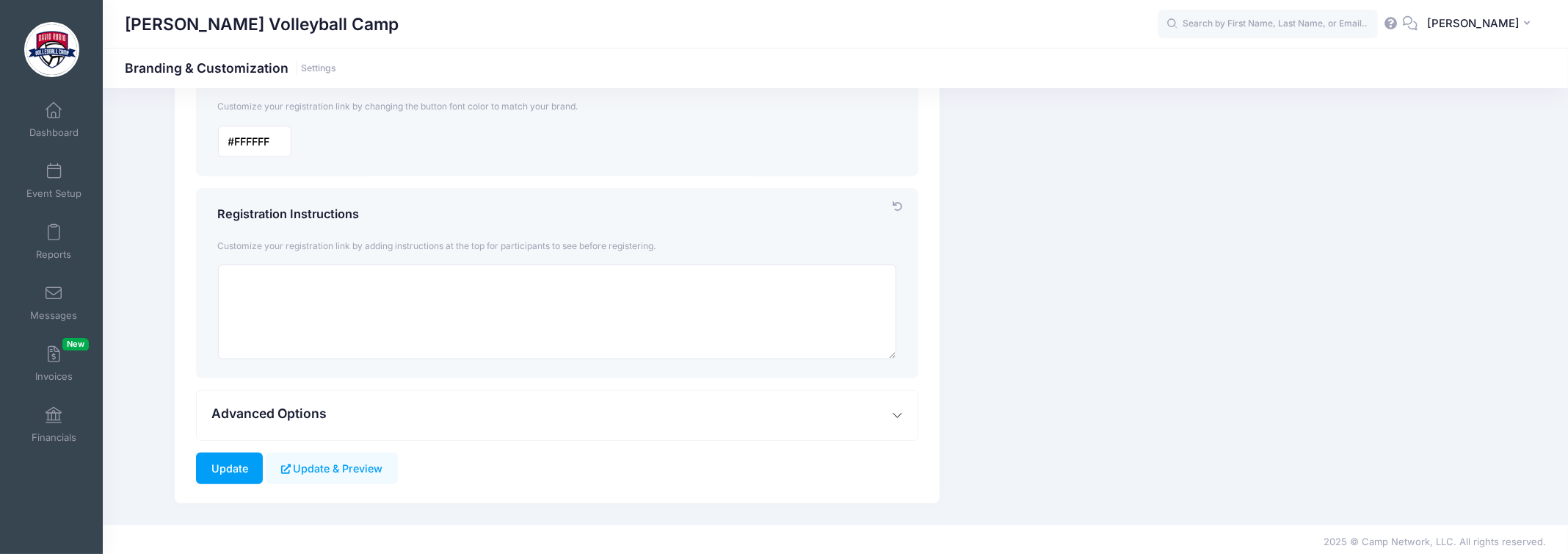
click at [361, 410] on button "Advanced Options" at bounding box center [557, 415] width 720 height 49
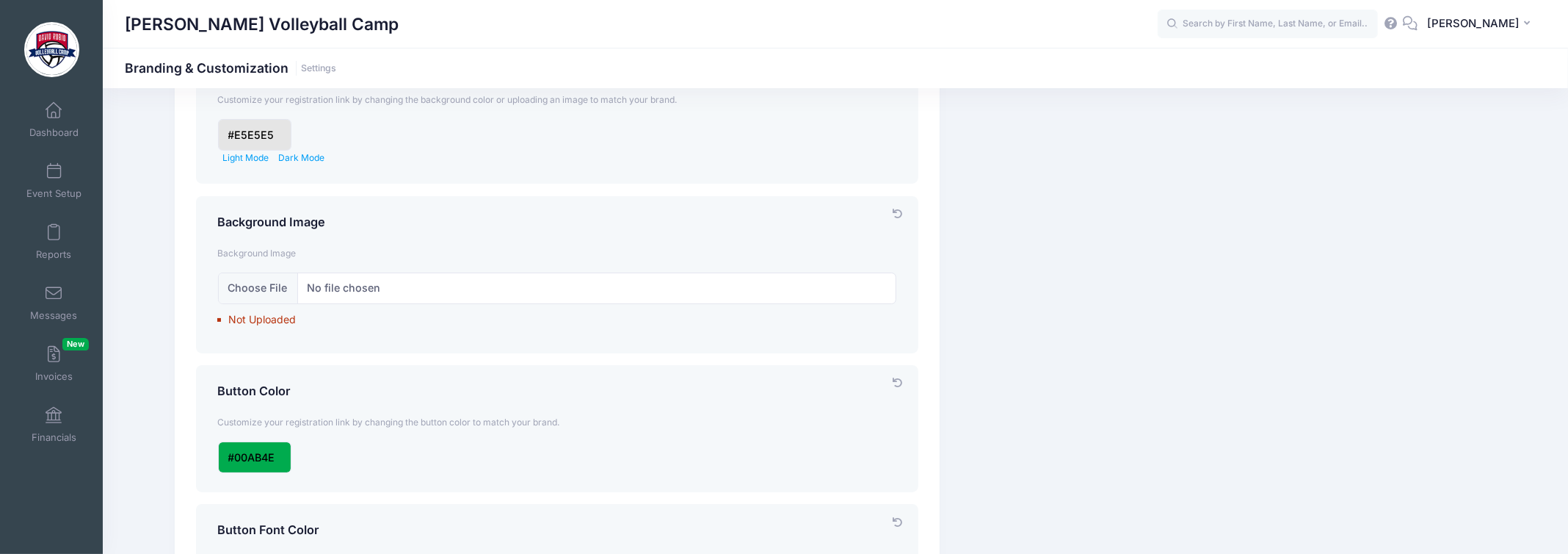
scroll to position [0, 0]
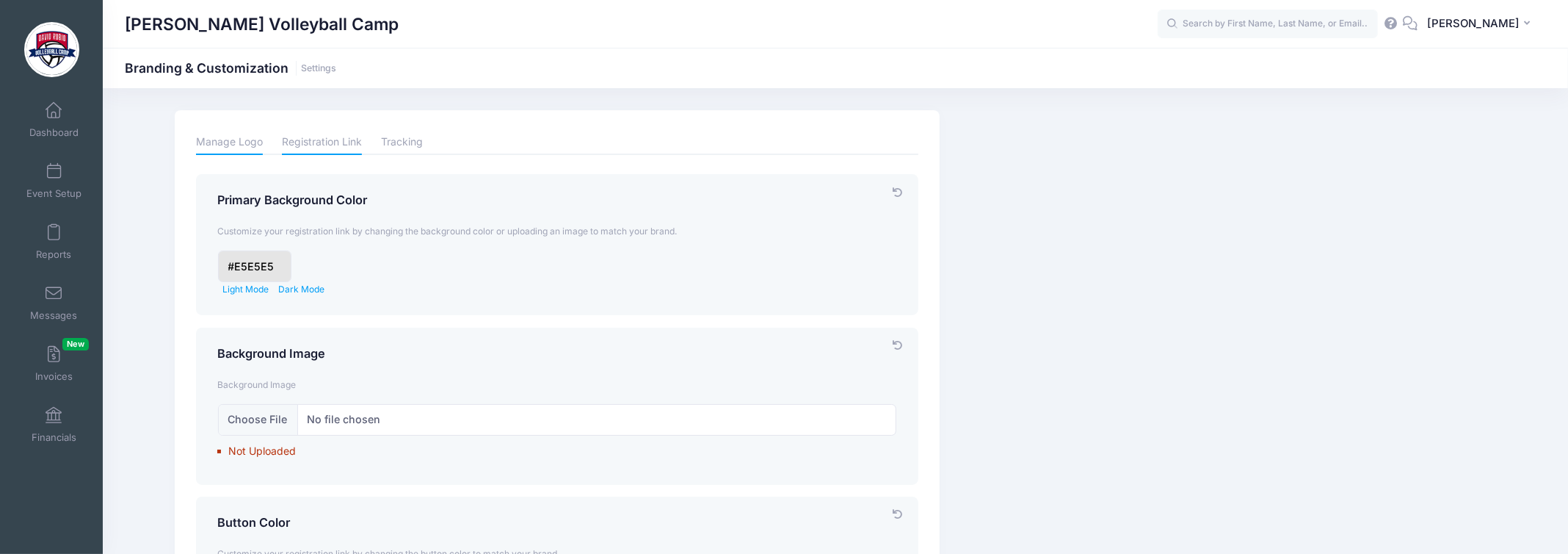
click at [226, 140] on link "Manage Logo" at bounding box center [230, 142] width 67 height 25
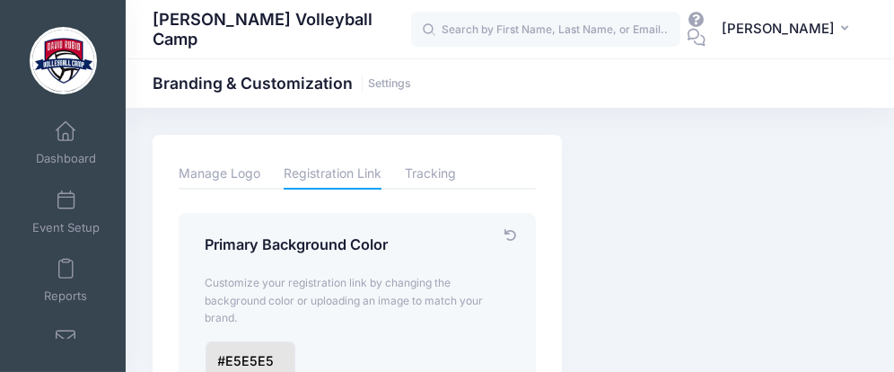
click at [499, 372] on div "Light Mode Dark Mode" at bounding box center [358, 369] width 322 height 56
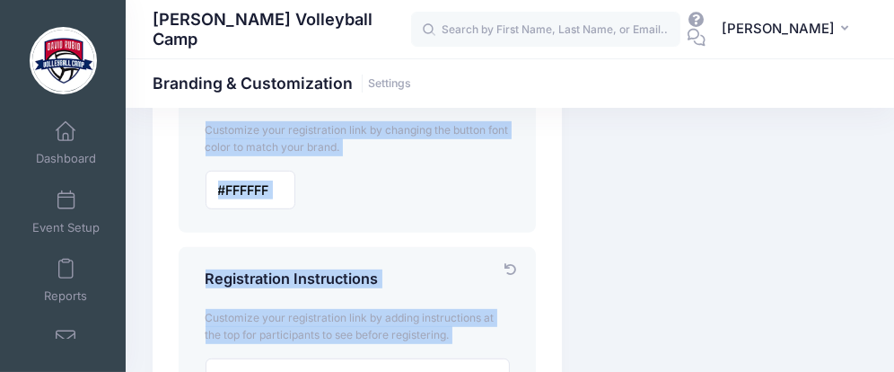
scroll to position [1109, 0]
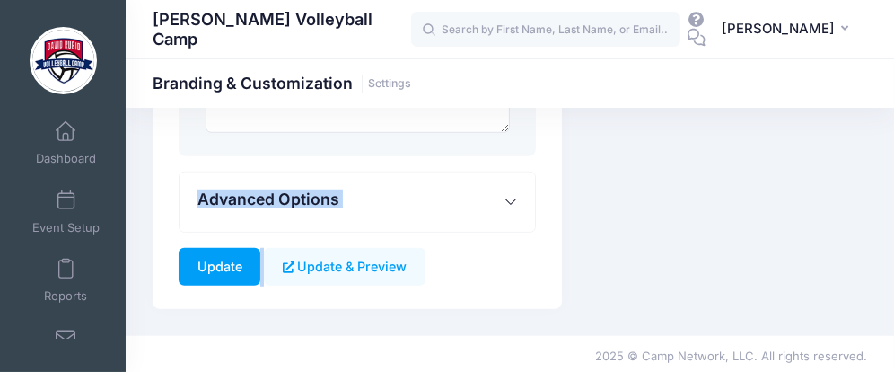
drag, startPoint x: 477, startPoint y: 345, endPoint x: 490, endPoint y: 395, distance: 51.8
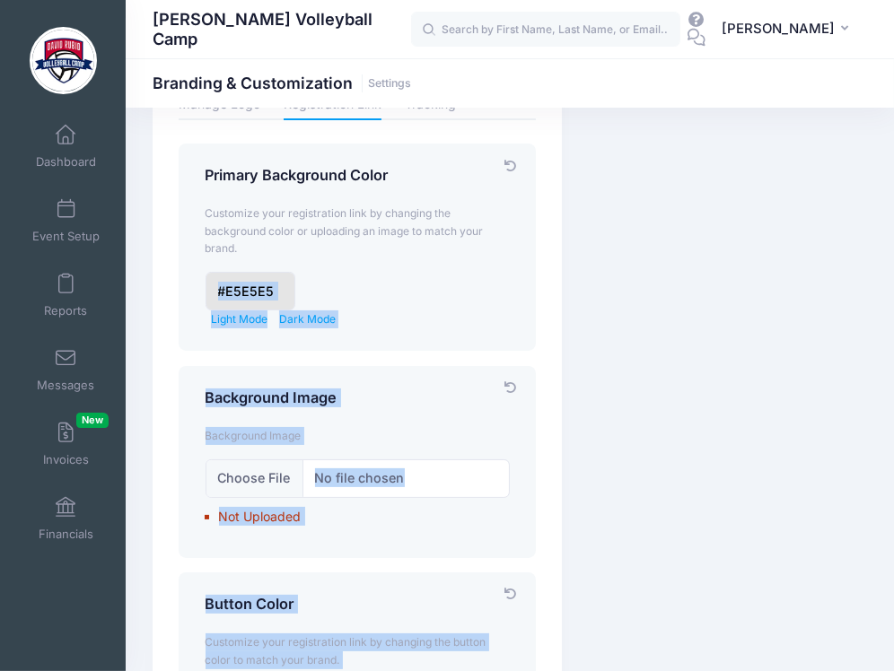
scroll to position [0, 0]
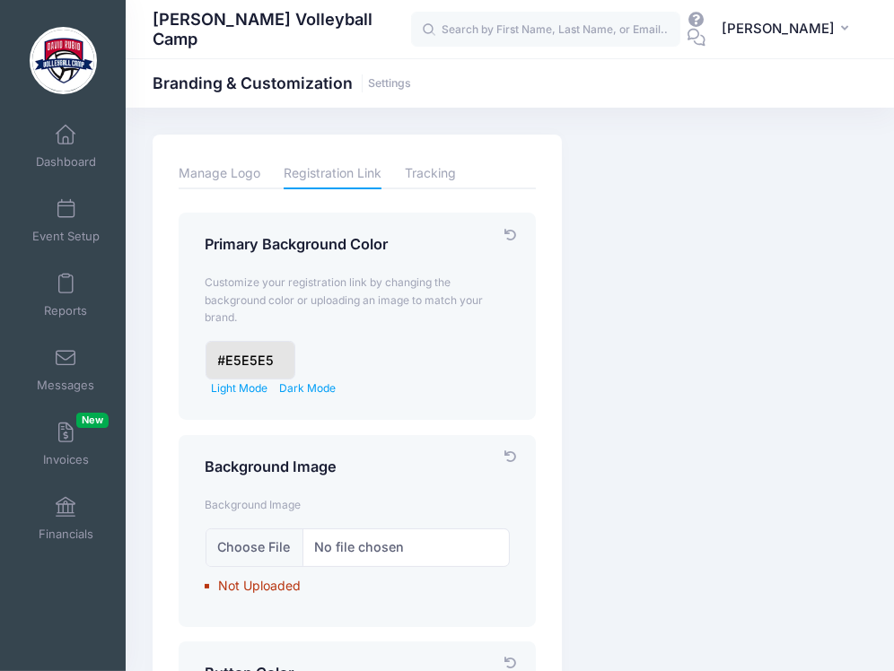
drag, startPoint x: 425, startPoint y: 248, endPoint x: 205, endPoint y: 230, distance: 220.6
click at [205, 230] on div "Primary Background Color Customize your registration link by changing the backg…" at bounding box center [357, 316] width 357 height 207
copy h4 "Primary Background Color"
drag, startPoint x: 365, startPoint y: 464, endPoint x: 179, endPoint y: 459, distance: 185.9
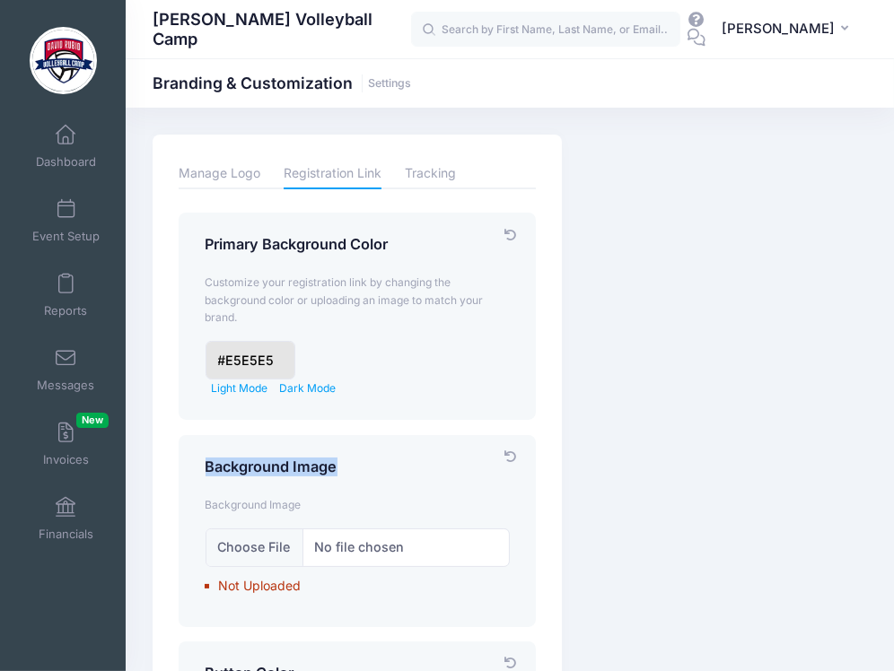
click at [179, 459] on div "Background Image Background Image Not Uploaded" at bounding box center [357, 531] width 357 height 192
copy h4 "Background Image"
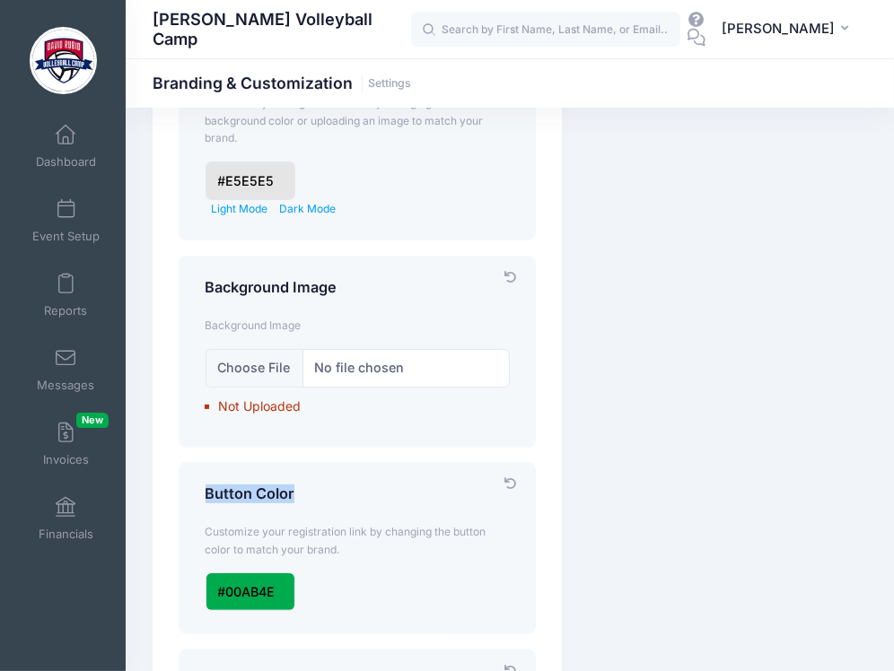
drag, startPoint x: 335, startPoint y: 486, endPoint x: 187, endPoint y: 478, distance: 148.3
click at [187, 478] on div "Button Color Customize your registration link by changing the button color to m…" at bounding box center [357, 548] width 357 height 172
copy h4 "Button Color"
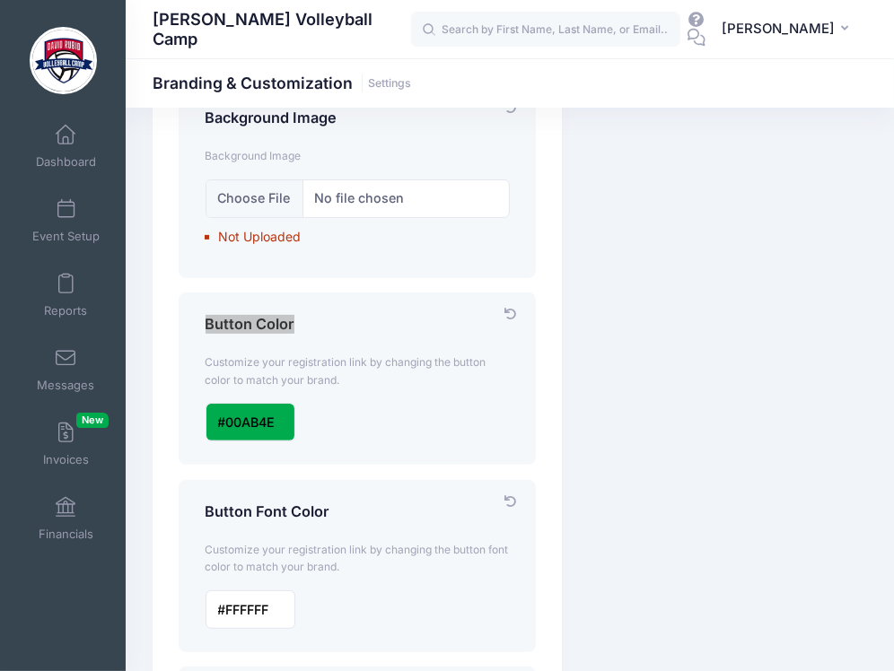
scroll to position [538, 0]
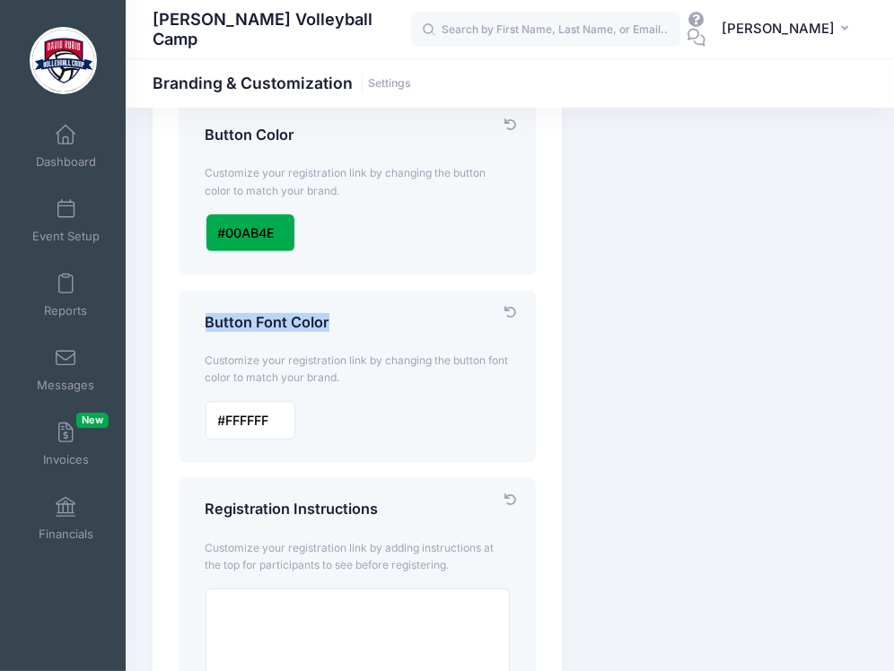
drag, startPoint x: 355, startPoint y: 314, endPoint x: 196, endPoint y: 312, distance: 158.9
click at [196, 312] on div "Button Font Color Customize your registration link by changing the button font …" at bounding box center [357, 377] width 357 height 172
copy h4 "Button Font Color"
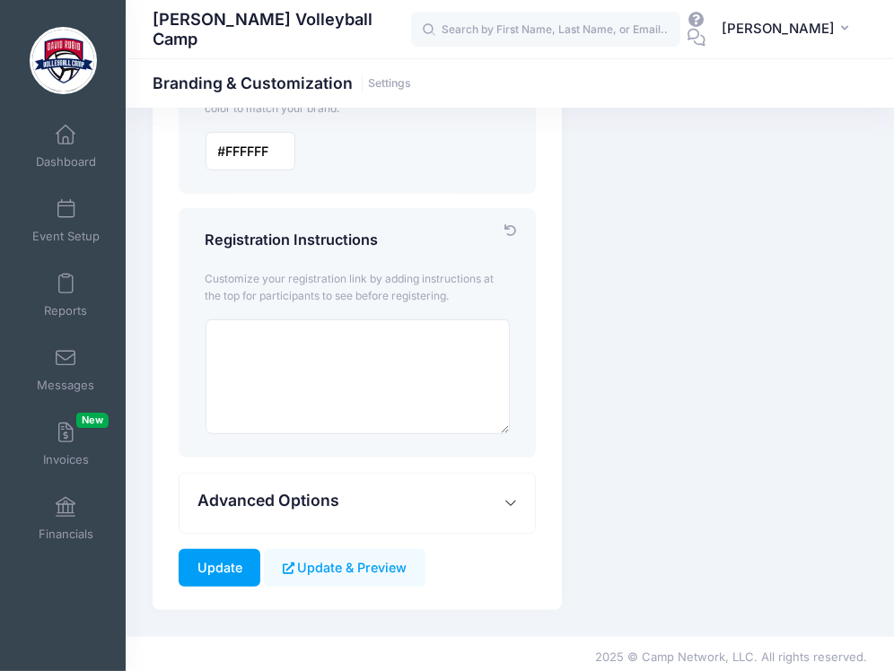
scroll to position [810, 0]
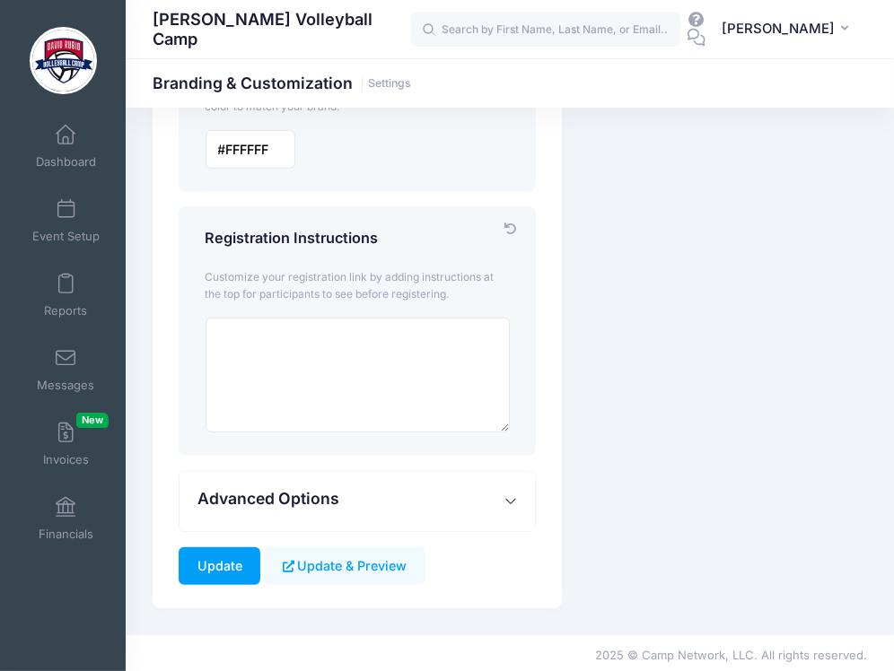
click at [259, 495] on span "Advanced Options" at bounding box center [268, 498] width 142 height 19
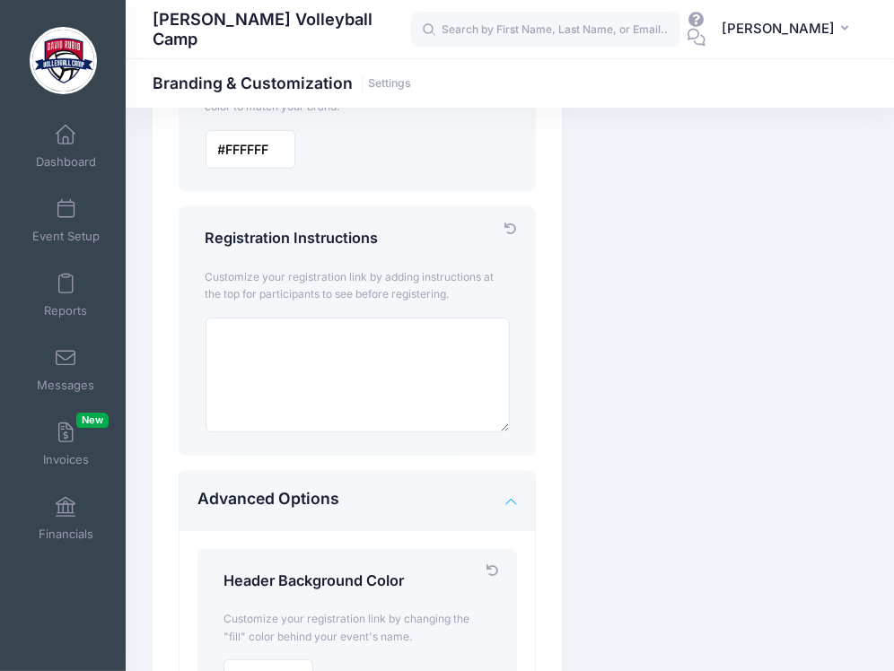
scroll to position [989, 0]
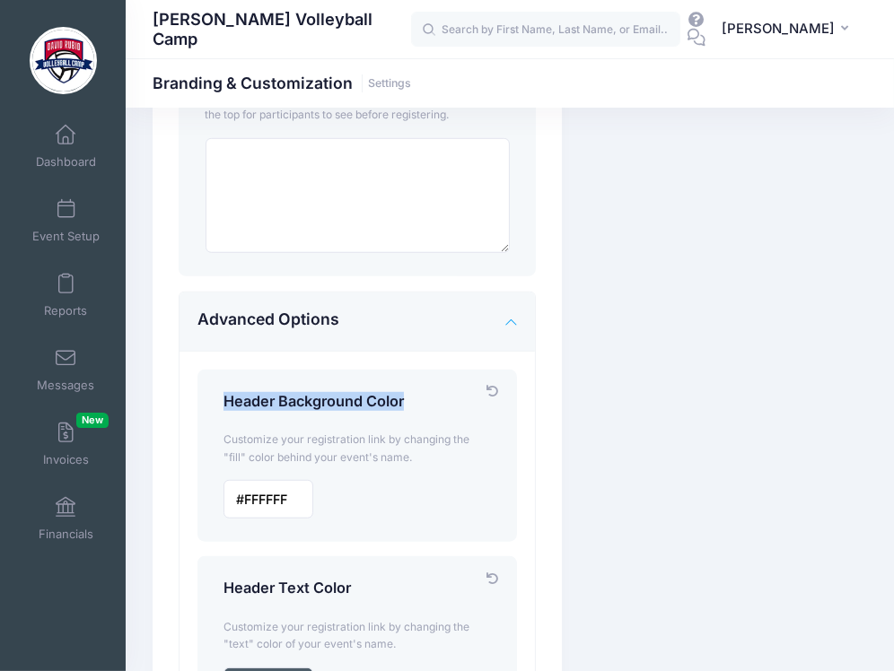
drag, startPoint x: 408, startPoint y: 398, endPoint x: 212, endPoint y: 388, distance: 196.8
click at [212, 388] on div "Header Background Color Customize your registration link by changing the "fill"…" at bounding box center [357, 456] width 320 height 172
copy h4 "Header Background Color"
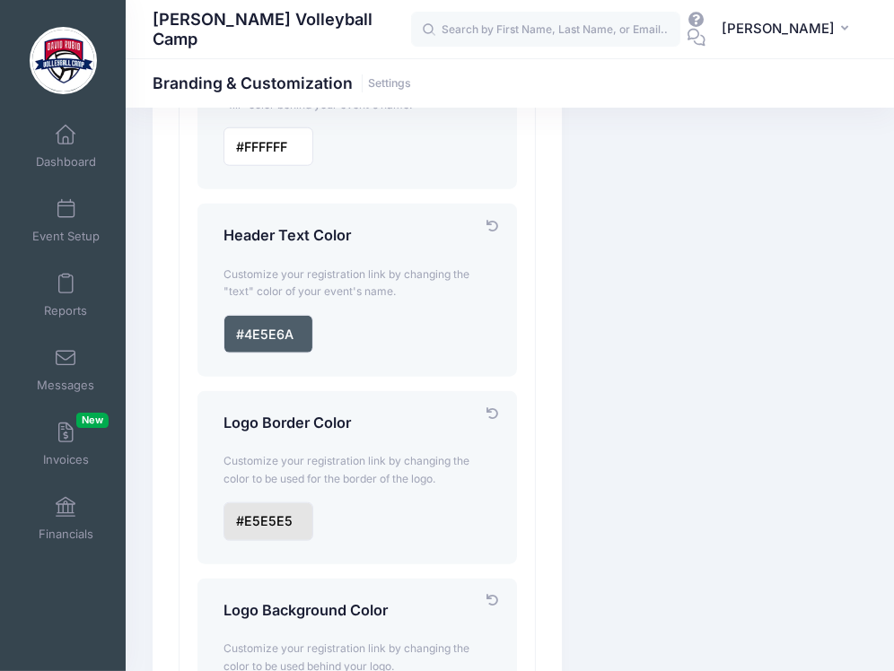
scroll to position [1348, 0]
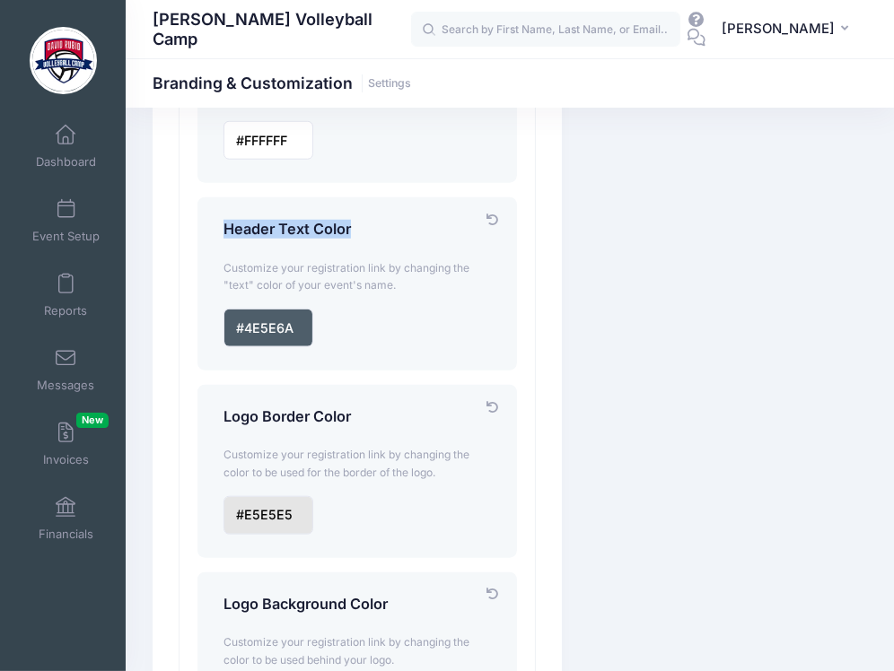
drag, startPoint x: 373, startPoint y: 215, endPoint x: 220, endPoint y: 208, distance: 153.6
click at [220, 208] on div "Header Text Color Customize your registration link by changing the "text" color…" at bounding box center [357, 283] width 320 height 172
copy h4 "Header Text Color"
drag, startPoint x: 382, startPoint y: 413, endPoint x: 214, endPoint y: 420, distance: 168.9
click at [215, 420] on div "Logo Border Color" at bounding box center [357, 419] width 285 height 23
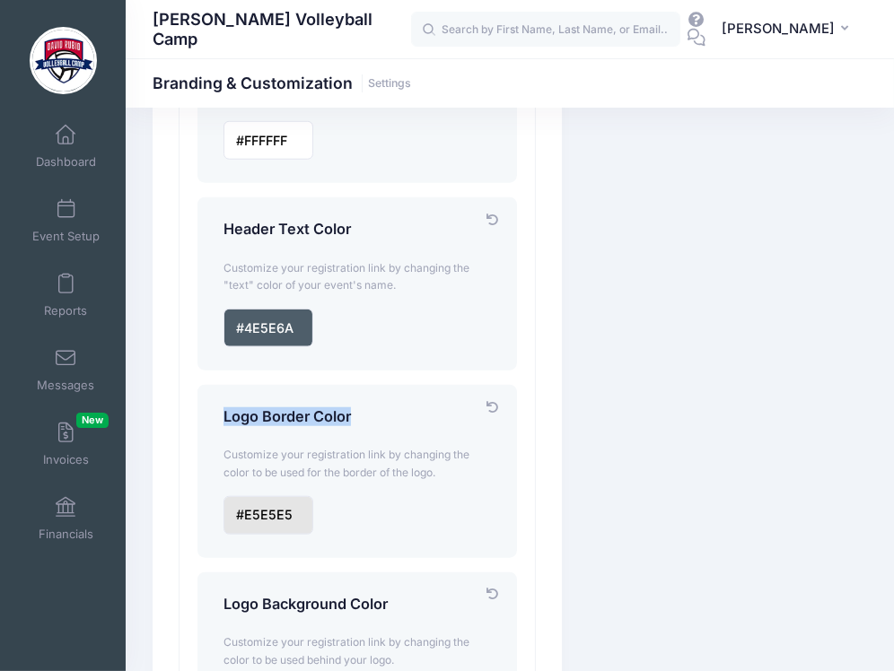
copy h4 "Logo Border Color"
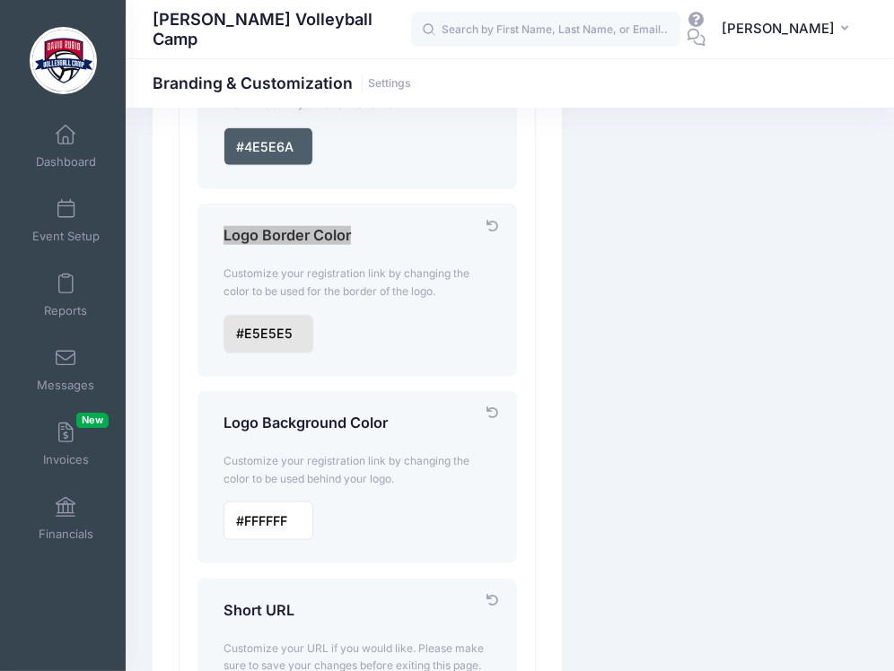
scroll to position [1707, 0]
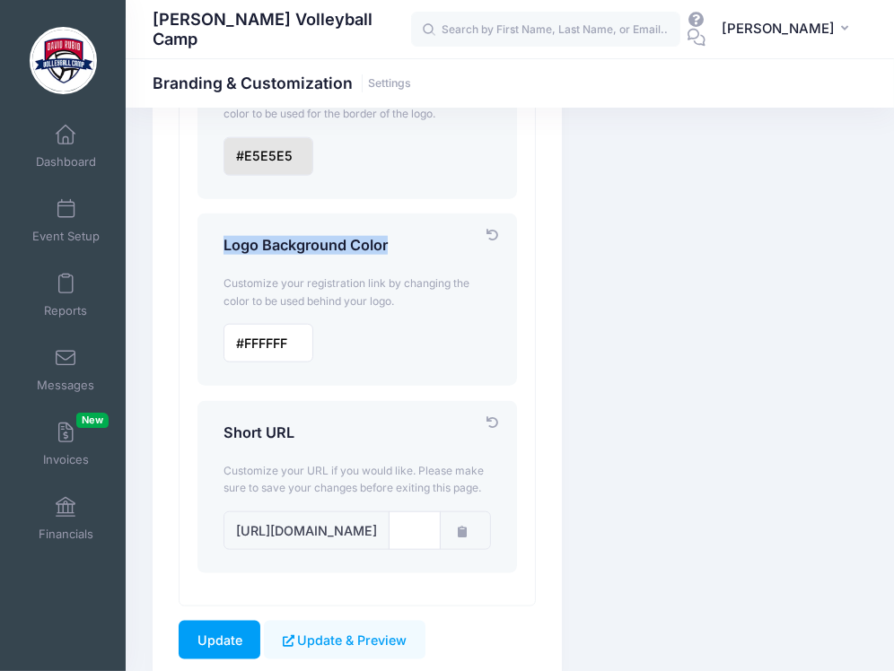
drag, startPoint x: 401, startPoint y: 249, endPoint x: 168, endPoint y: 247, distance: 233.4
copy h4 "Logo Background Color"
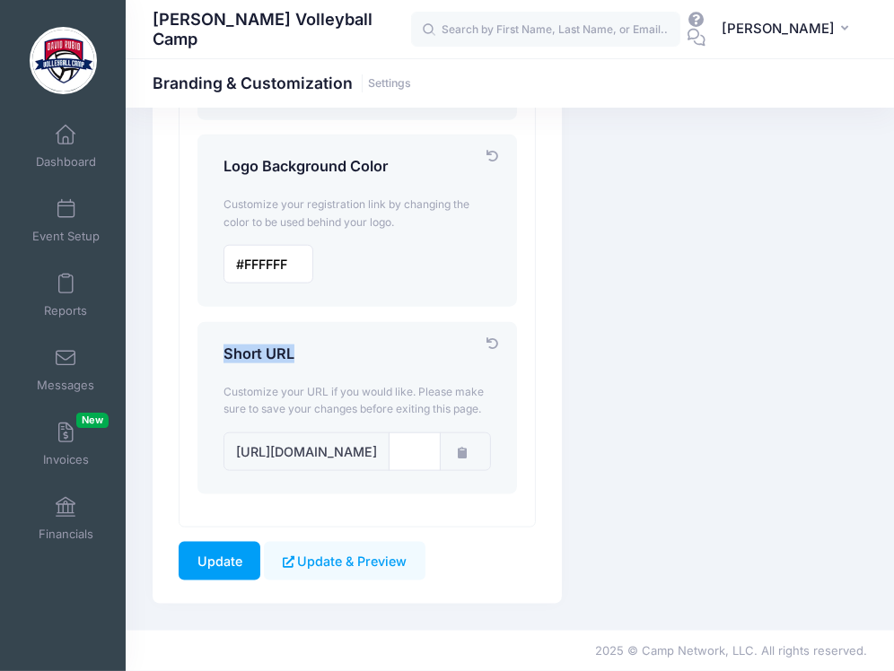
drag, startPoint x: 311, startPoint y: 320, endPoint x: 185, endPoint y: 311, distance: 126.9
click at [185, 311] on div "Header Background Color Customize your registration link by changing the "fill"…" at bounding box center [356, 40] width 355 height 971
copy h4 "Short URL"
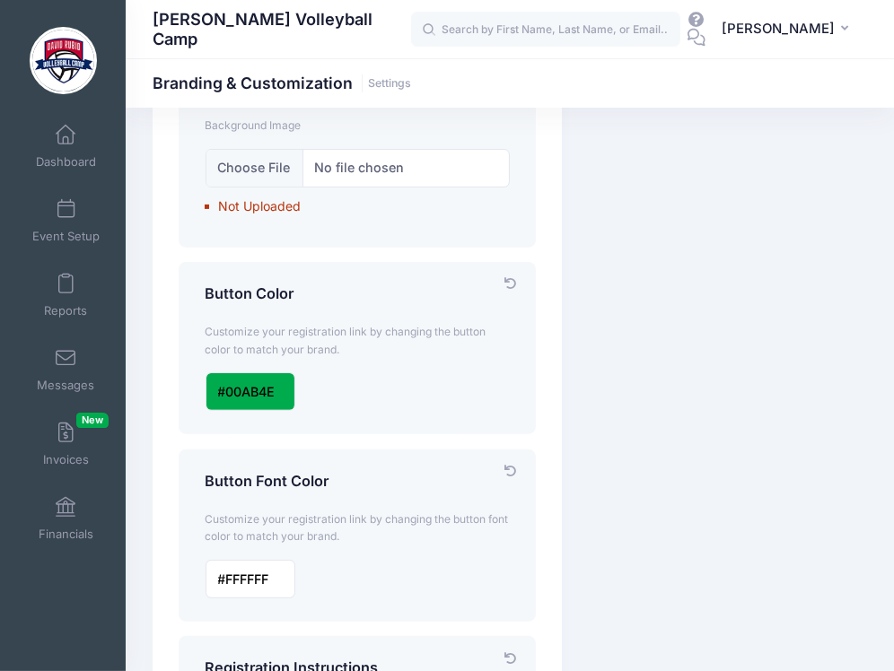
scroll to position [0, 0]
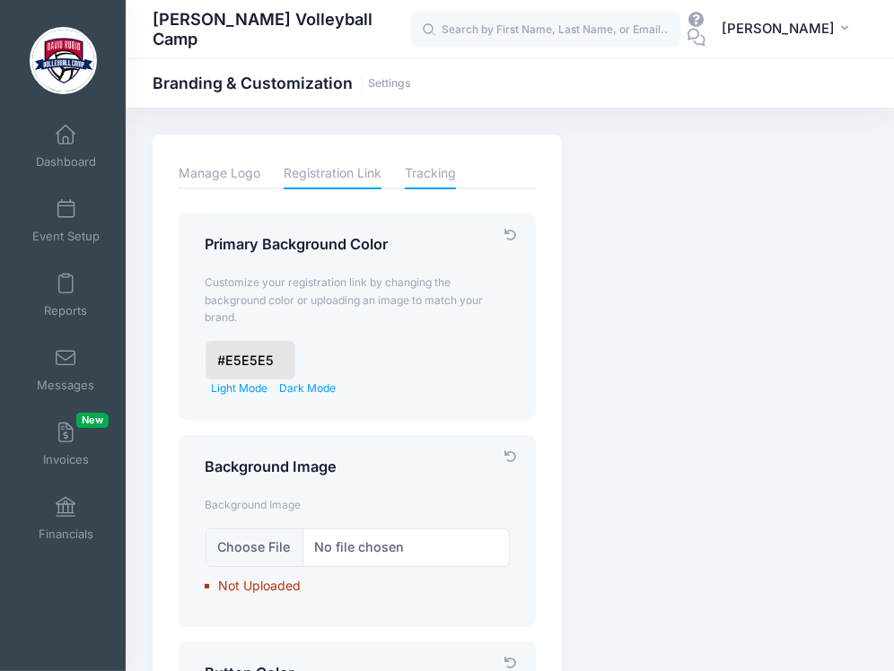
click at [415, 174] on link "Tracking" at bounding box center [430, 173] width 51 height 31
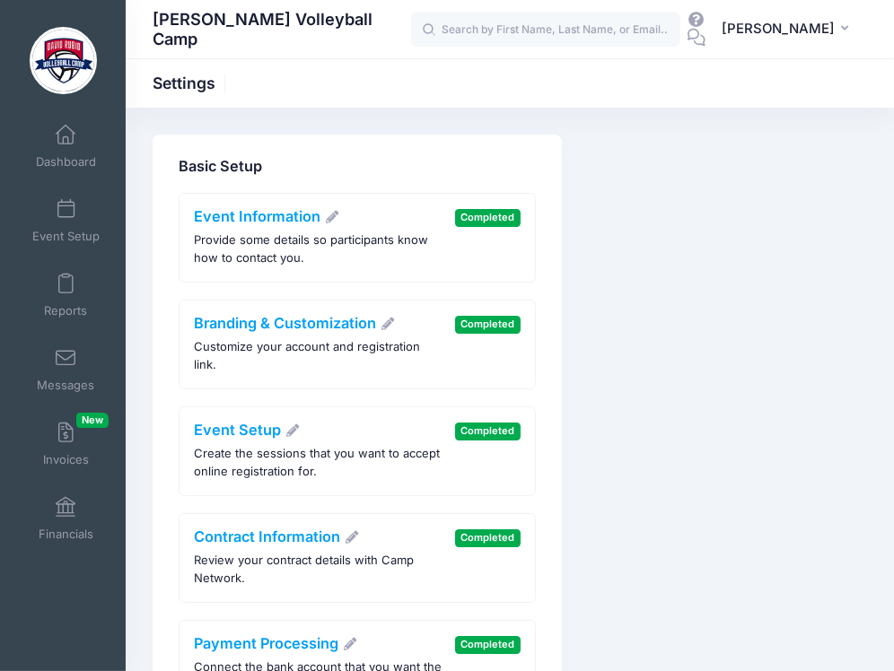
scroll to position [179, 0]
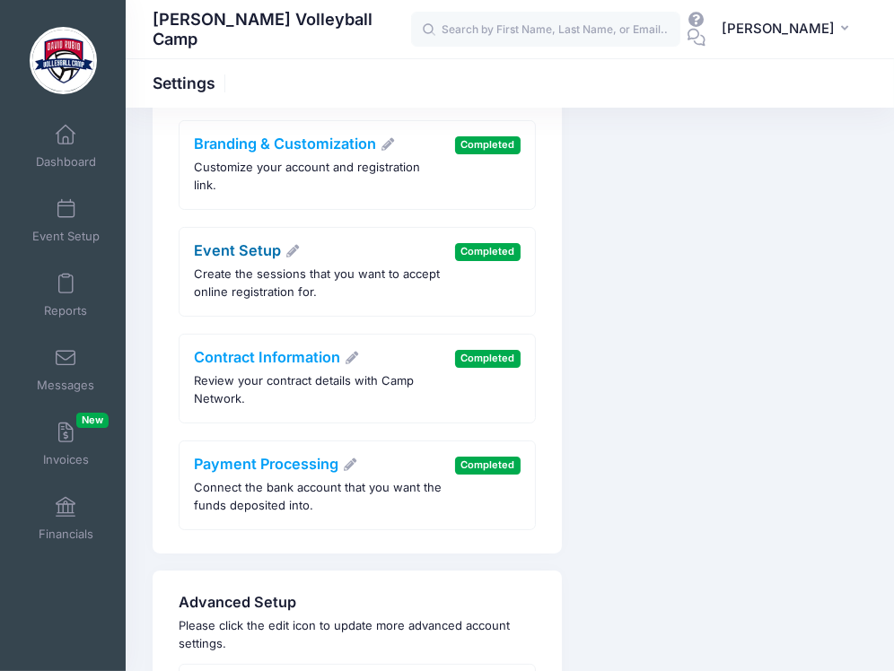
click at [220, 241] on link "Event Setup" at bounding box center [248, 250] width 106 height 18
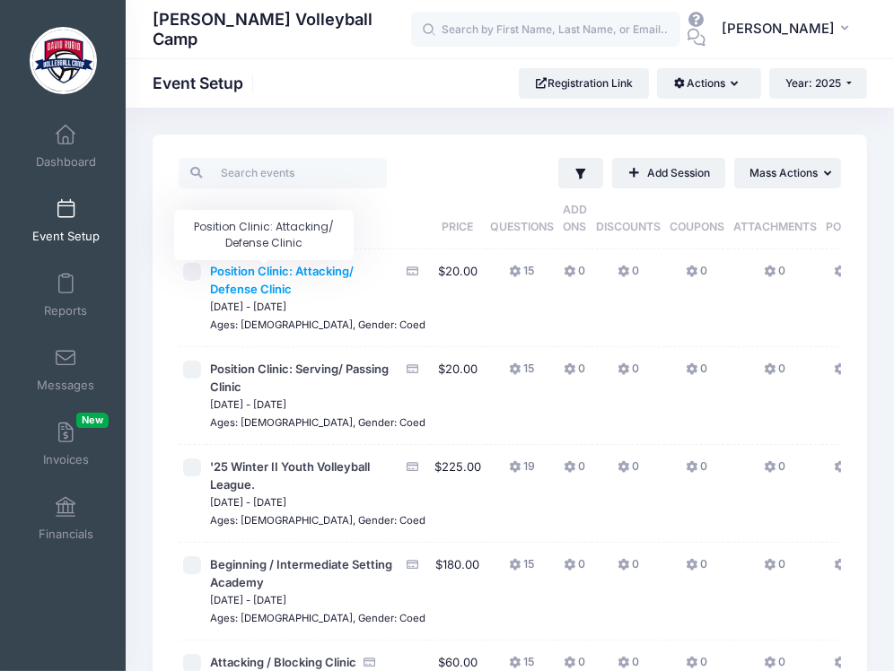
click at [247, 266] on span "Position Clinic: Attacking/ Defense Clinic" at bounding box center [282, 280] width 144 height 32
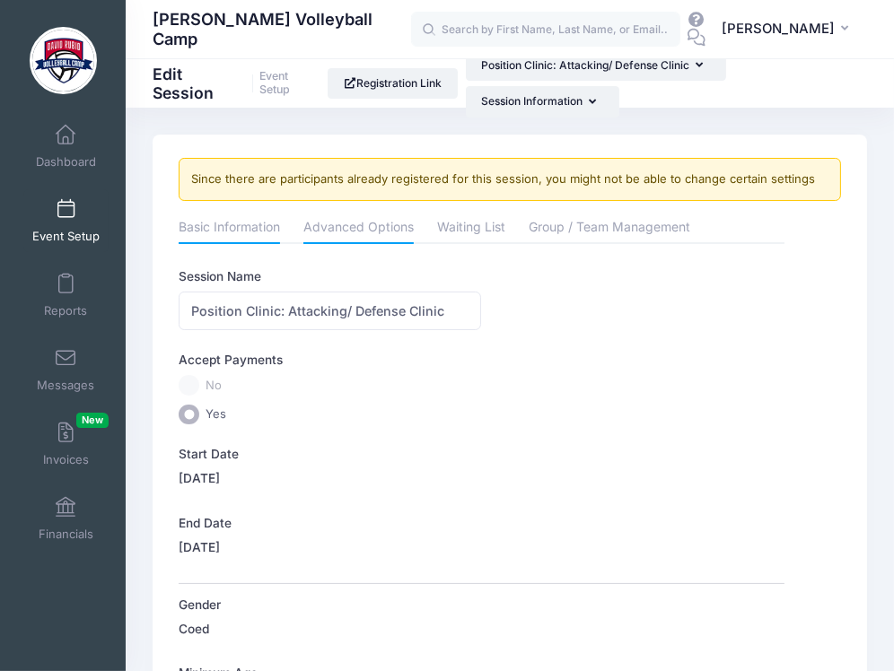
click at [328, 234] on link "Advanced Options" at bounding box center [358, 229] width 110 height 32
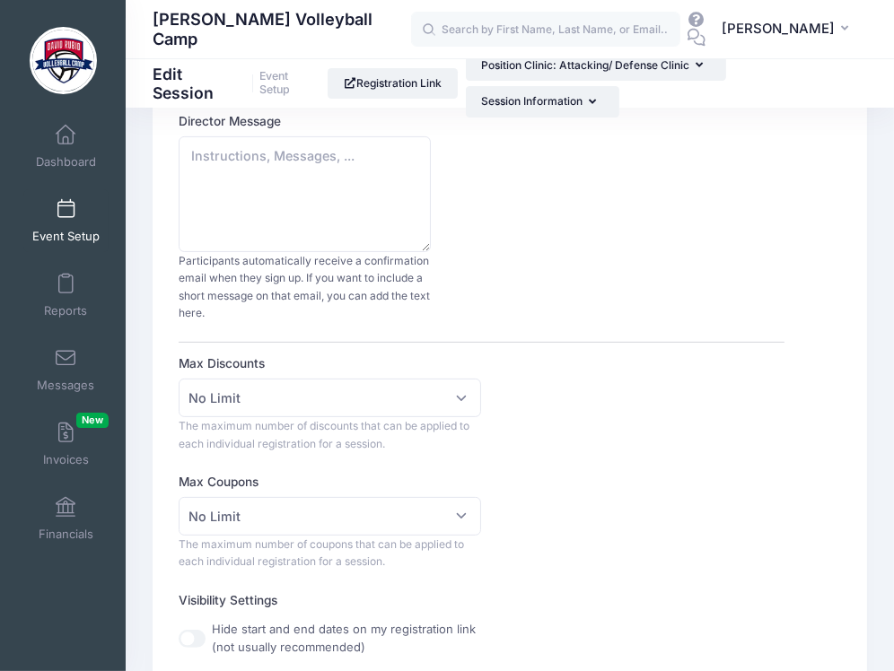
scroll to position [112, 0]
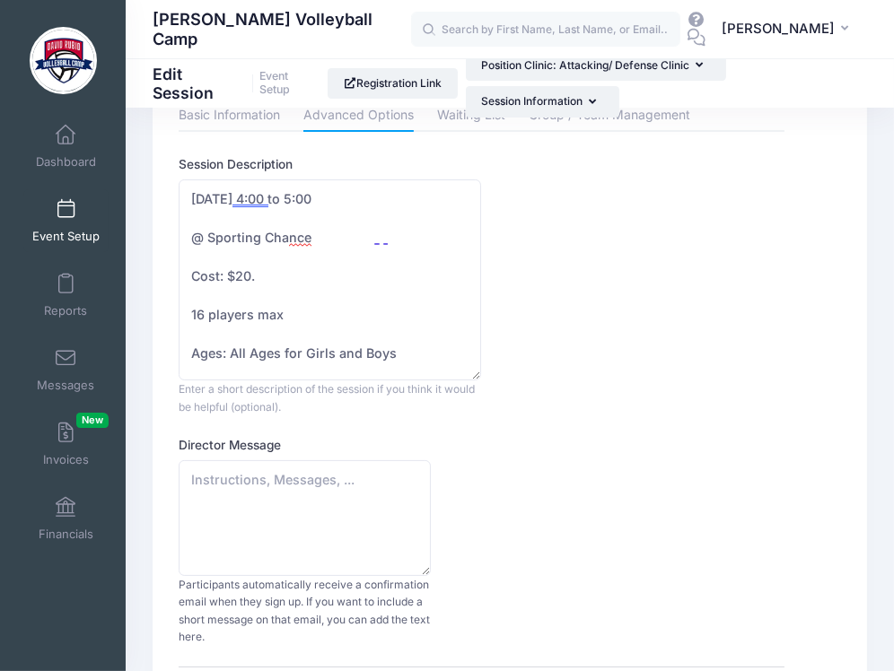
drag, startPoint x: 469, startPoint y: 284, endPoint x: 530, endPoint y: 371, distance: 106.3
click at [530, 371] on div "Session Description January 2nd @ 4:00 to 5:00 ​ @ Sporting Cha​nce Cost: $20. …" at bounding box center [481, 285] width 605 height 260
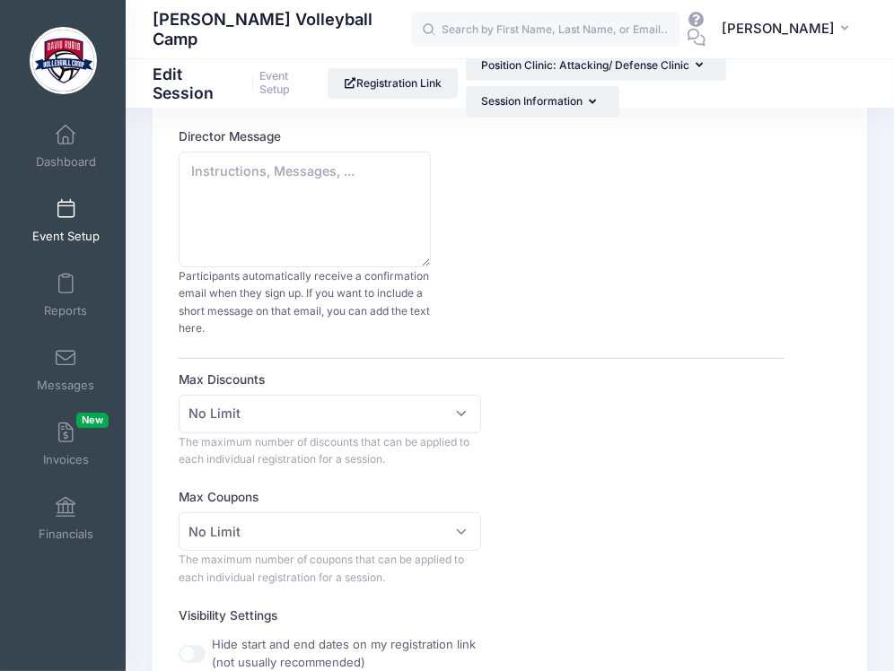
scroll to position [471, 0]
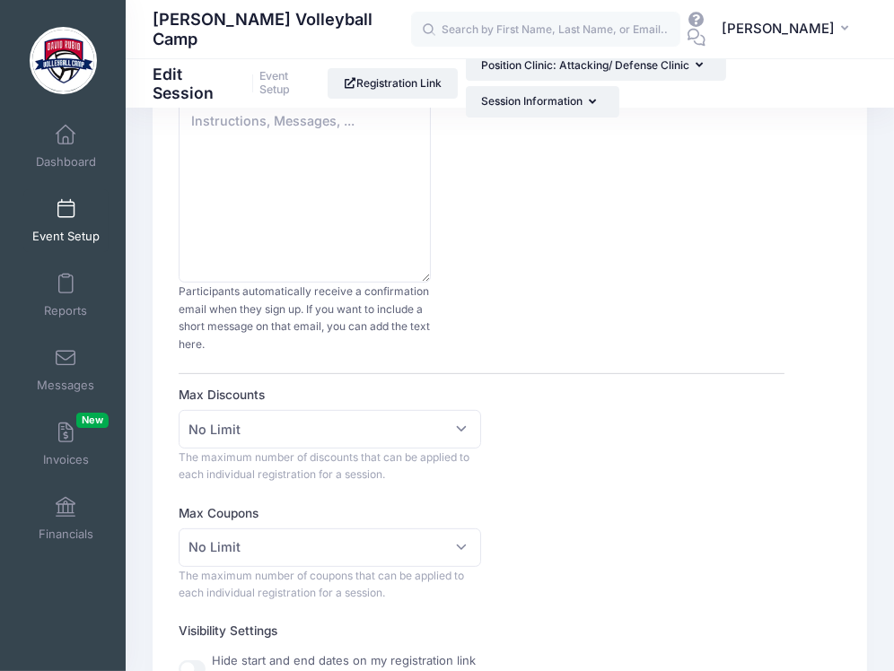
drag, startPoint x: 426, startPoint y: 210, endPoint x: 452, endPoint y: 255, distance: 51.9
click at [452, 255] on div "Director Message Participants automatically receive a confirmation email when t…" at bounding box center [481, 215] width 605 height 276
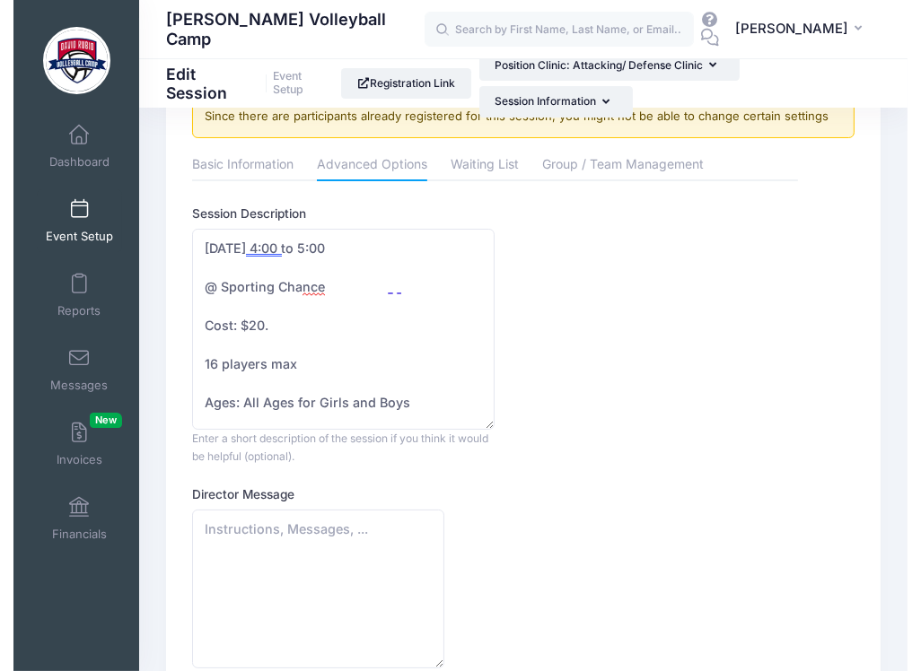
scroll to position [0, 0]
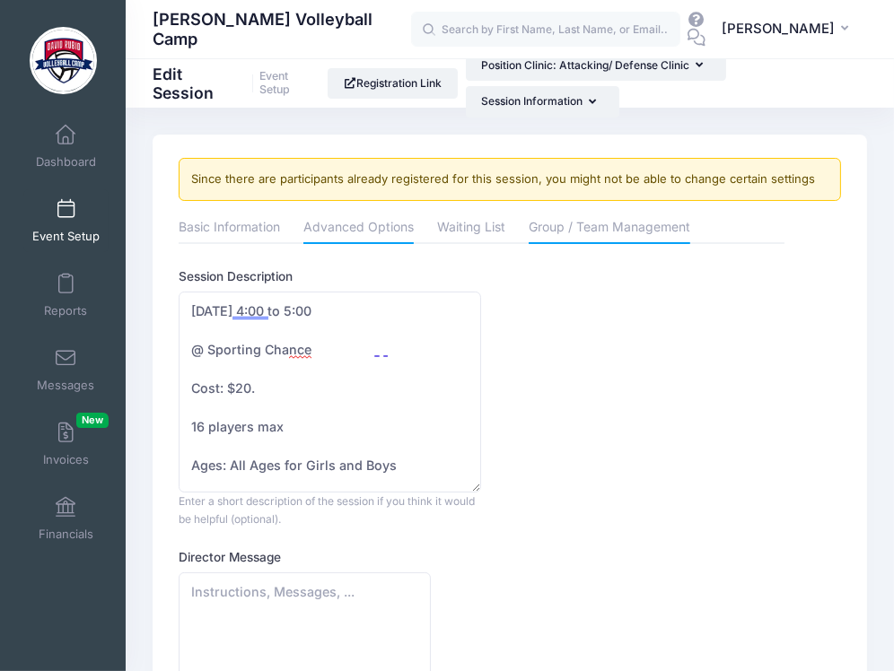
click at [557, 234] on link "Group / Team Management" at bounding box center [610, 229] width 162 height 32
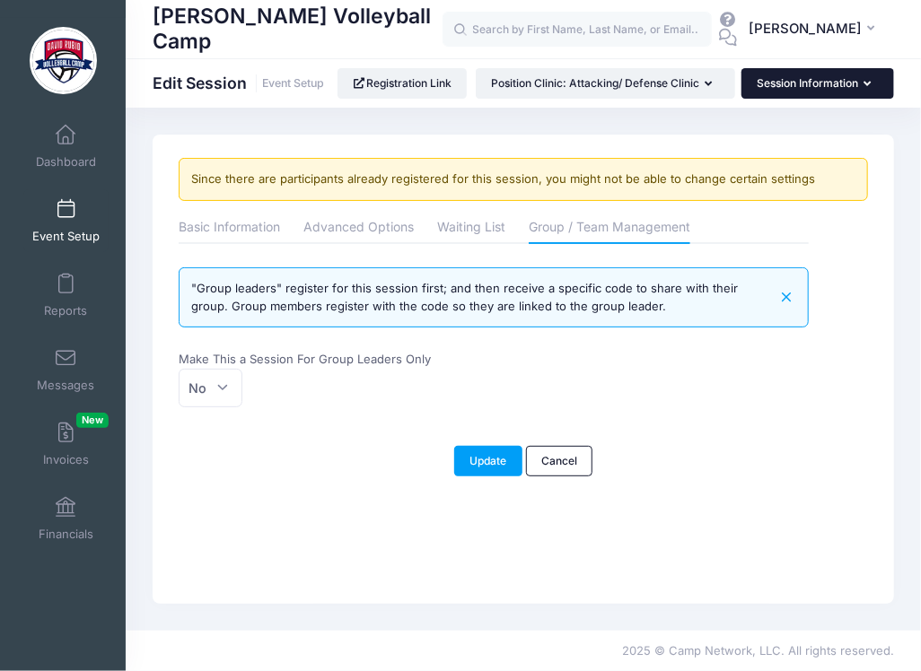
click at [741, 99] on button "Session Information" at bounding box center [817, 83] width 153 height 31
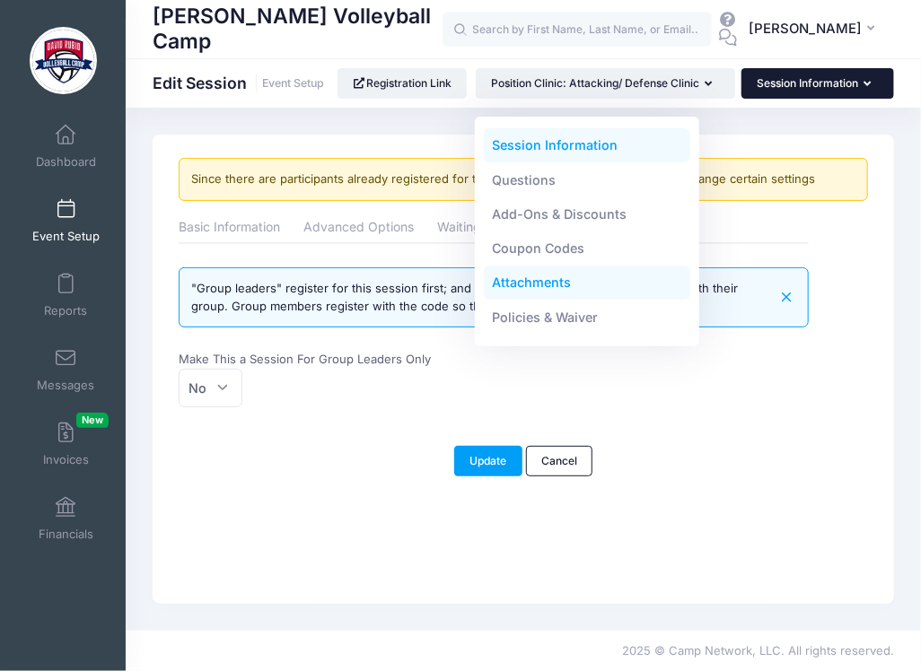
click at [529, 285] on link "Attachments" at bounding box center [587, 283] width 207 height 34
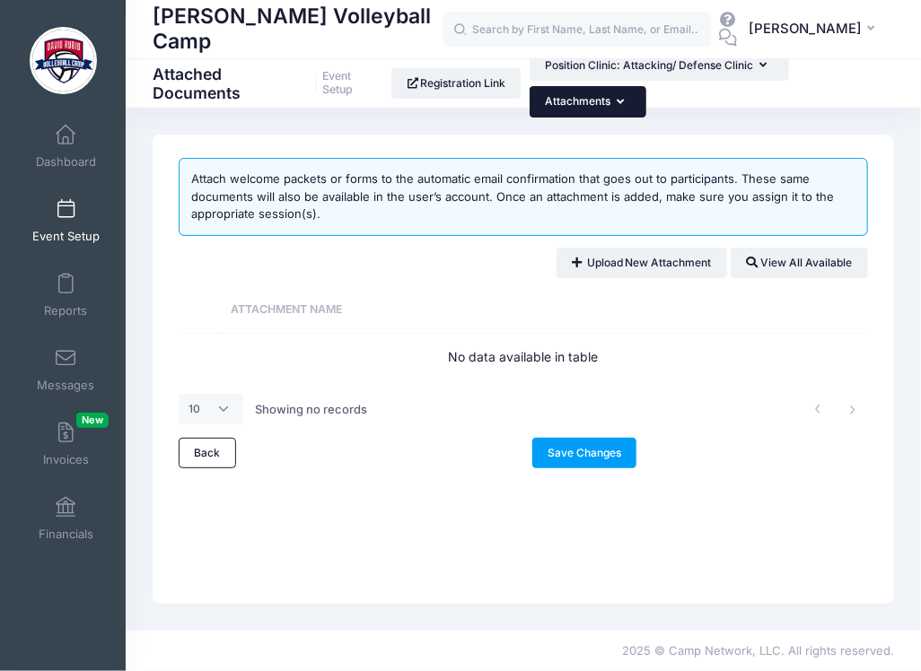
click at [609, 111] on button "Attachments" at bounding box center [588, 101] width 117 height 31
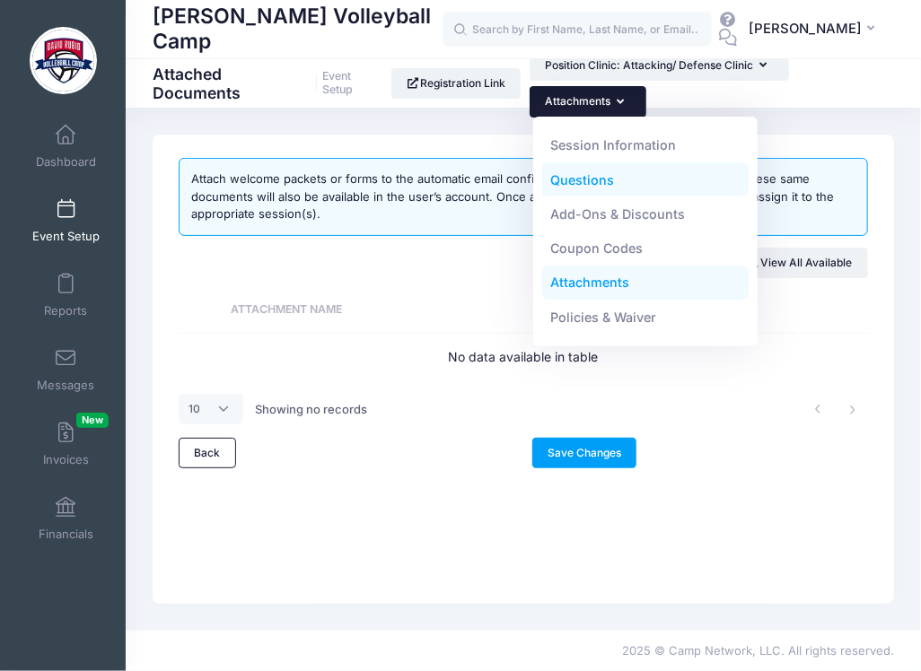
click at [569, 188] on link "Questions" at bounding box center [645, 179] width 207 height 34
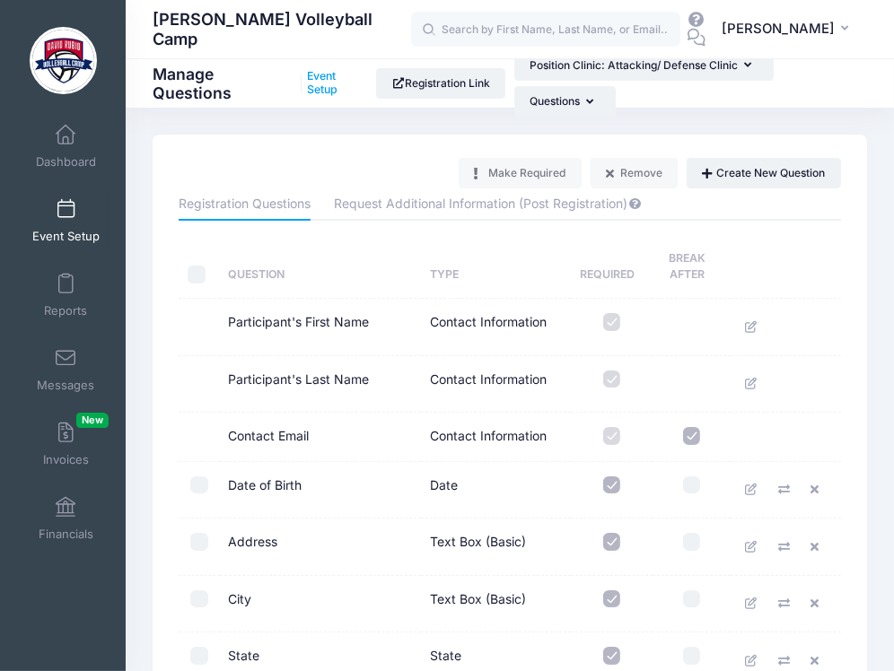
click at [318, 84] on link "Event Setup" at bounding box center [337, 83] width 60 height 27
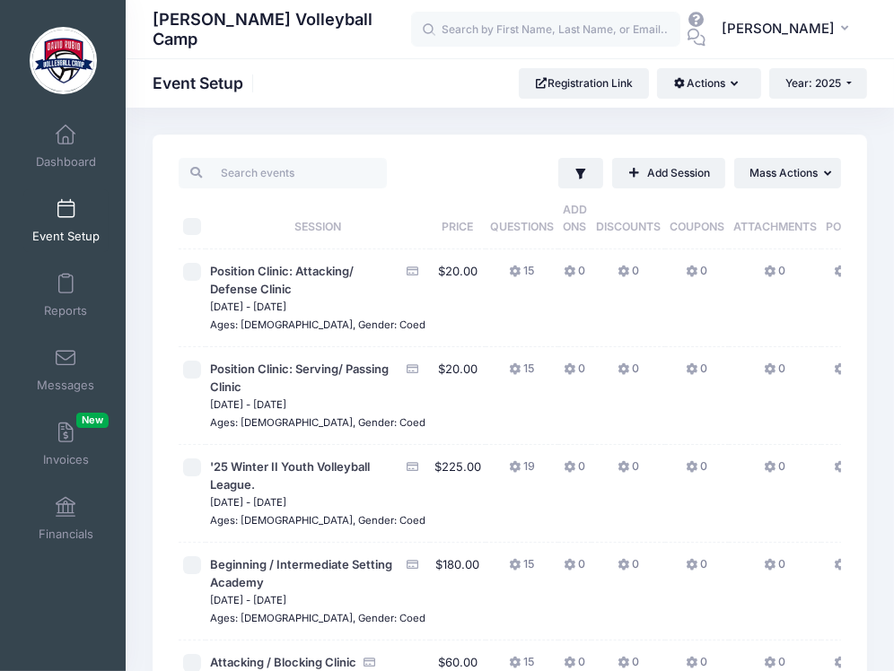
click at [834, 272] on icon at bounding box center [841, 272] width 14 height 0
click at [740, 82] on button "Actions" at bounding box center [708, 83] width 103 height 31
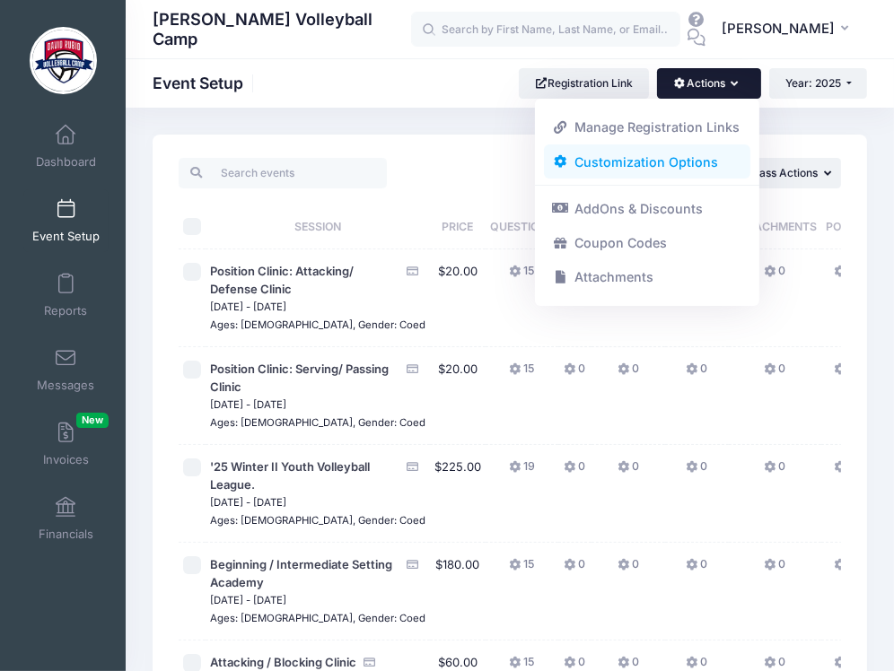
click at [629, 169] on link "Customization Options" at bounding box center [647, 161] width 207 height 34
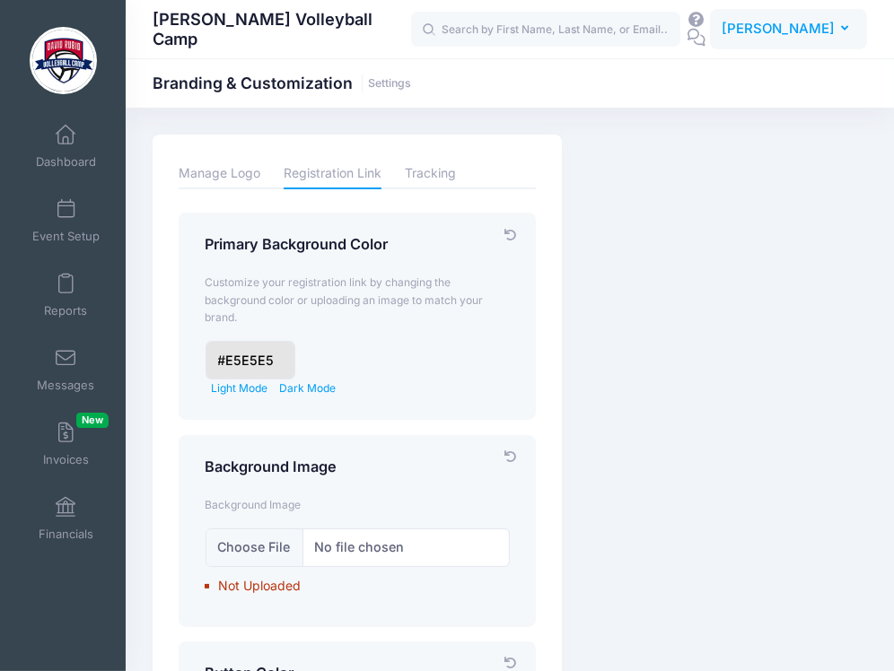
click at [827, 30] on span "[PERSON_NAME]" at bounding box center [778, 29] width 113 height 20
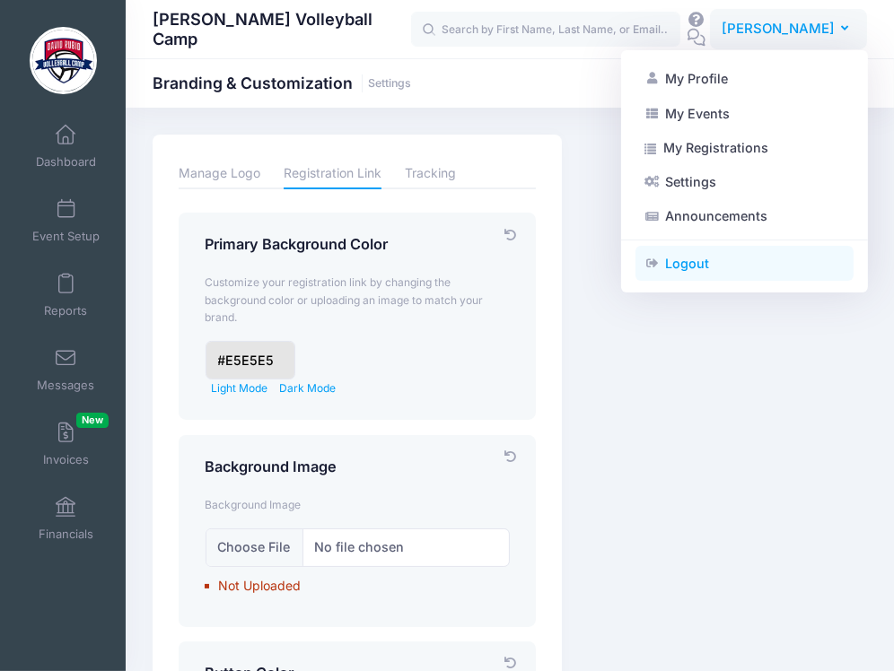
click at [705, 257] on link "Logout" at bounding box center [744, 264] width 218 height 34
